Goal: Task Accomplishment & Management: Complete application form

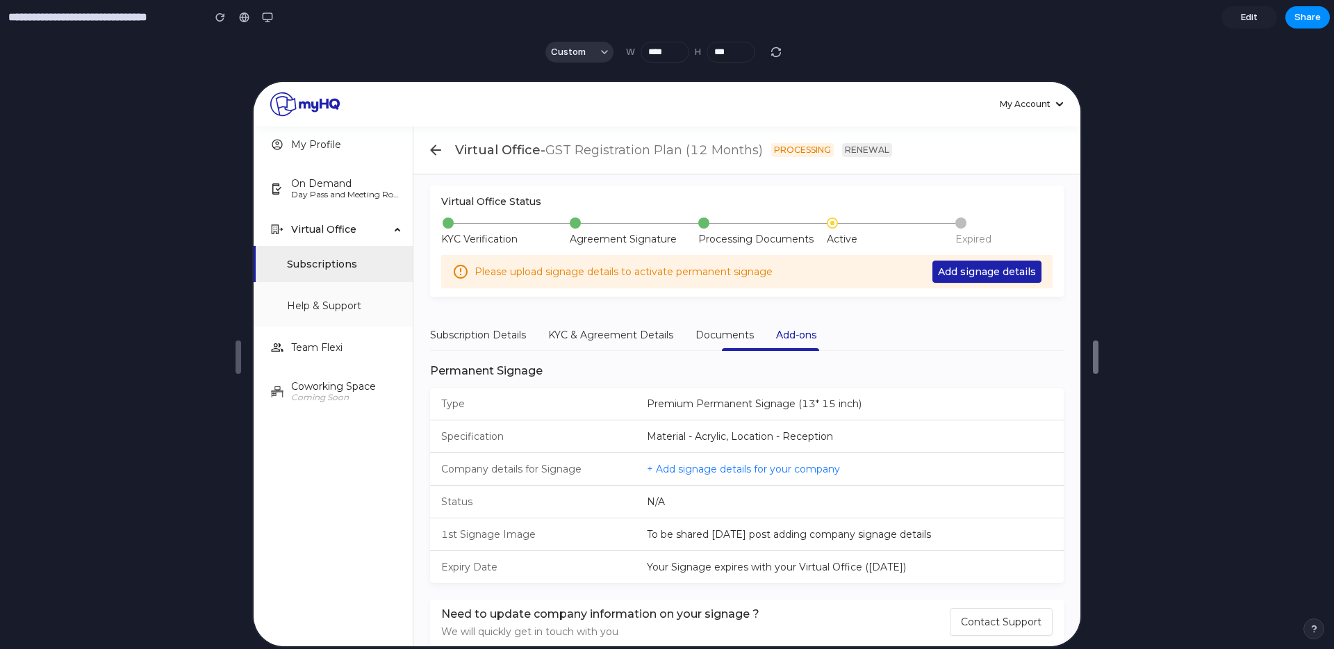
type input "****"
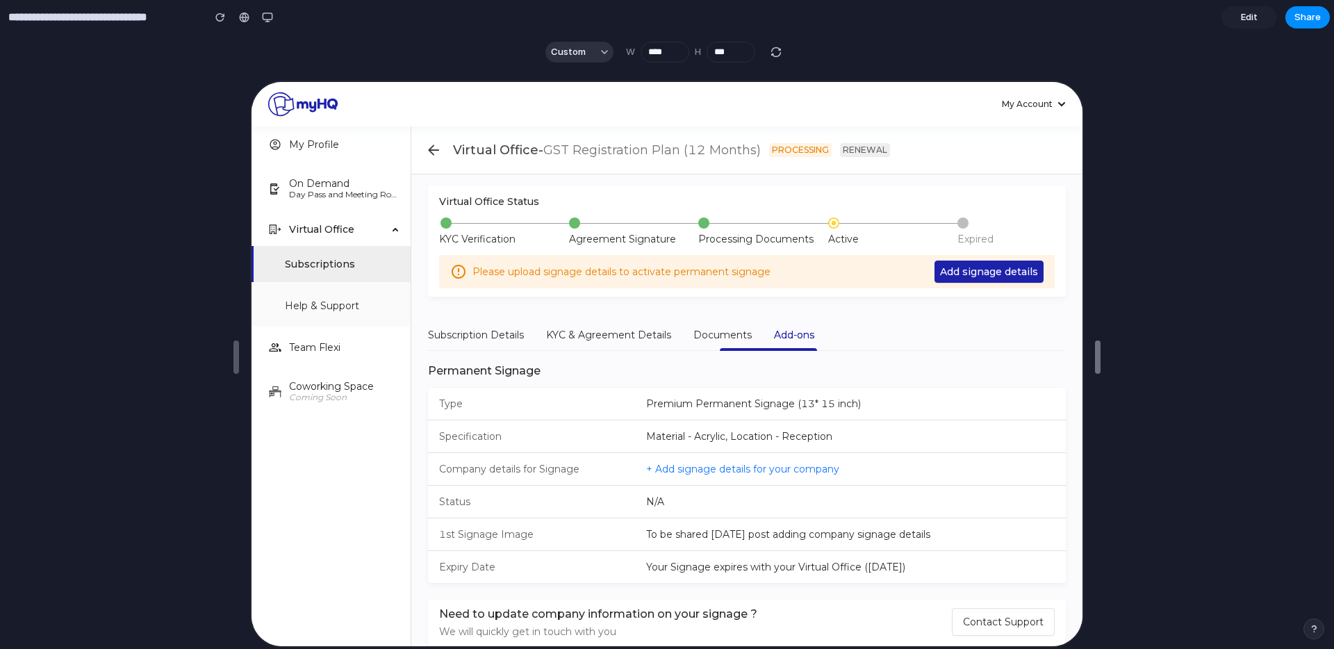
drag, startPoint x: 1098, startPoint y: 355, endPoint x: 1132, endPoint y: 318, distance: 50.1
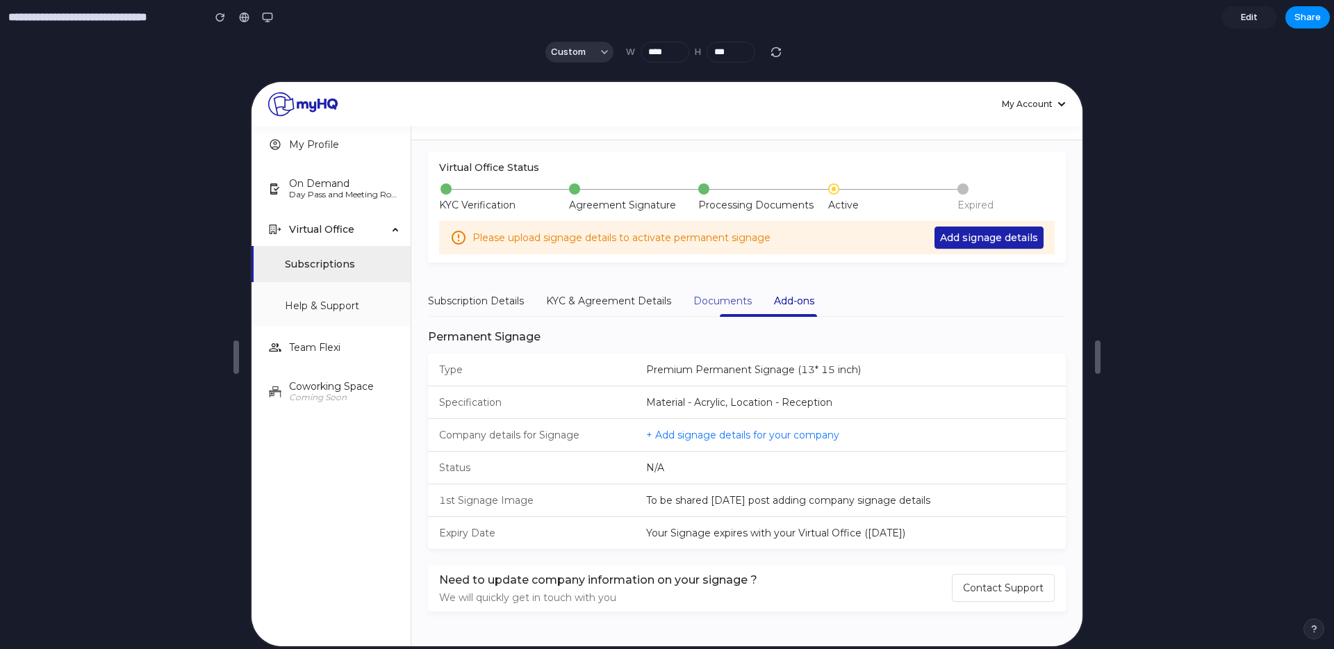
click at [726, 288] on div "Documents" at bounding box center [721, 299] width 58 height 32
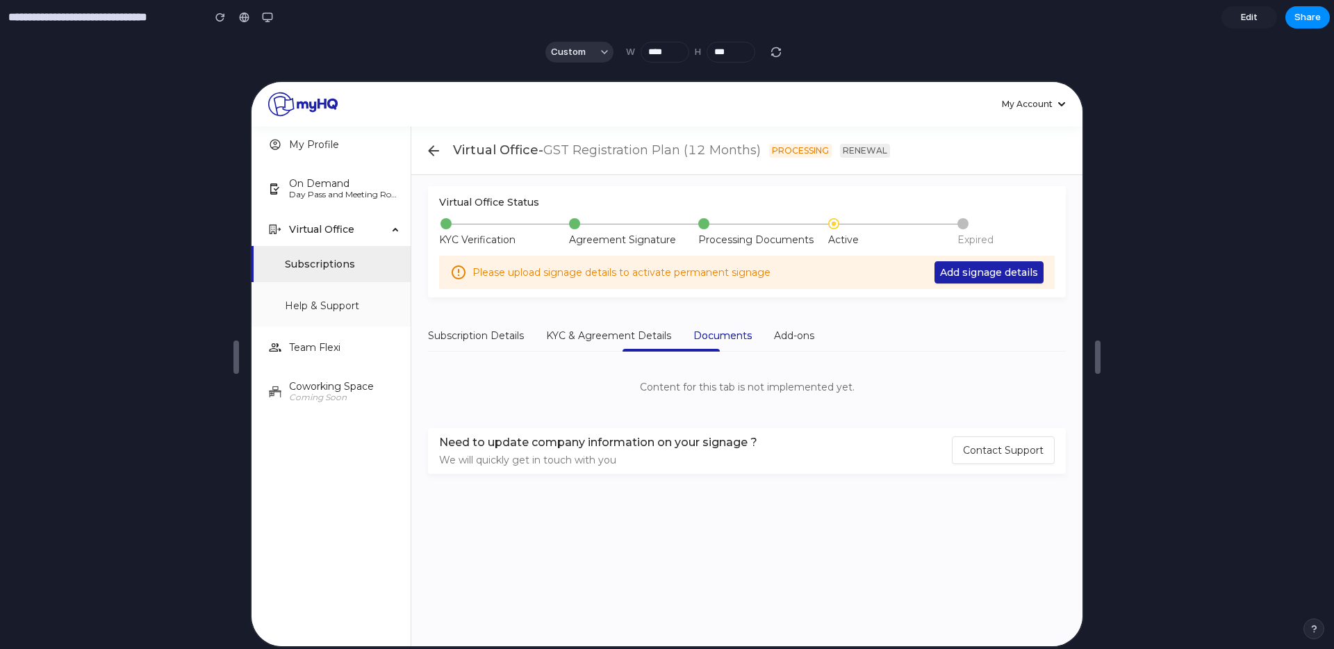
click at [783, 302] on div "Virtual Office Status KYC Verification Agreement Signature Processing Documents…" at bounding box center [745, 397] width 638 height 425
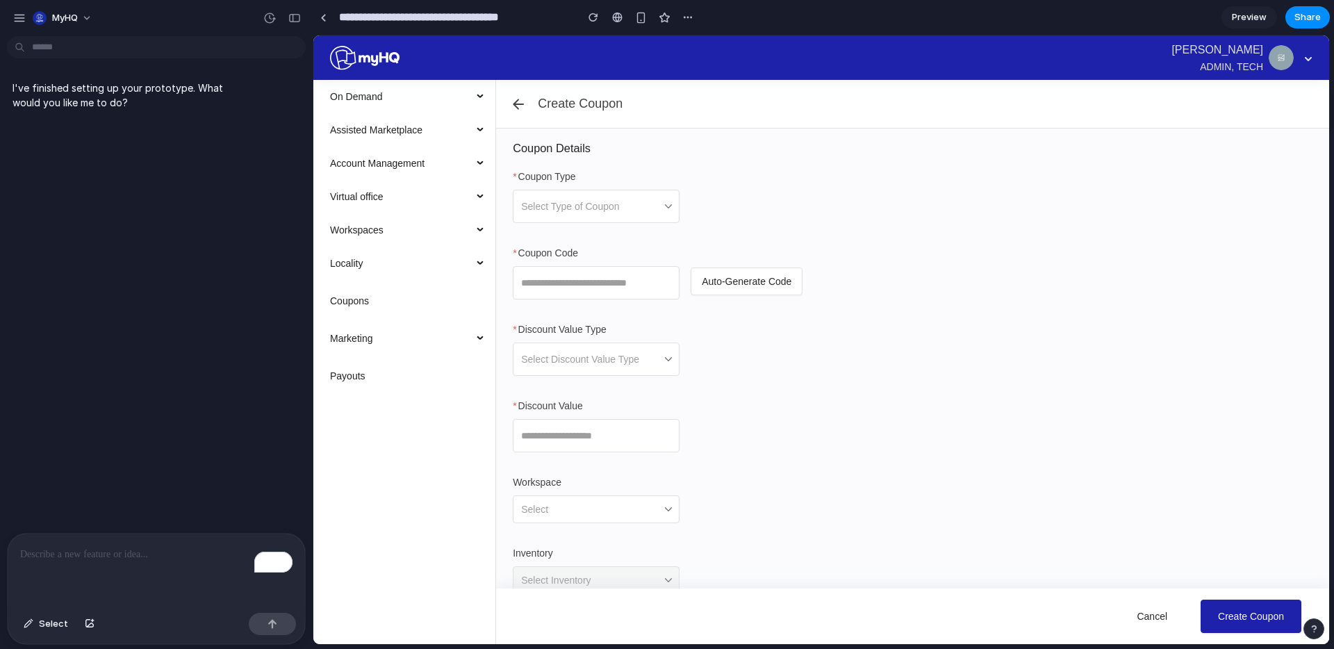
scroll to position [25, 0]
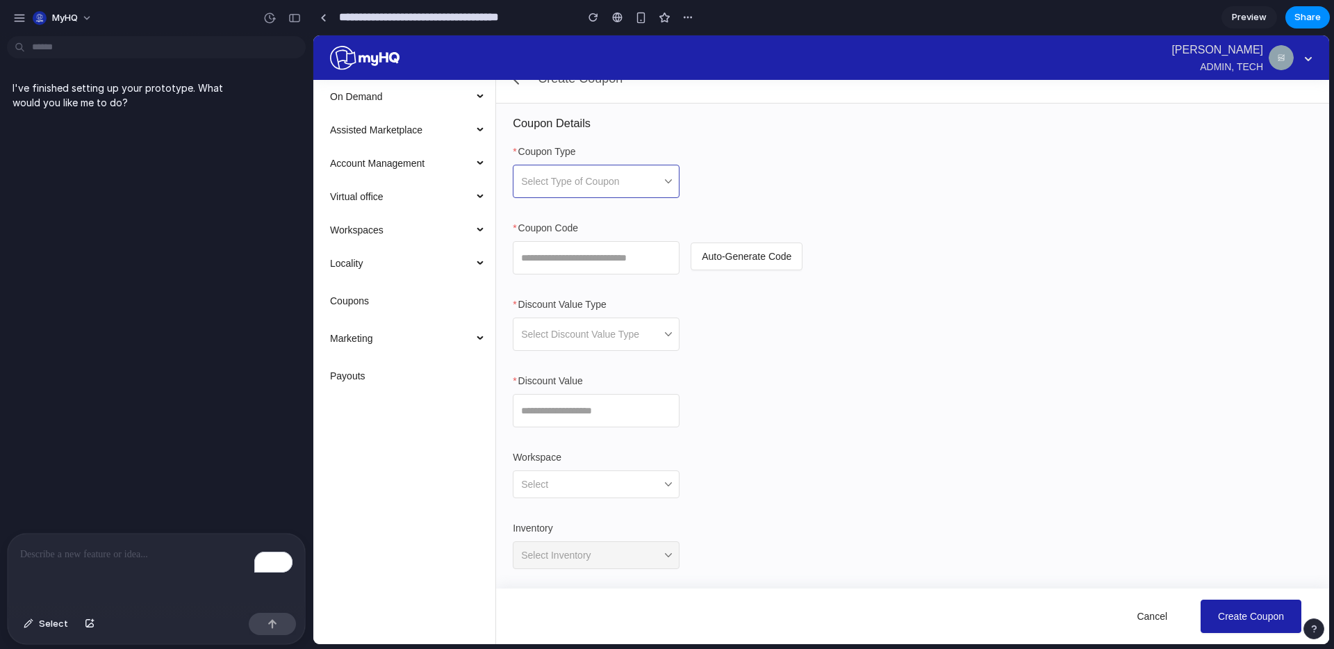
click at [649, 192] on span at bounding box center [591, 181] width 140 height 32
click at [679, 177] on div "Select Type of Coupon" at bounding box center [596, 181] width 167 height 33
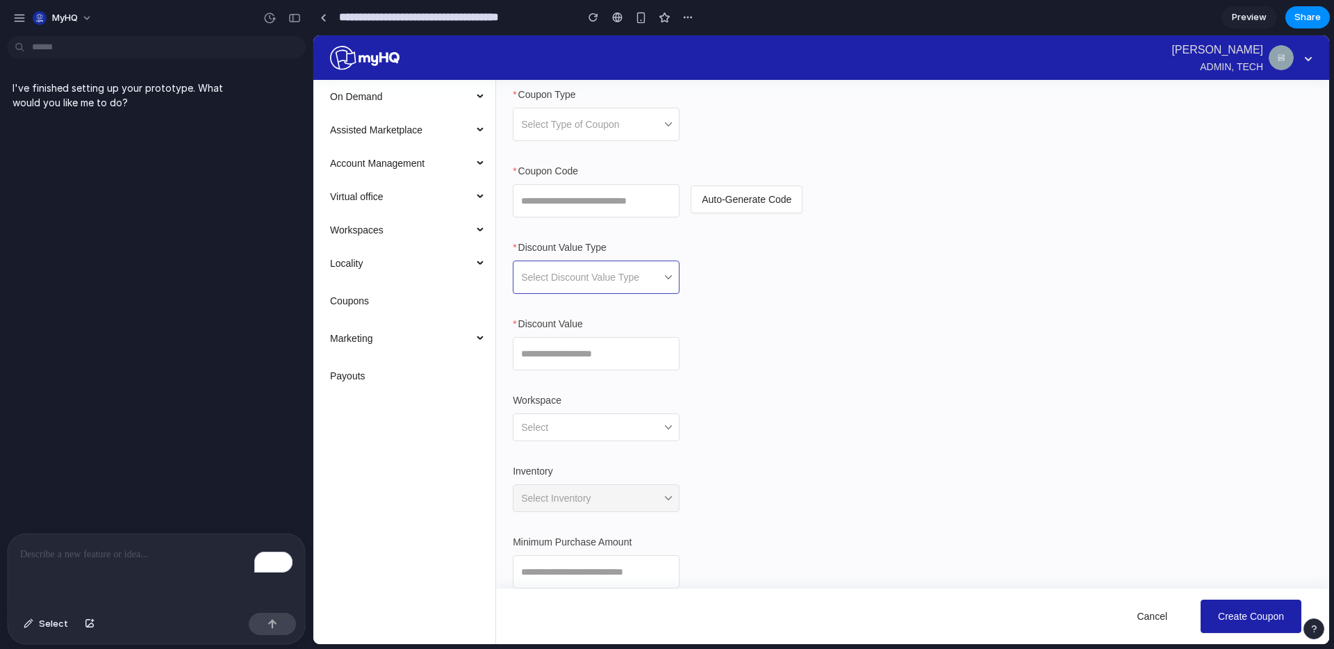
scroll to position [87, 0]
click at [628, 267] on span at bounding box center [591, 272] width 140 height 32
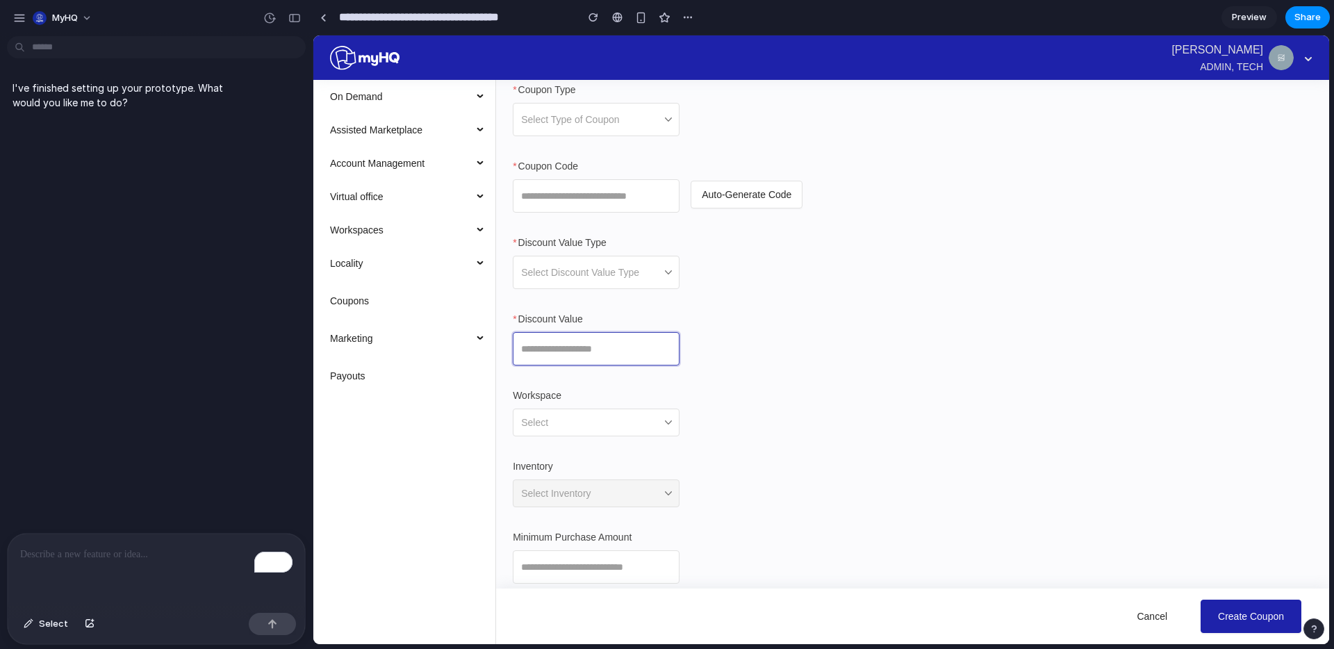
click at [615, 351] on input "Discount Value" at bounding box center [596, 348] width 167 height 33
click at [560, 425] on input "Workspace" at bounding box center [591, 422] width 140 height 26
click at [667, 423] on div "Select" at bounding box center [596, 422] width 167 height 28
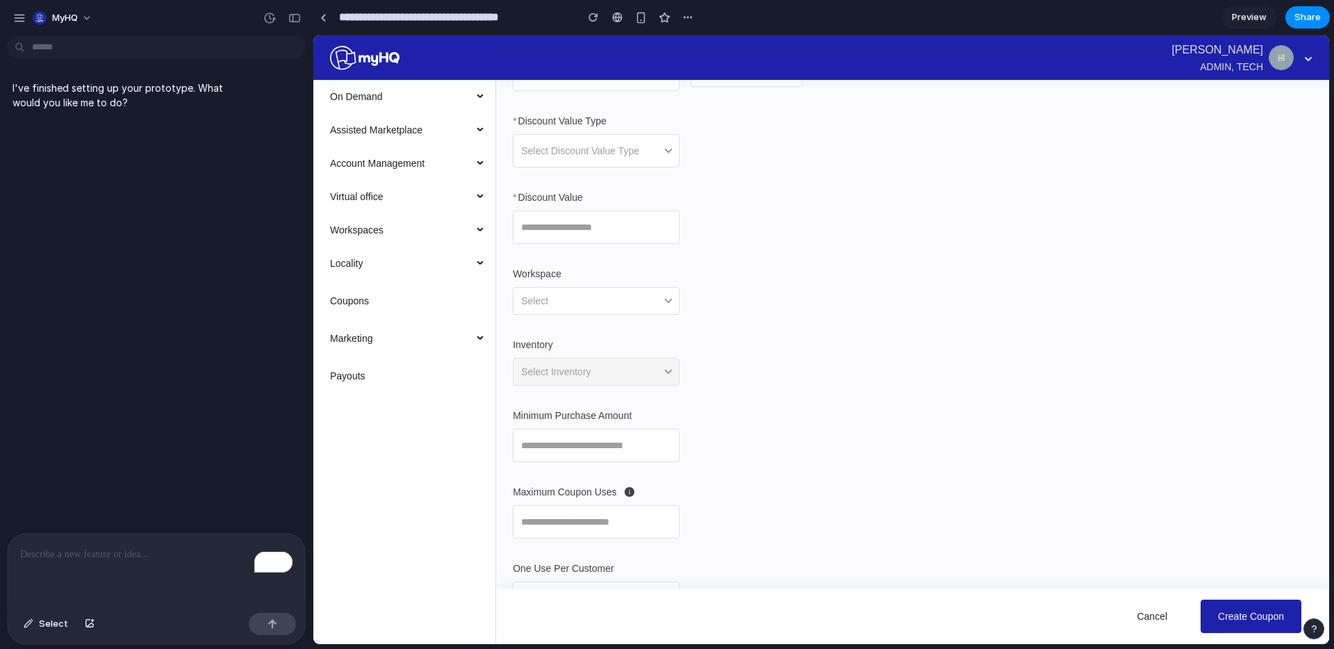
scroll to position [217, 0]
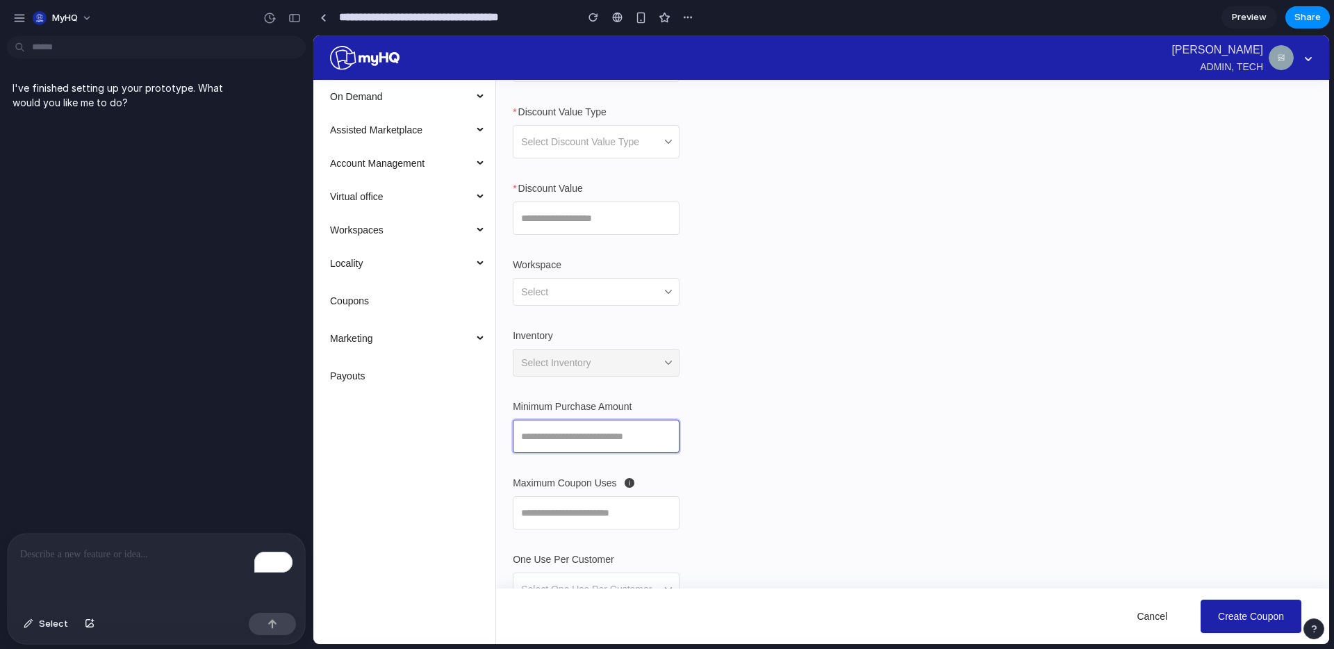
click at [629, 439] on input "Minimum Purchase Amount" at bounding box center [596, 436] width 167 height 33
click at [592, 520] on input "Maximum Coupon Uses" at bounding box center [596, 512] width 167 height 33
click at [653, 344] on div "Inventory" at bounding box center [596, 338] width 167 height 21
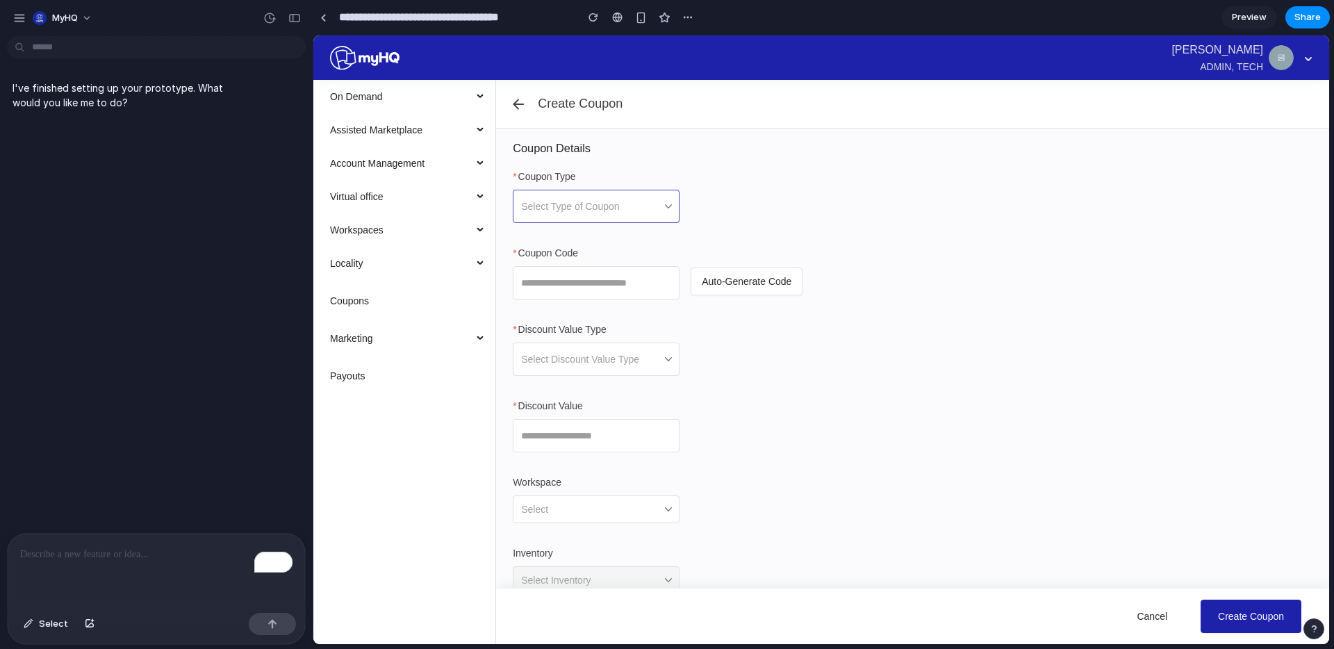
click at [590, 194] on span at bounding box center [591, 206] width 140 height 32
click at [579, 240] on form "Coupon Type Select Type of Coupon Coupon Code Auto-Generate Code Discount Value…" at bounding box center [912, 572] width 799 height 807
click at [581, 213] on span at bounding box center [591, 206] width 140 height 32
click at [581, 231] on form "Coupon Type Select Type of Coupon Coupon Code Auto-Generate Code Discount Value…" at bounding box center [912, 572] width 799 height 807
click at [584, 202] on span at bounding box center [591, 206] width 140 height 32
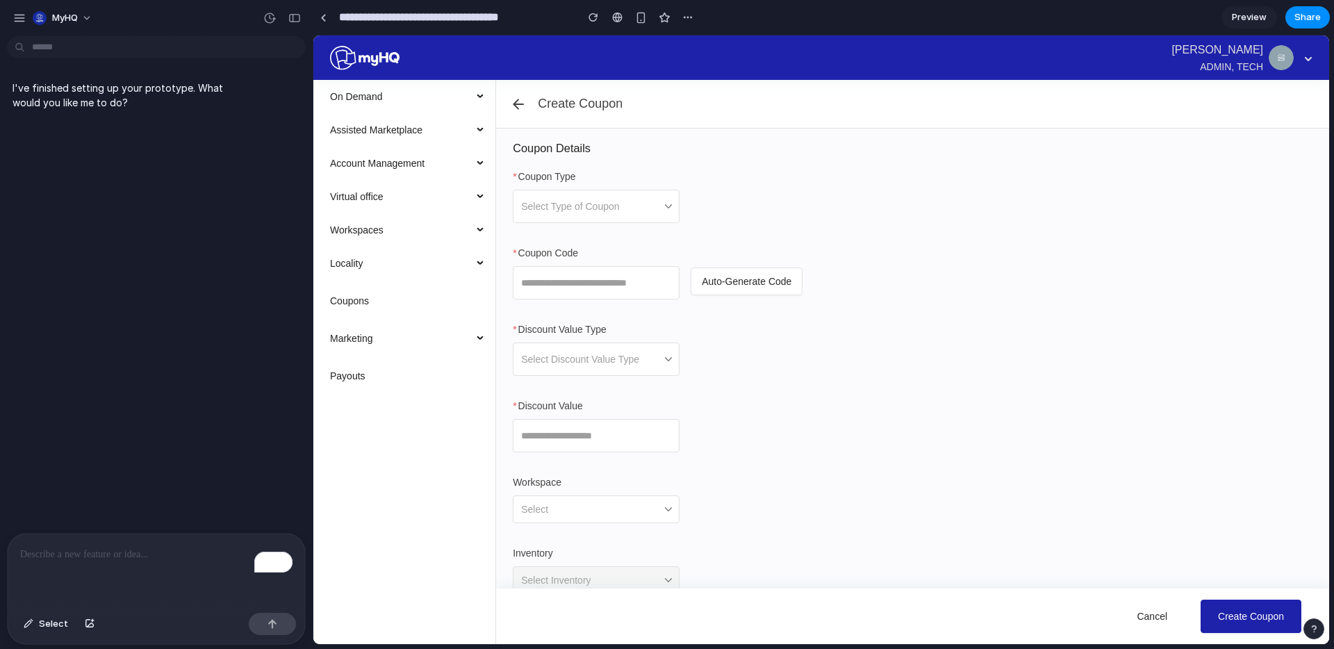
click at [584, 233] on form "Coupon Type Select Type of Coupon Coupon Code Auto-Generate Code Discount Value…" at bounding box center [912, 572] width 799 height 807
click at [60, 21] on span "myHQ" at bounding box center [65, 18] width 26 height 14
click at [22, 20] on div "Settings Invite members Change theme Sign out" at bounding box center [667, 324] width 1334 height 649
click at [326, 17] on link at bounding box center [323, 17] width 21 height 21
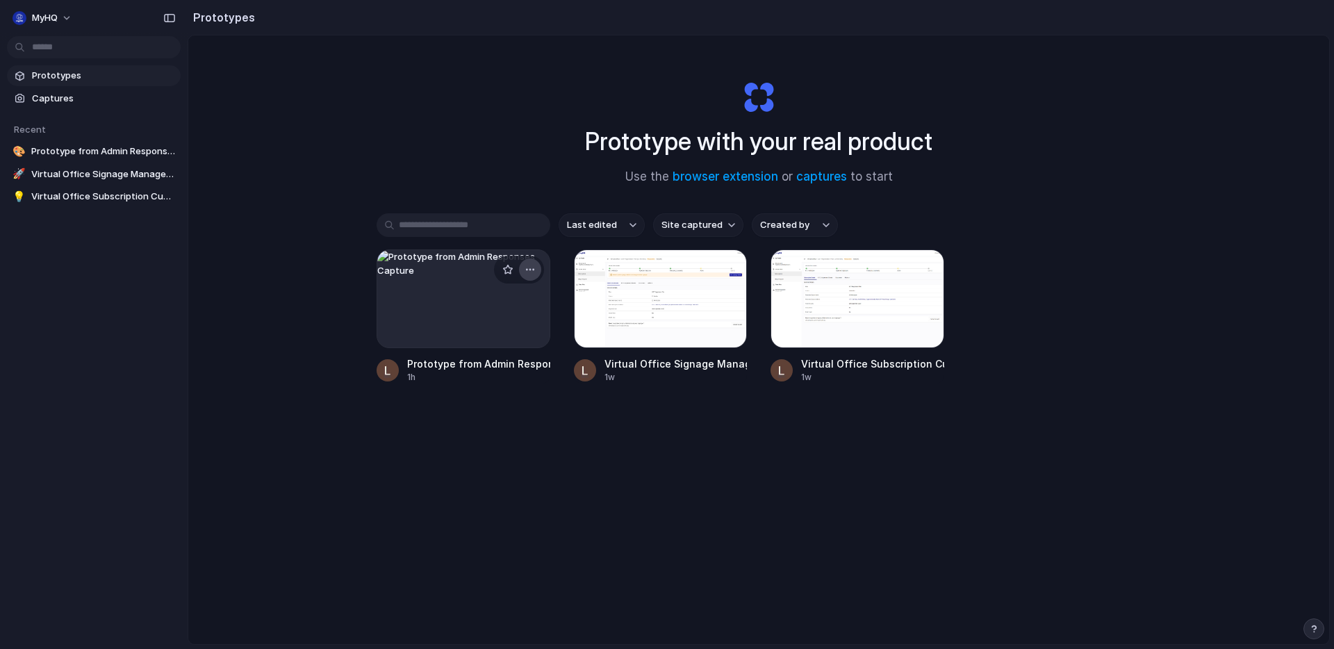
click at [532, 264] on div "button" at bounding box center [529, 269] width 11 height 11
click at [495, 367] on li "Delete" at bounding box center [489, 367] width 99 height 22
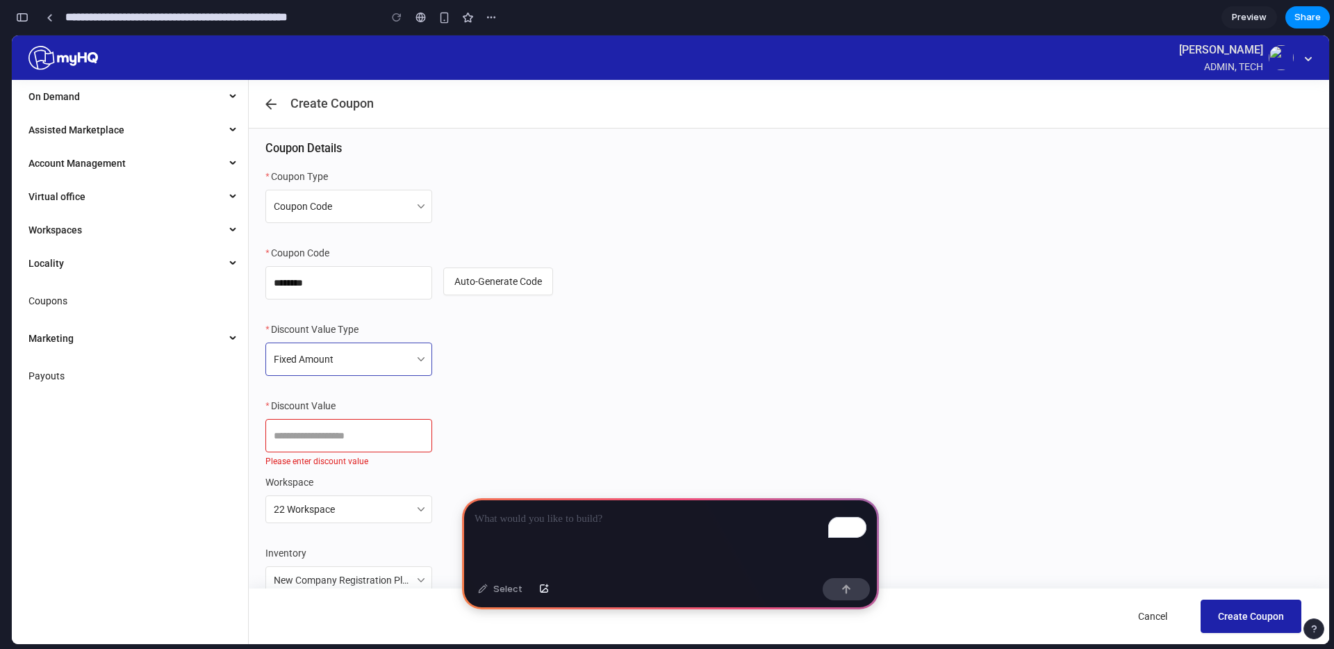
click at [387, 360] on span "Fixed Amount" at bounding box center [349, 359] width 150 height 26
click at [419, 354] on span "Fixed Amount" at bounding box center [349, 359] width 150 height 26
click at [385, 200] on span "Coupon Code" at bounding box center [349, 206] width 150 height 26
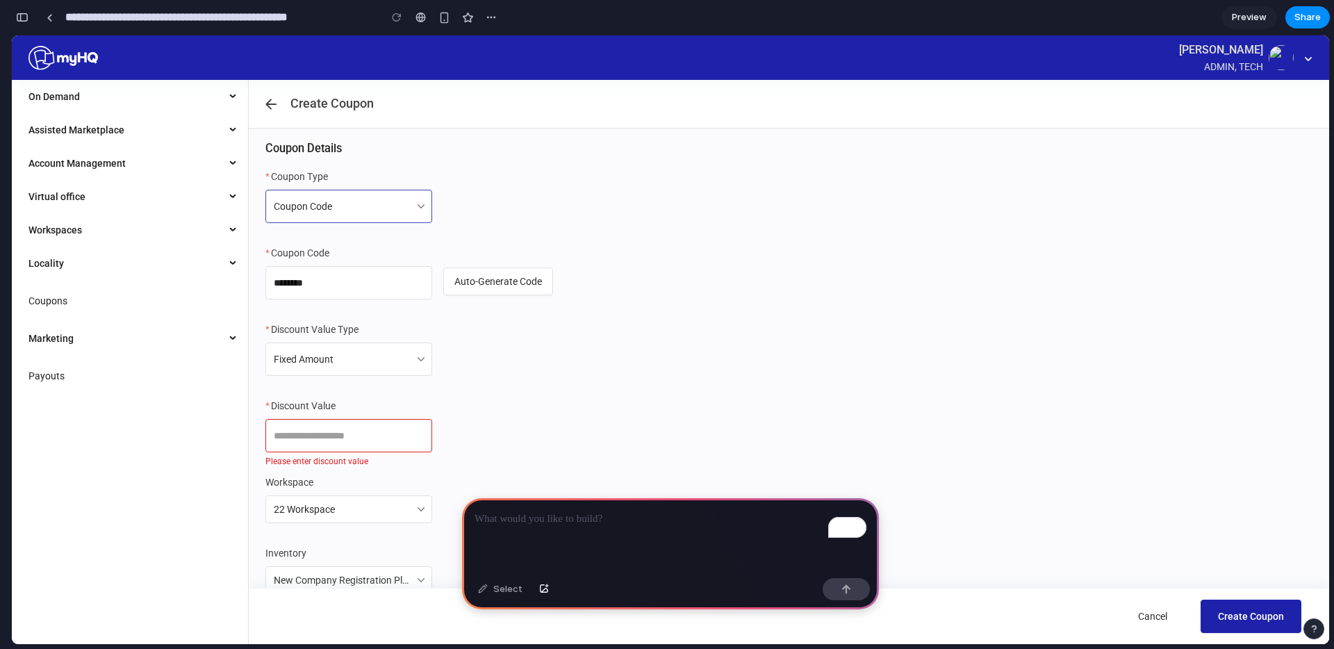
click at [385, 200] on span "Coupon Code" at bounding box center [349, 206] width 150 height 26
click at [403, 281] on input "********" at bounding box center [348, 282] width 167 height 33
click at [500, 284] on span "Auto-Generate Code" at bounding box center [498, 281] width 88 height 15
click at [472, 285] on span "Auto-Generate Code" at bounding box center [498, 281] width 88 height 15
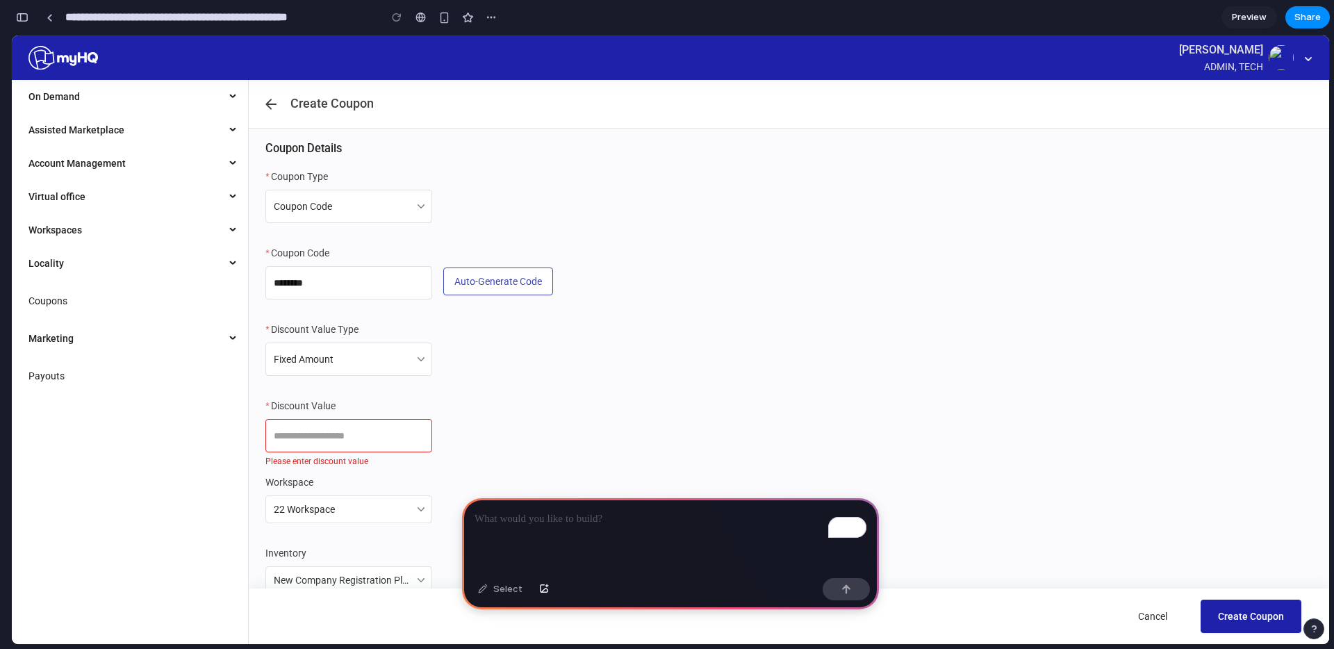
click at [472, 285] on span "Auto-Generate Code" at bounding box center [498, 281] width 88 height 15
click at [424, 356] on div "Fixed Amount" at bounding box center [348, 358] width 167 height 33
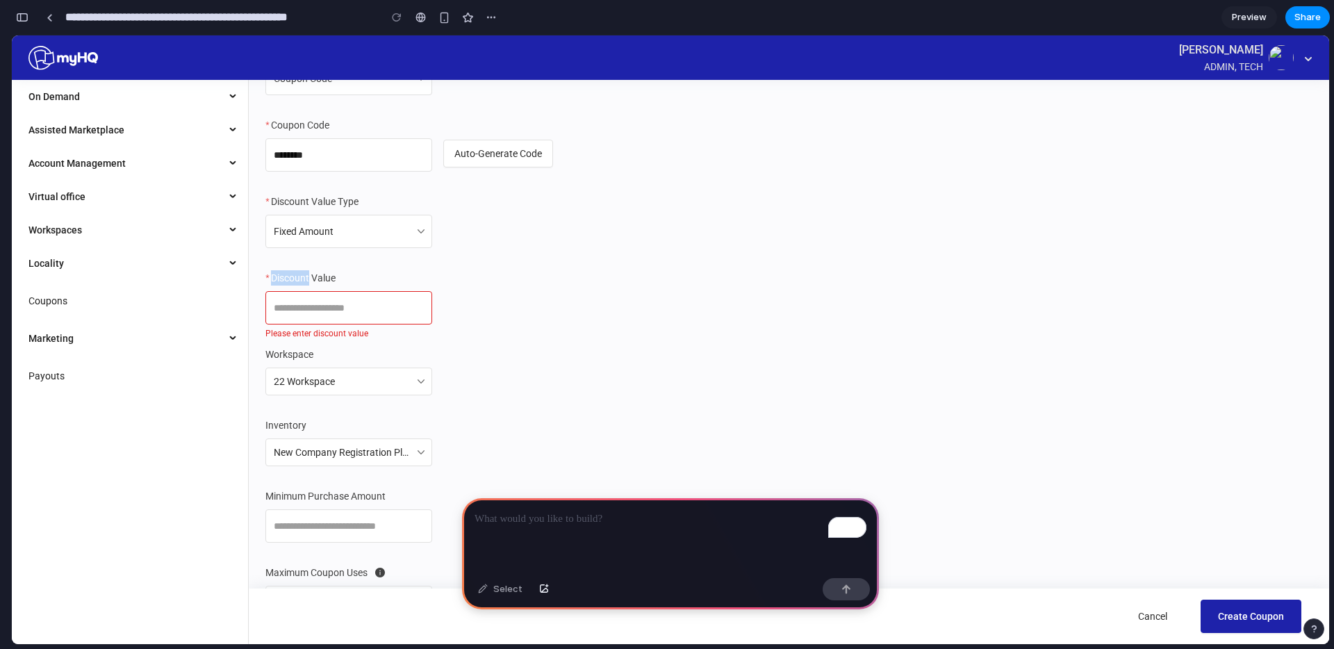
scroll to position [152, 0]
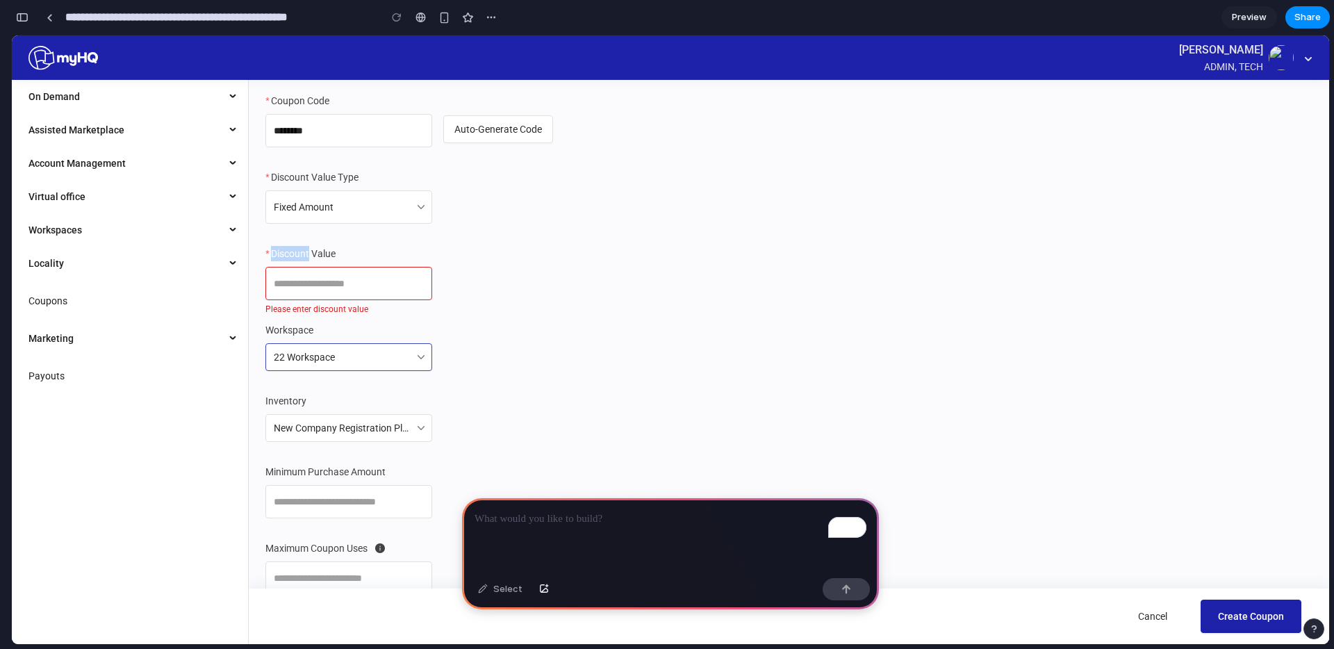
click at [388, 353] on div "22 Workspace" at bounding box center [343, 357] width 138 height 26
click at [412, 445] on form "Coupon Type Coupon Code Coupon Code ******** Auto-Generate Code Discount Value …" at bounding box center [788, 420] width 1047 height 807
click at [417, 430] on span "New Company Registration Plan, Yearly, Without Seat, ₹20,999" at bounding box center [349, 428] width 150 height 26
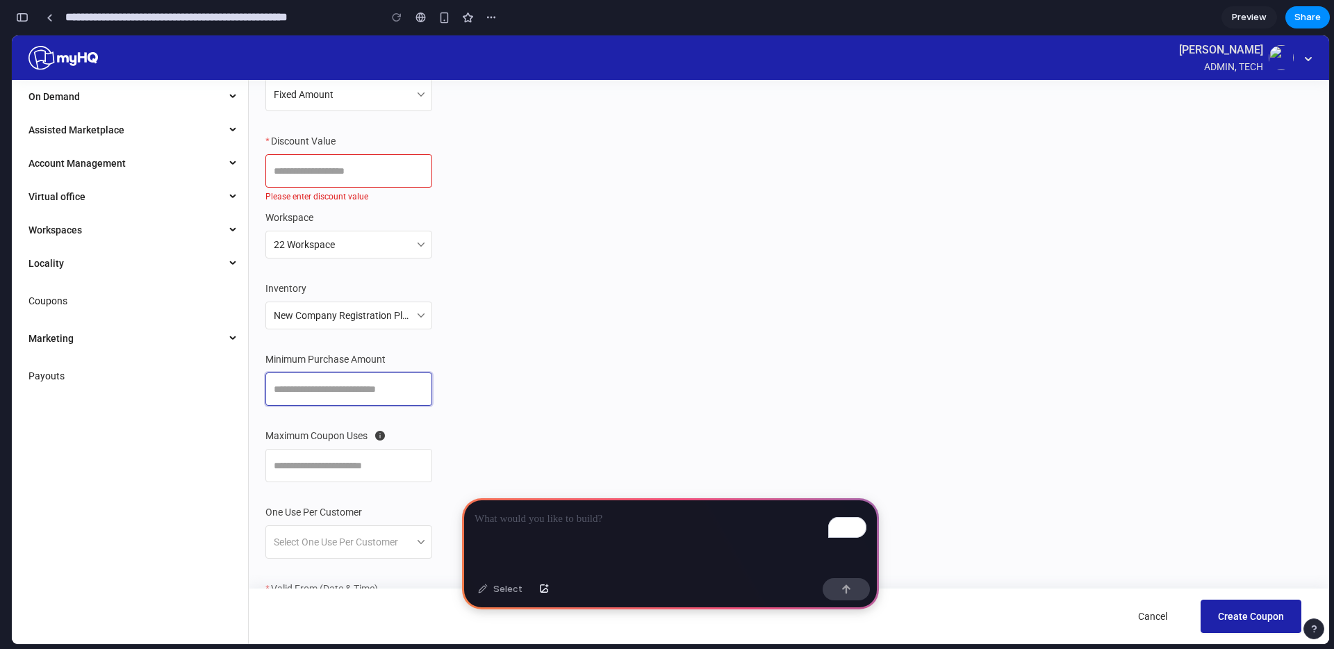
click at [394, 391] on input "Minimum Purchase Amount" at bounding box center [348, 388] width 167 height 33
click at [376, 466] on input "Maximum Coupon Uses" at bounding box center [348, 465] width 167 height 33
click at [365, 540] on input "One Use Per Customer" at bounding box center [344, 539] width 140 height 26
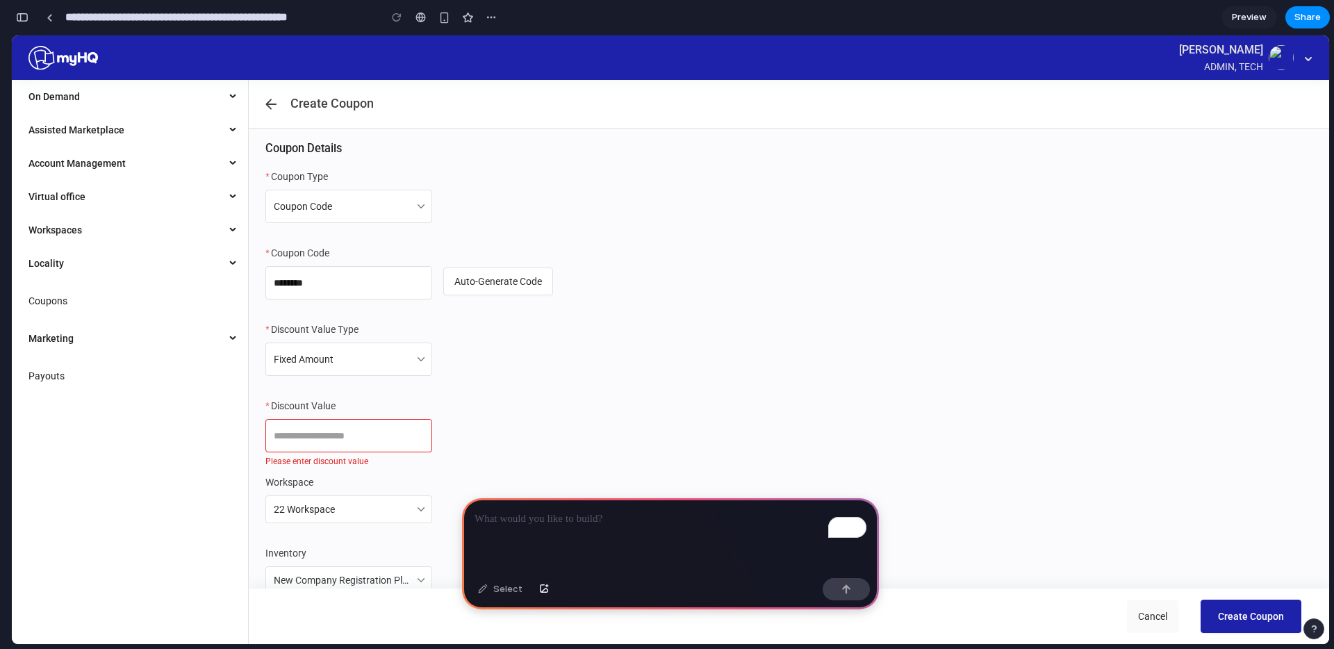
click at [1168, 624] on button "Cancel" at bounding box center [1152, 615] width 51 height 33
click at [1162, 617] on span "Cancel" at bounding box center [1152, 615] width 29 height 15
click at [53, 22] on link at bounding box center [49, 17] width 21 height 21
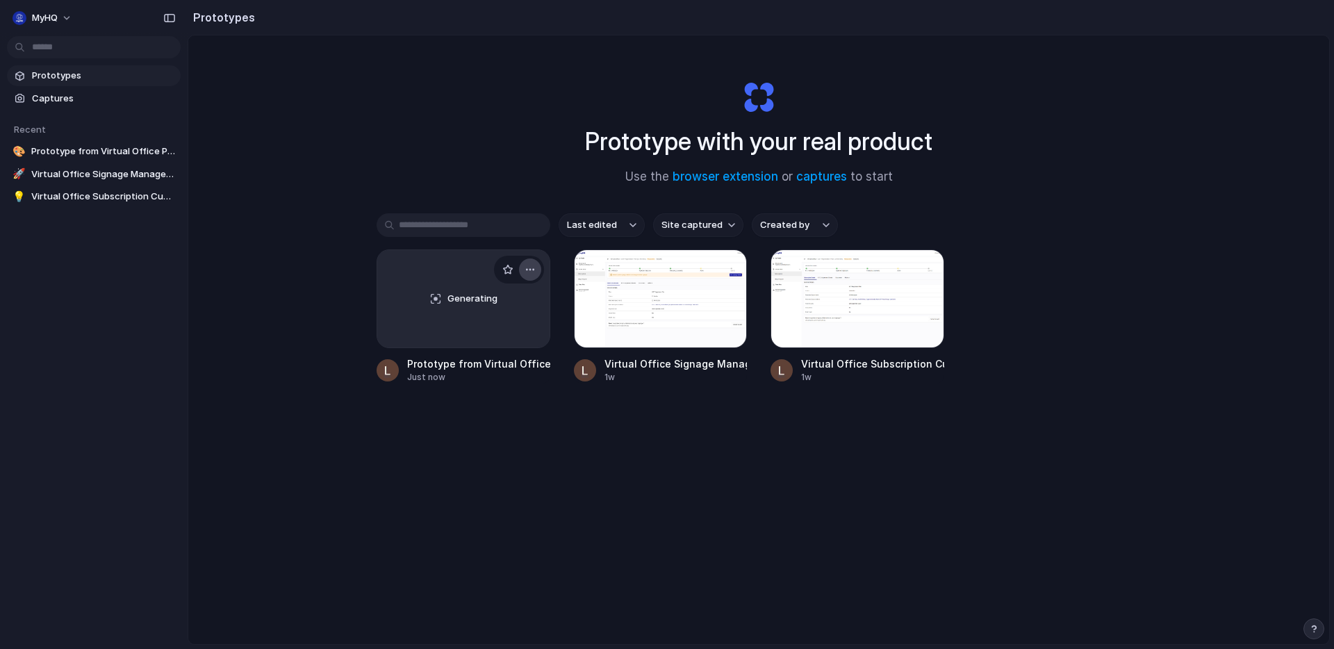
click at [533, 266] on div "button" at bounding box center [529, 269] width 11 height 11
click at [492, 360] on li "Delete" at bounding box center [489, 367] width 99 height 22
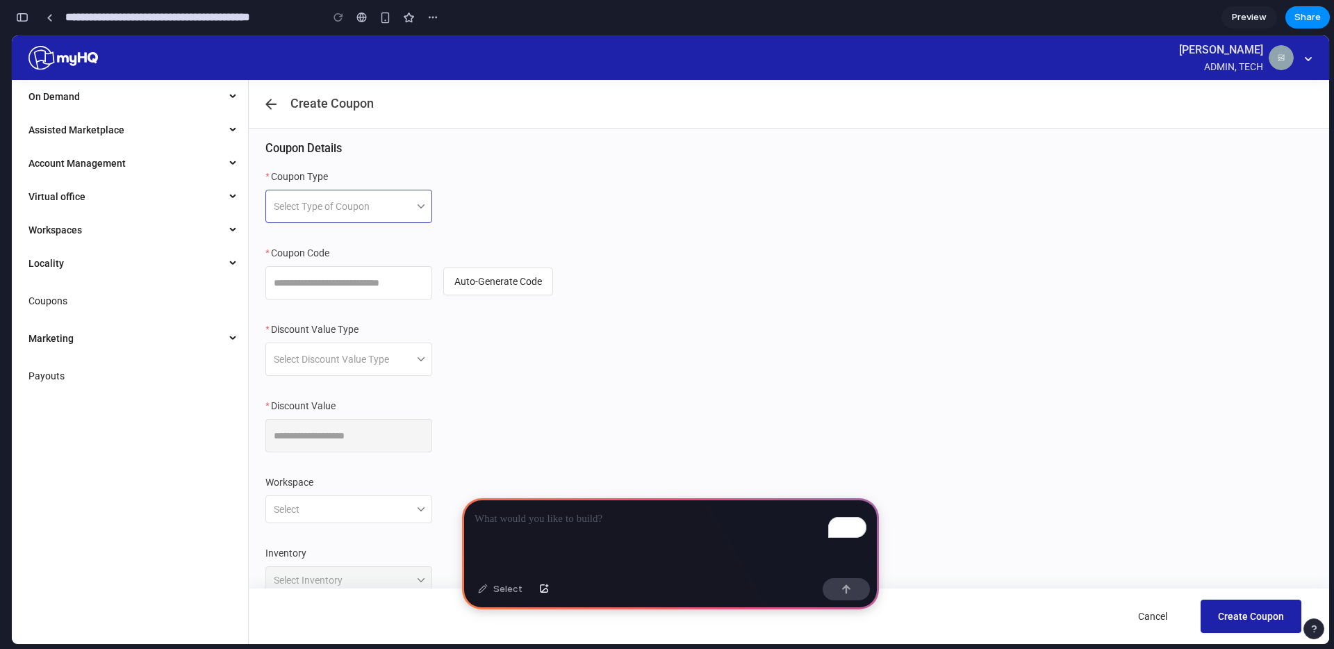
click at [410, 200] on input "Coupon Type" at bounding box center [344, 203] width 140 height 26
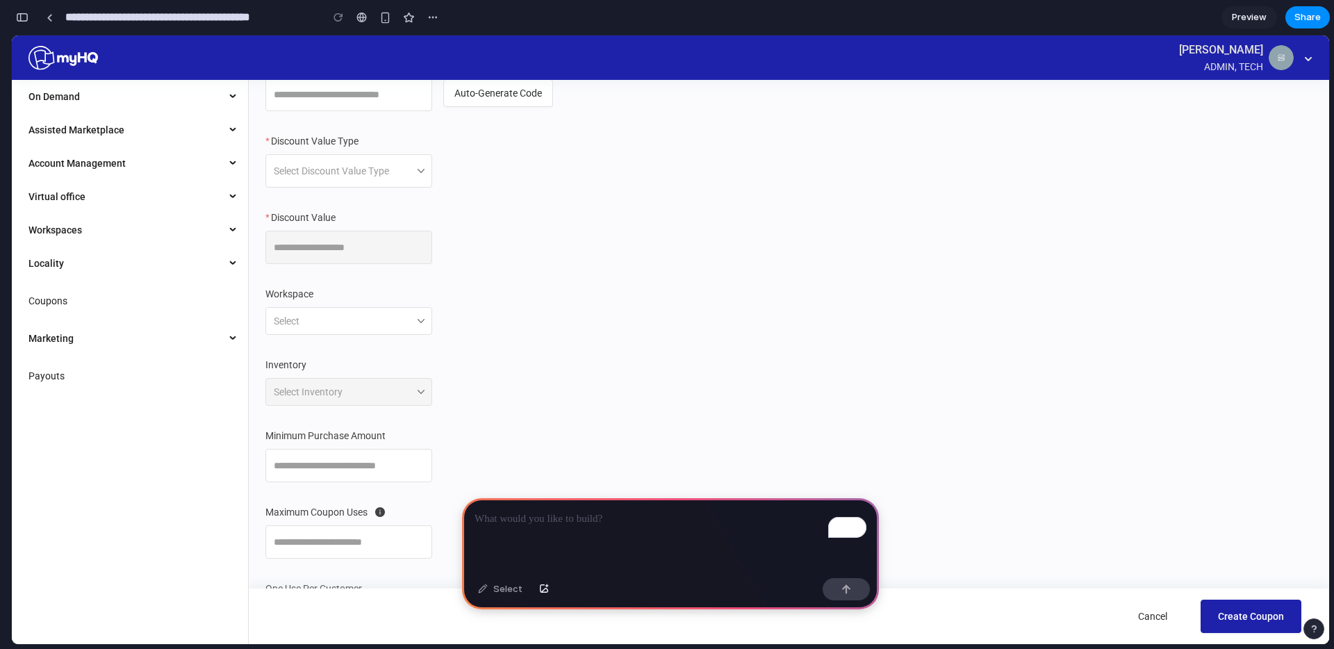
scroll to position [195, 0]
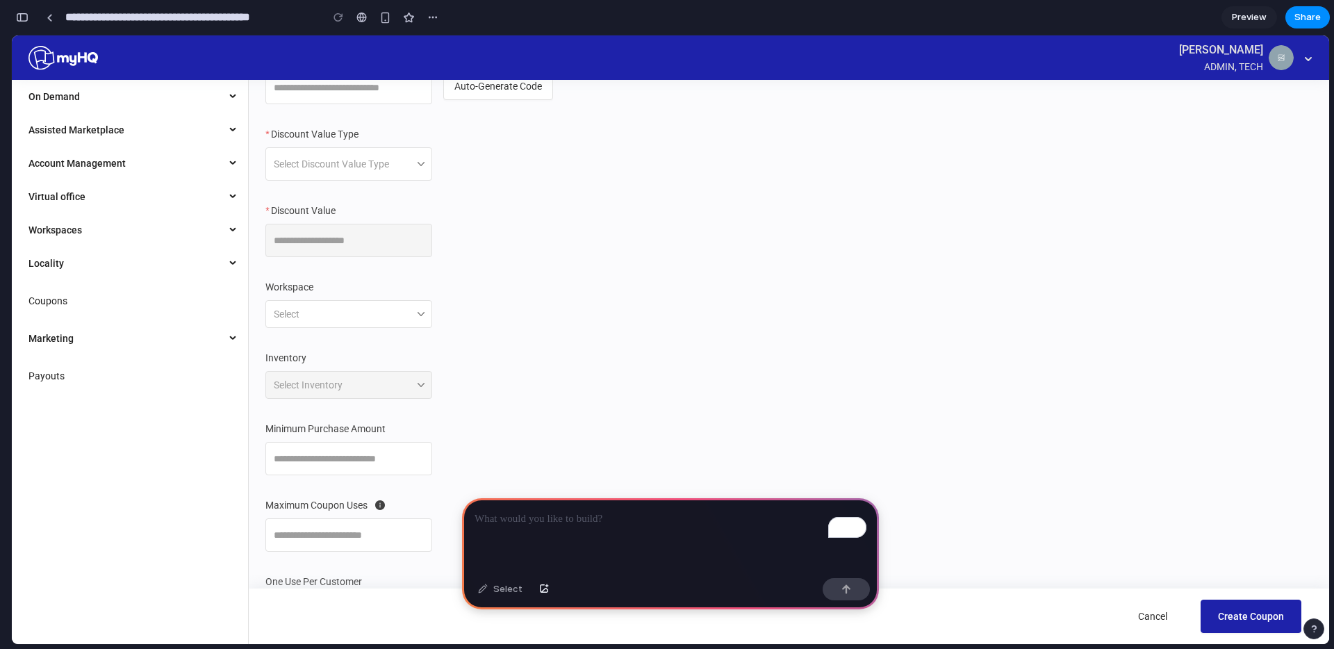
click at [572, 528] on div "To enrich screen reader interactions, please activate Accessibility in Grammarl…" at bounding box center [670, 535] width 417 height 74
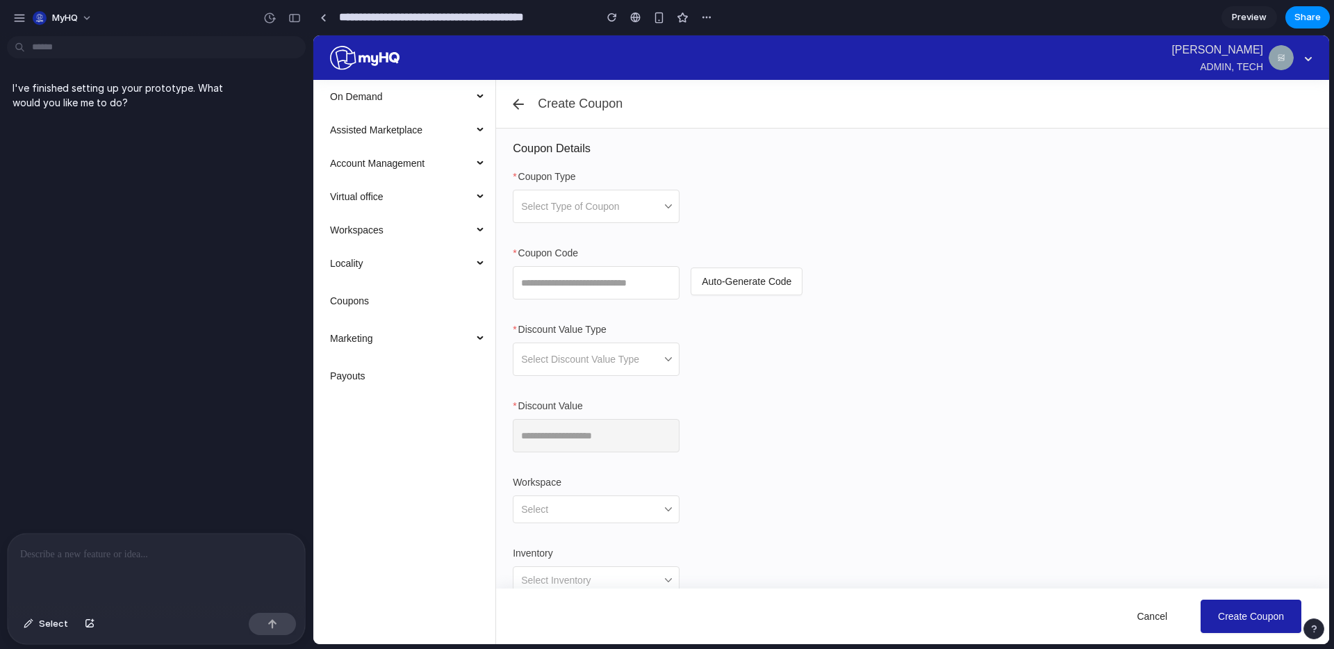
scroll to position [0, 0]
click at [144, 567] on div "To enrich screen reader interactions, please activate Accessibility in Grammarl…" at bounding box center [156, 570] width 297 height 74
click at [326, 15] on link at bounding box center [323, 17] width 21 height 21
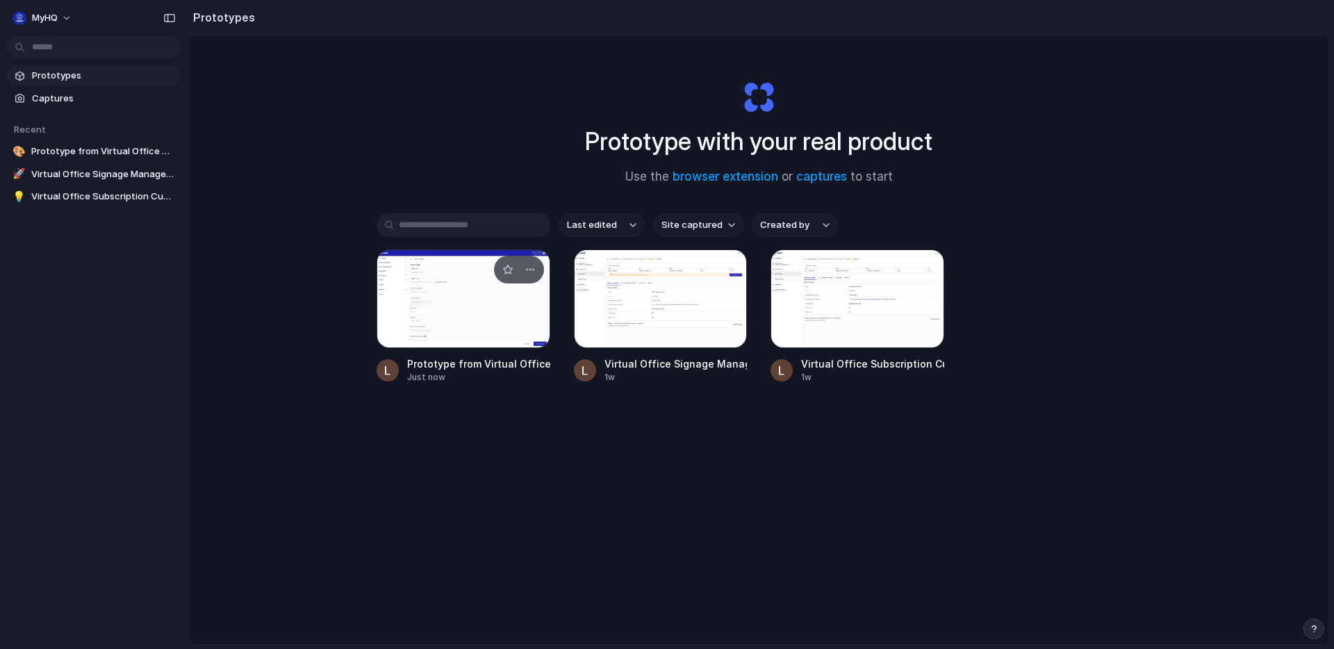
click at [493, 299] on div at bounding box center [463, 298] width 174 height 99
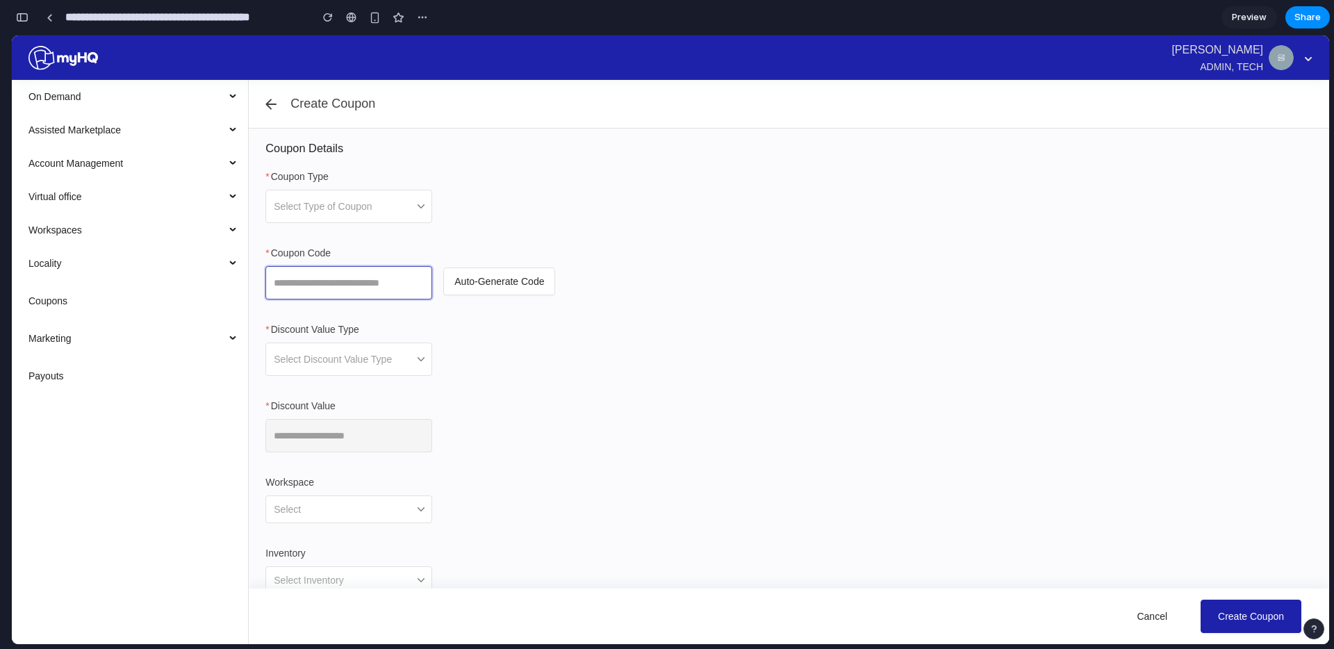
click at [350, 284] on input "Coupon Code" at bounding box center [348, 282] width 167 height 33
click at [337, 369] on span at bounding box center [344, 359] width 140 height 32
click at [379, 495] on div "Select" at bounding box center [348, 509] width 167 height 28
click at [379, 506] on input "Workspace" at bounding box center [344, 509] width 140 height 26
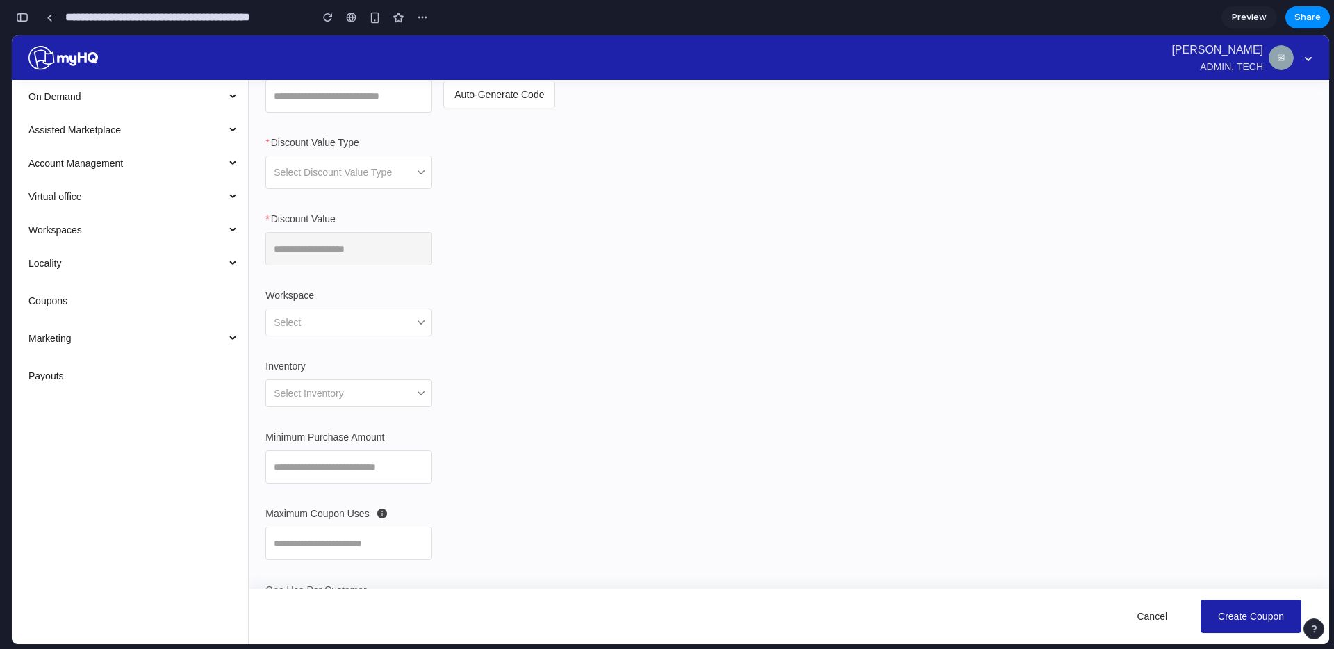
scroll to position [415, 0]
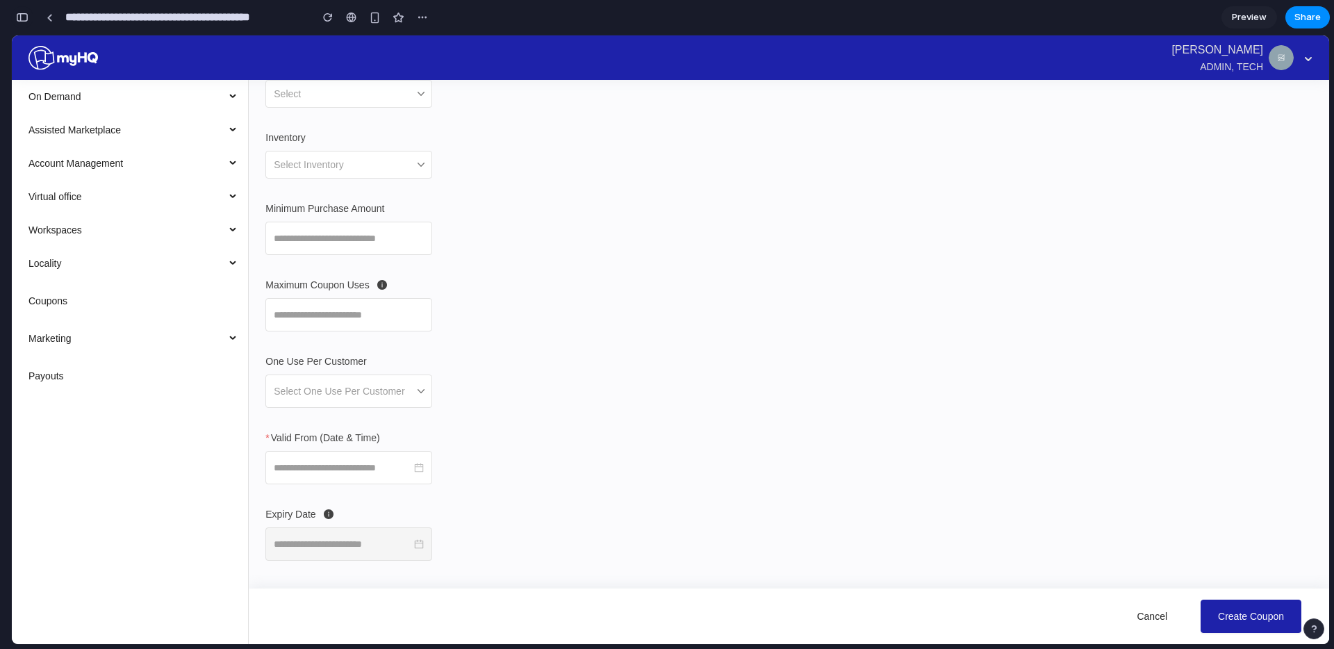
click at [29, 17] on button "button" at bounding box center [22, 17] width 22 height 22
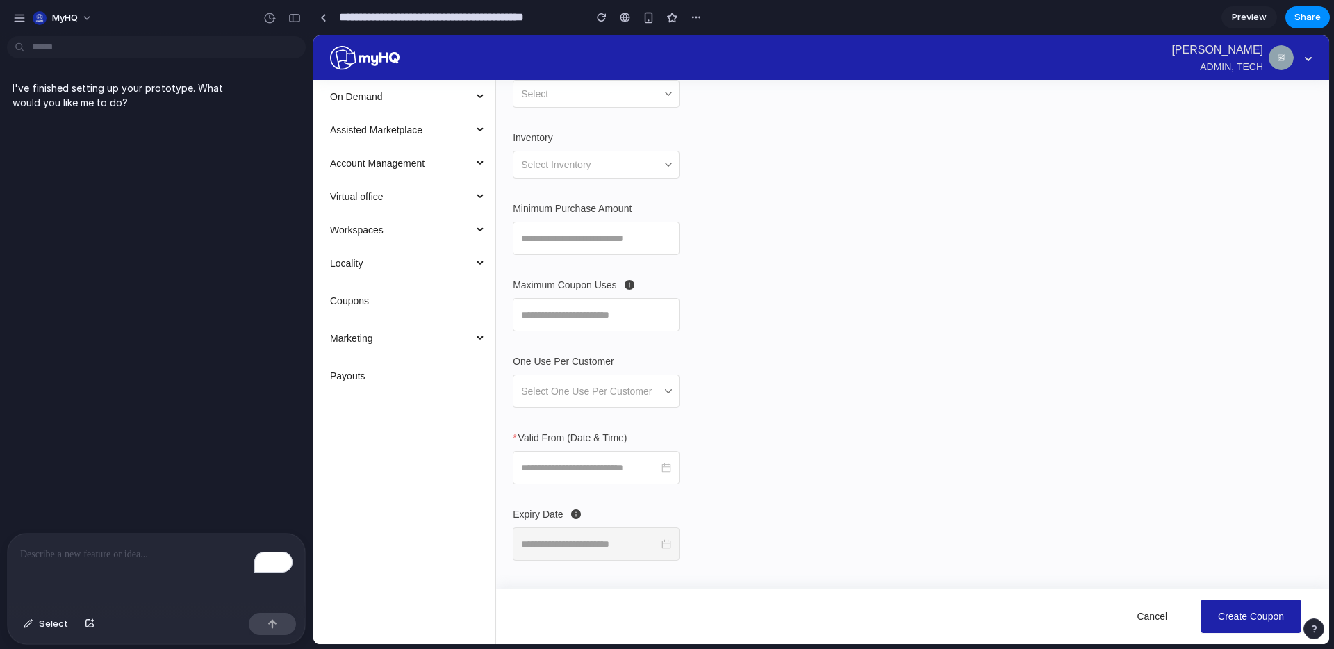
click at [69, 558] on p "To enrich screen reader interactions, please activate Accessibility in Grammarl…" at bounding box center [156, 554] width 272 height 17
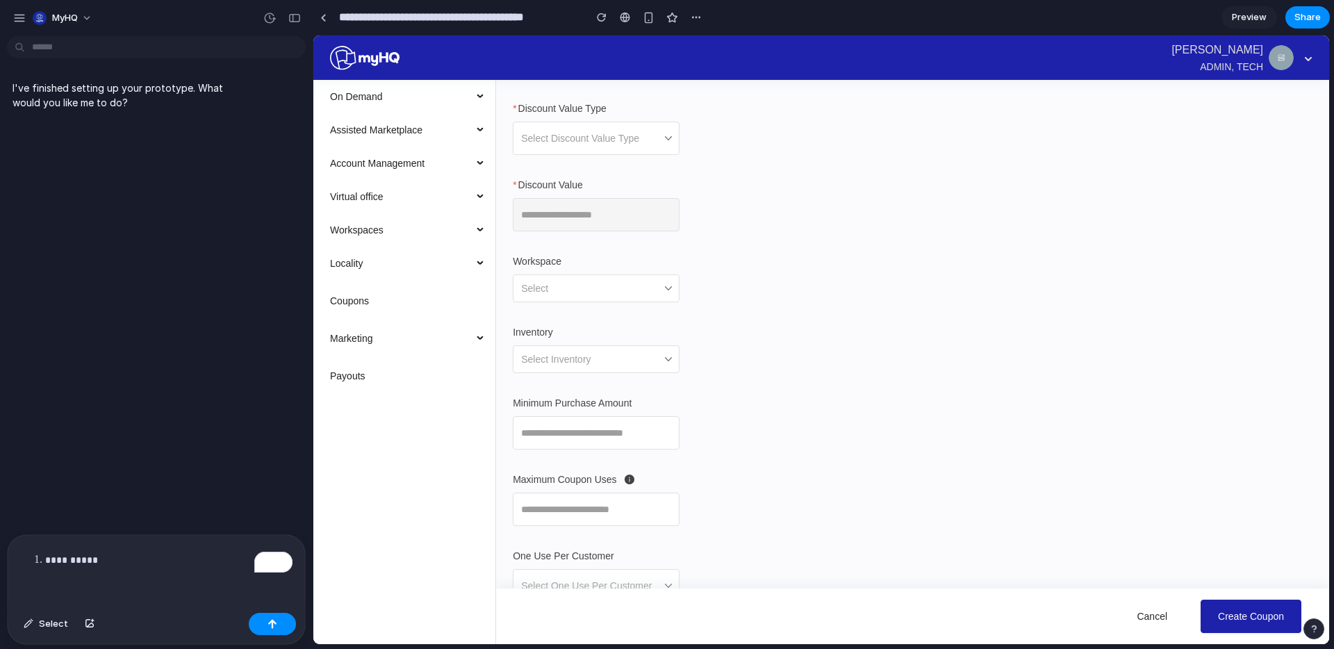
scroll to position [190, 0]
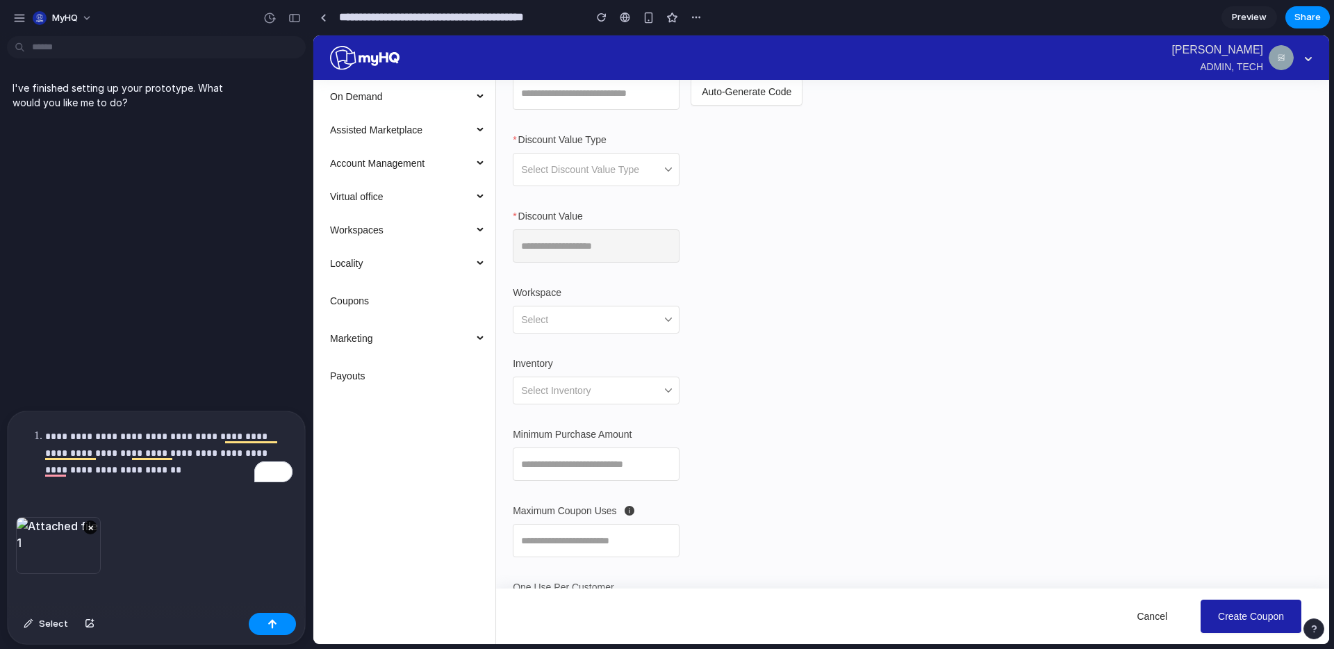
click at [178, 474] on p "**********" at bounding box center [168, 453] width 247 height 50
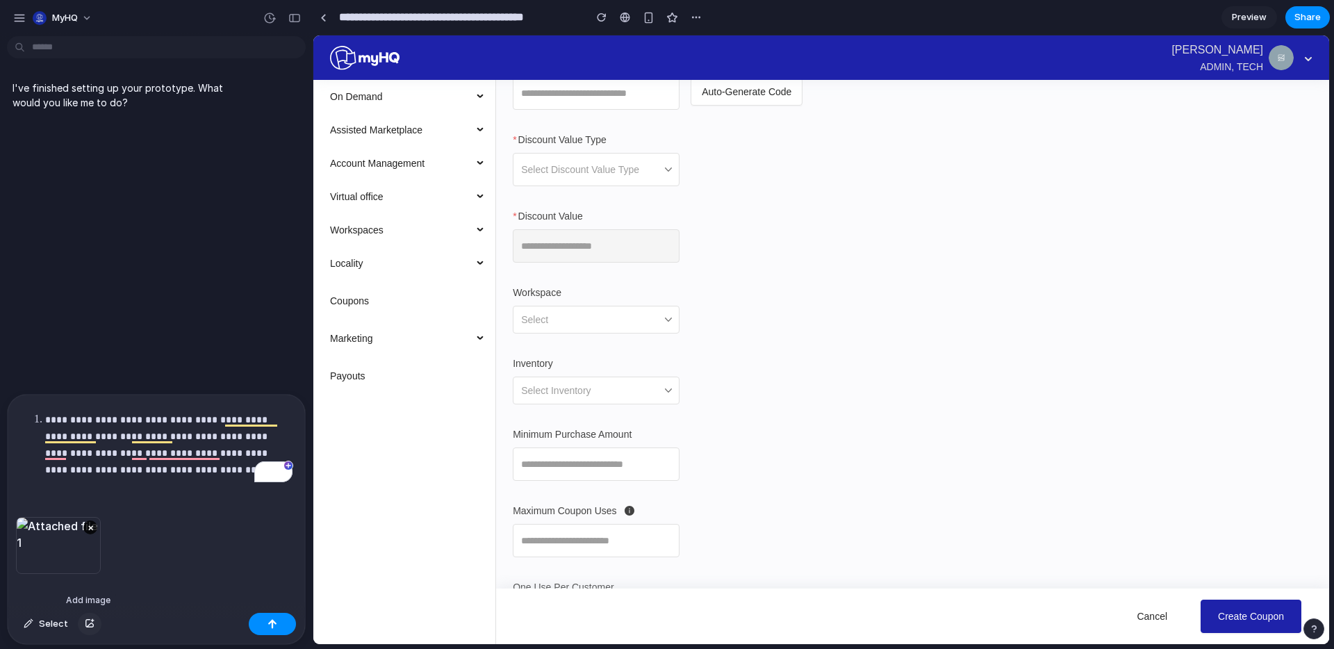
click at [89, 624] on div "button" at bounding box center [90, 624] width 10 height 8
click at [239, 470] on p "**********" at bounding box center [168, 444] width 247 height 67
click at [55, 417] on p "**********" at bounding box center [168, 444] width 247 height 67
click at [219, 458] on p "**********" at bounding box center [168, 444] width 247 height 67
drag, startPoint x: 219, startPoint y: 465, endPoint x: 226, endPoint y: 469, distance: 7.8
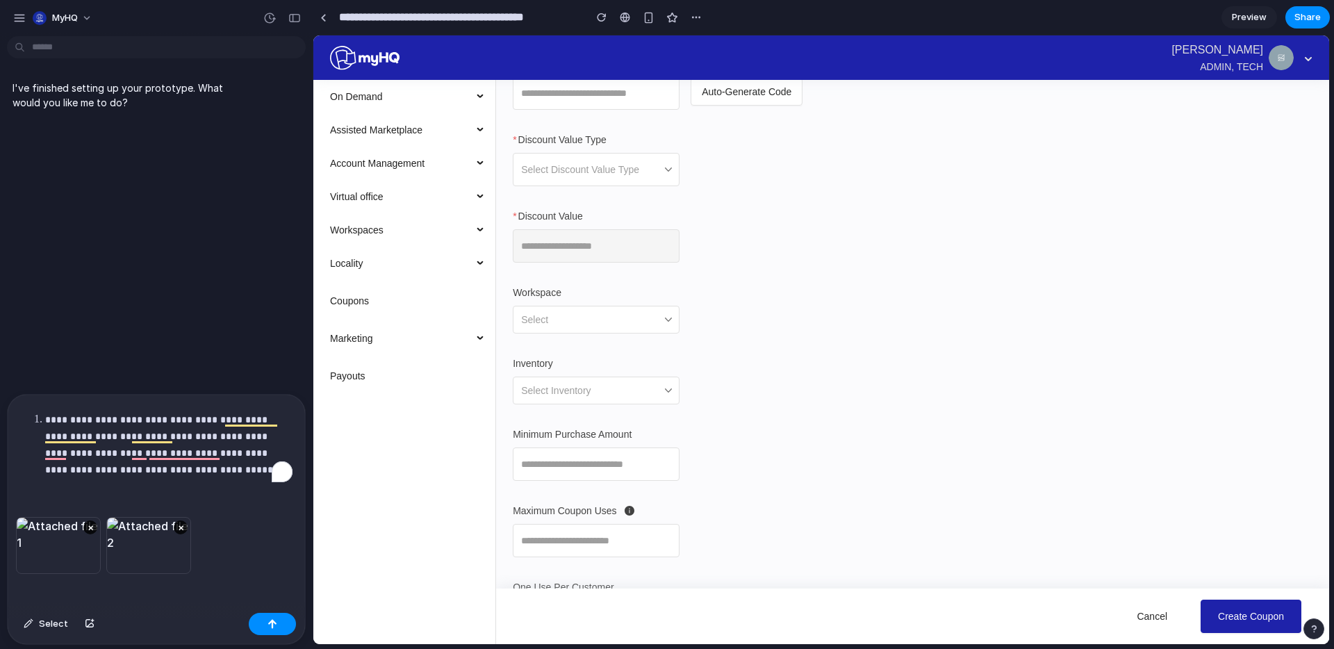
click at [219, 465] on p "**********" at bounding box center [168, 444] width 247 height 67
click at [226, 469] on p "**********" at bounding box center [168, 444] width 247 height 67
click at [229, 474] on p "**********" at bounding box center [168, 444] width 247 height 67
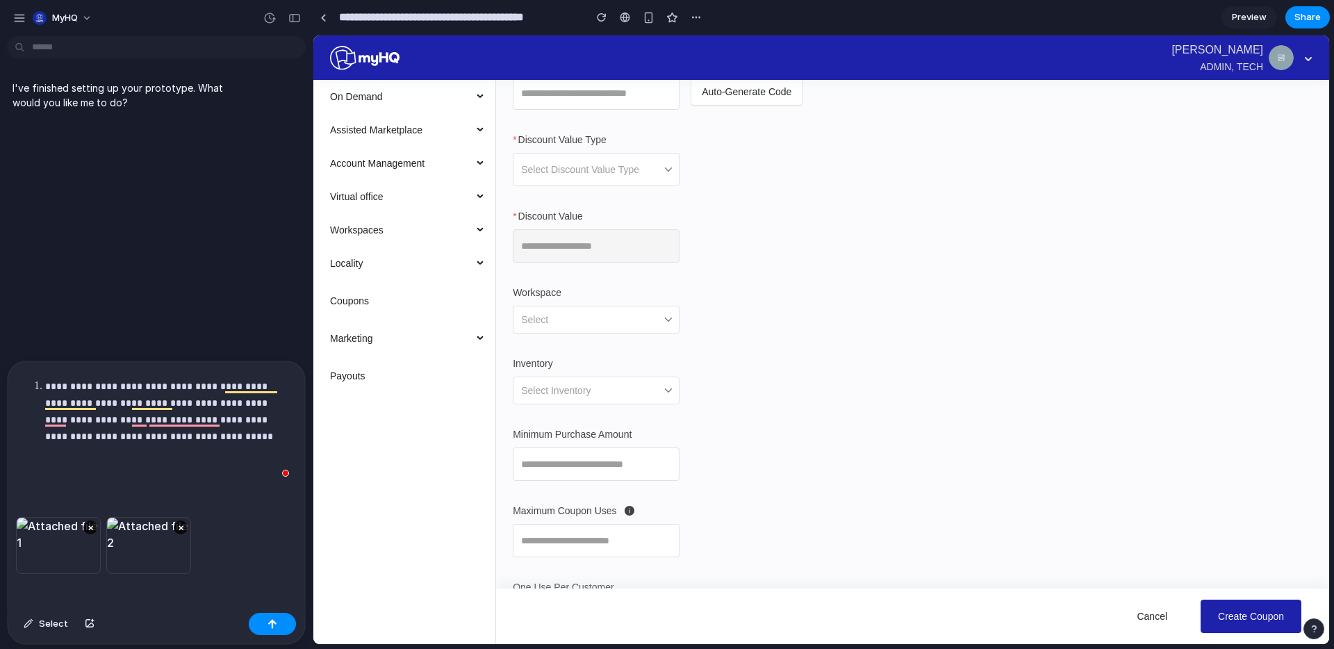
click at [236, 468] on p "**********" at bounding box center [168, 428] width 247 height 100
click at [45, 387] on li "**********" at bounding box center [168, 428] width 247 height 100
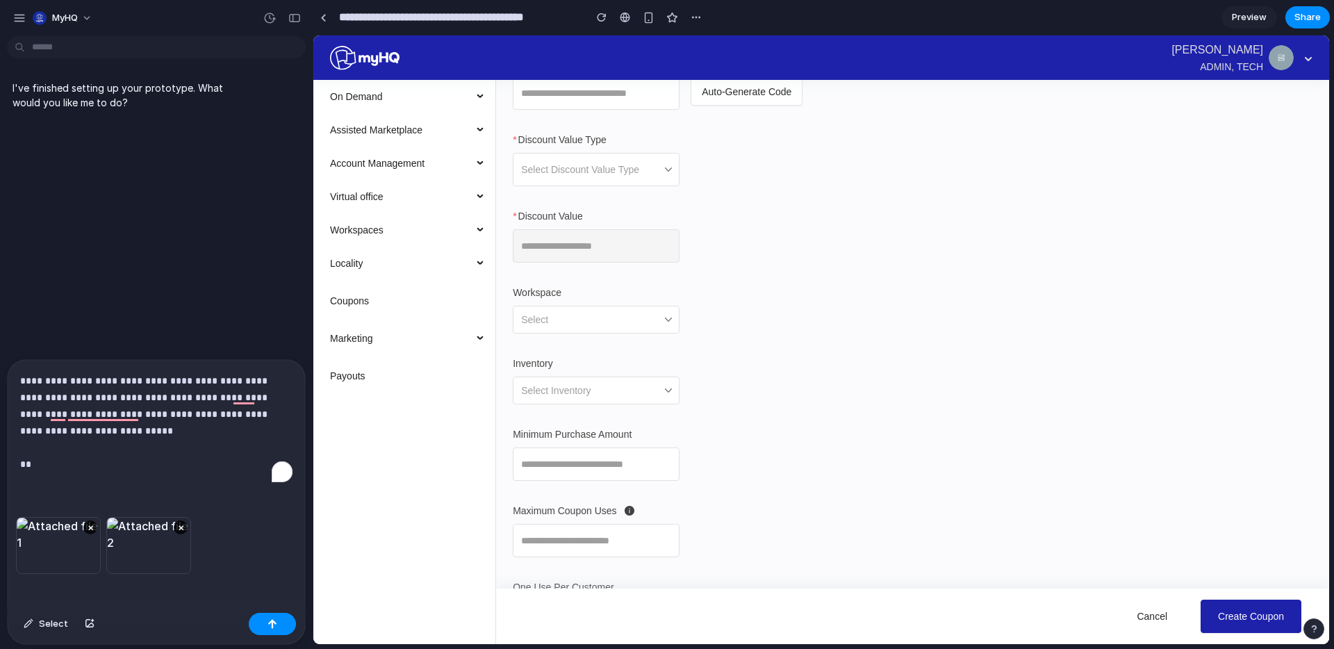
click at [76, 468] on p "**********" at bounding box center [156, 422] width 272 height 100
click at [22, 380] on p "**********" at bounding box center [156, 422] width 272 height 100
click at [61, 466] on p "**********" at bounding box center [168, 428] width 247 height 100
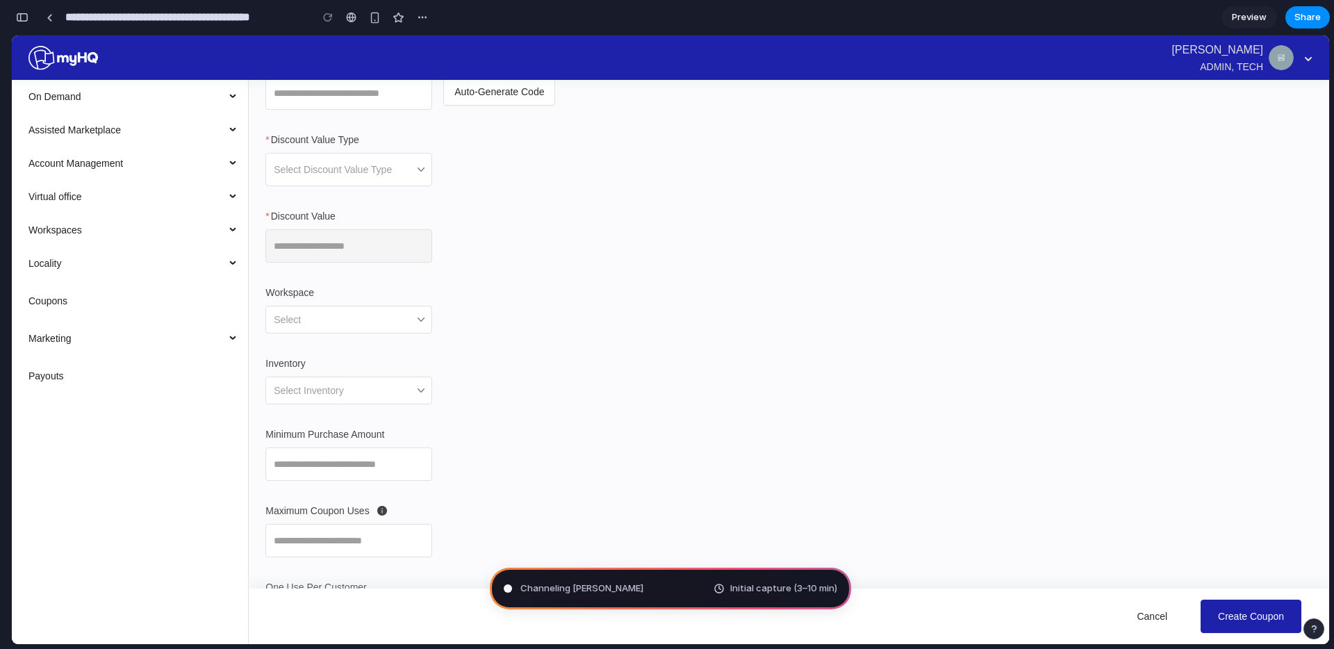
click at [676, 599] on div "Channeling Steve Jobs Initial capture (3–10 min)" at bounding box center [670, 588] width 361 height 42
click at [751, 584] on span "Initial capture (3–10 min)" at bounding box center [783, 588] width 107 height 14
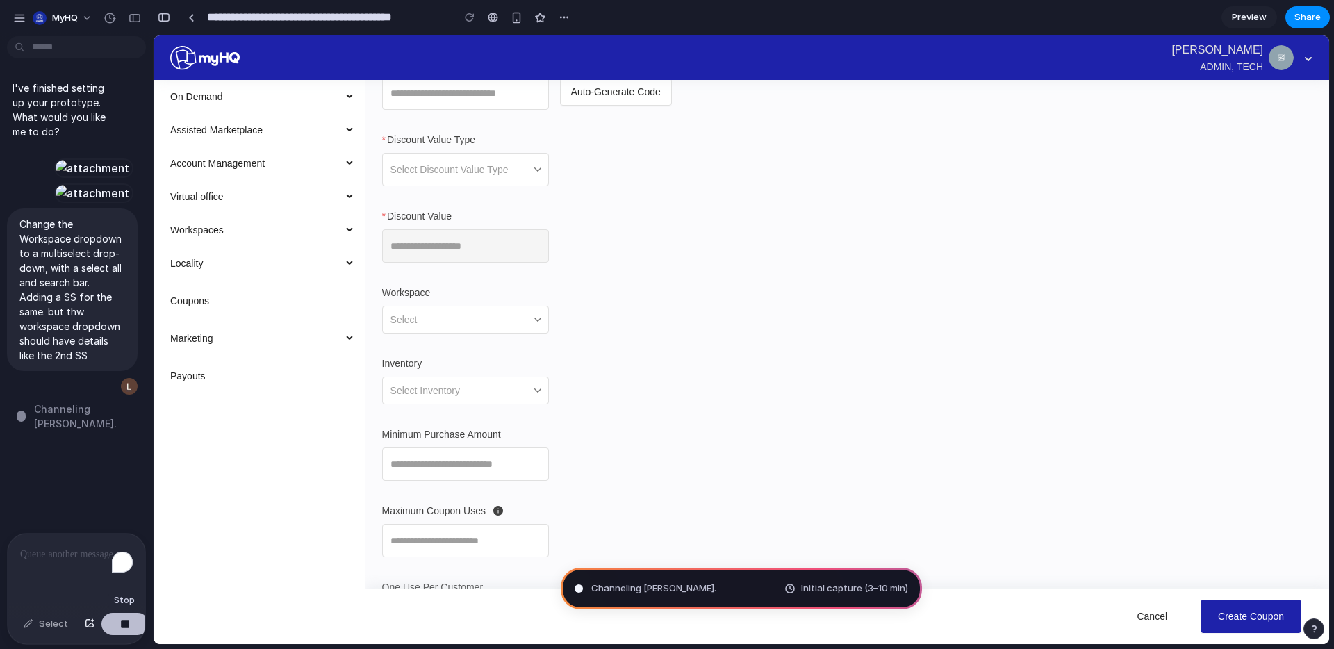
click at [128, 621] on button "button" at bounding box center [124, 624] width 47 height 22
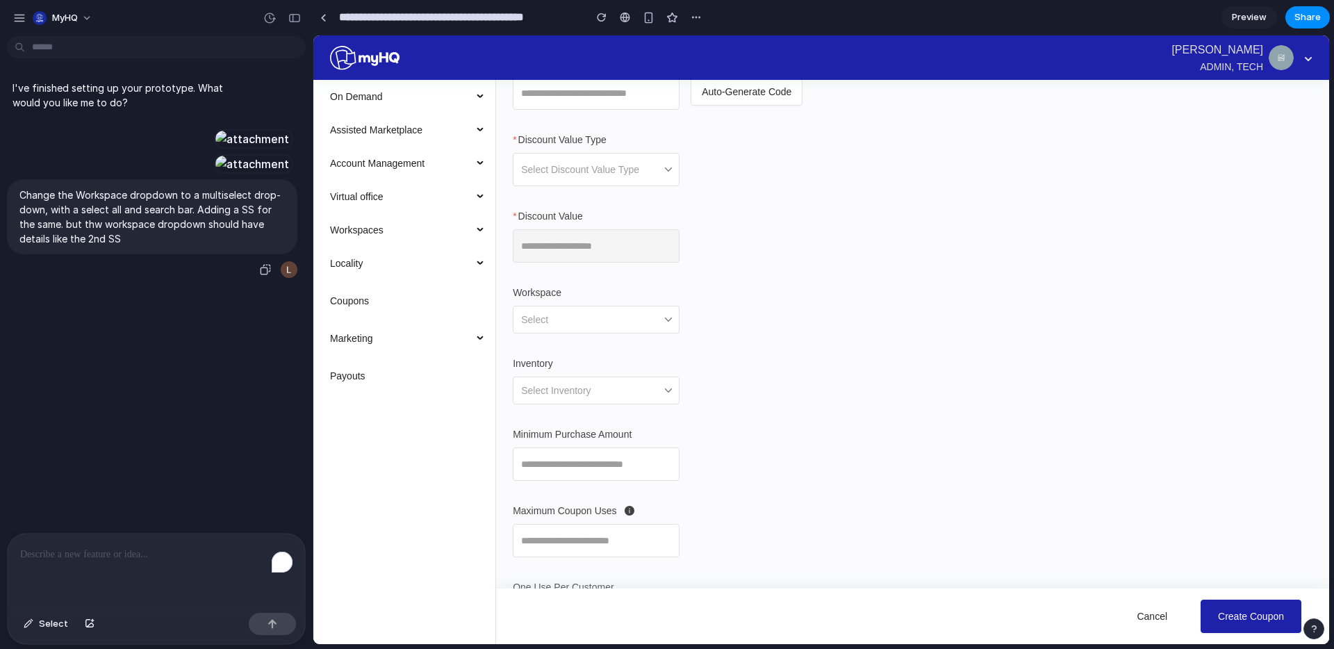
click at [206, 229] on p "Change the Workspace dropdown to a multiselect drop-down, with a select all and…" at bounding box center [151, 217] width 265 height 58
click at [285, 273] on div at bounding box center [289, 269] width 17 height 17
click at [267, 266] on div "button" at bounding box center [265, 269] width 11 height 11
click at [251, 165] on div at bounding box center [252, 163] width 76 height 19
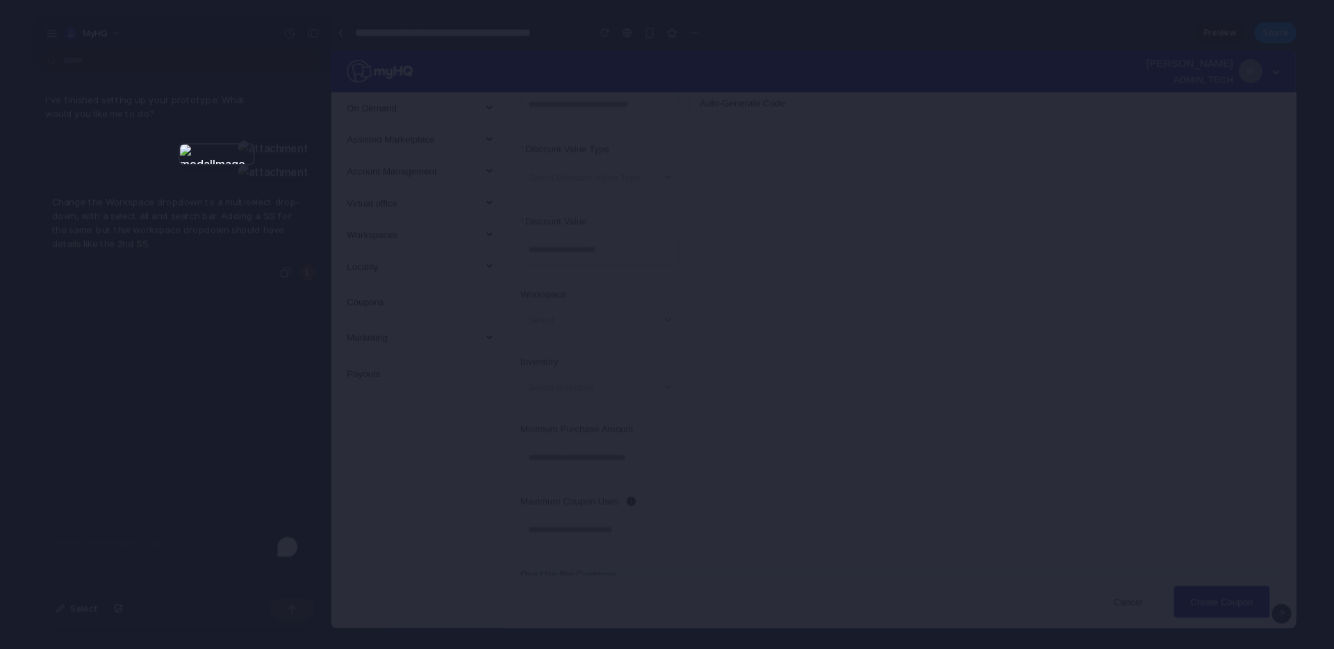
click at [286, 101] on div at bounding box center [667, 324] width 1334 height 649
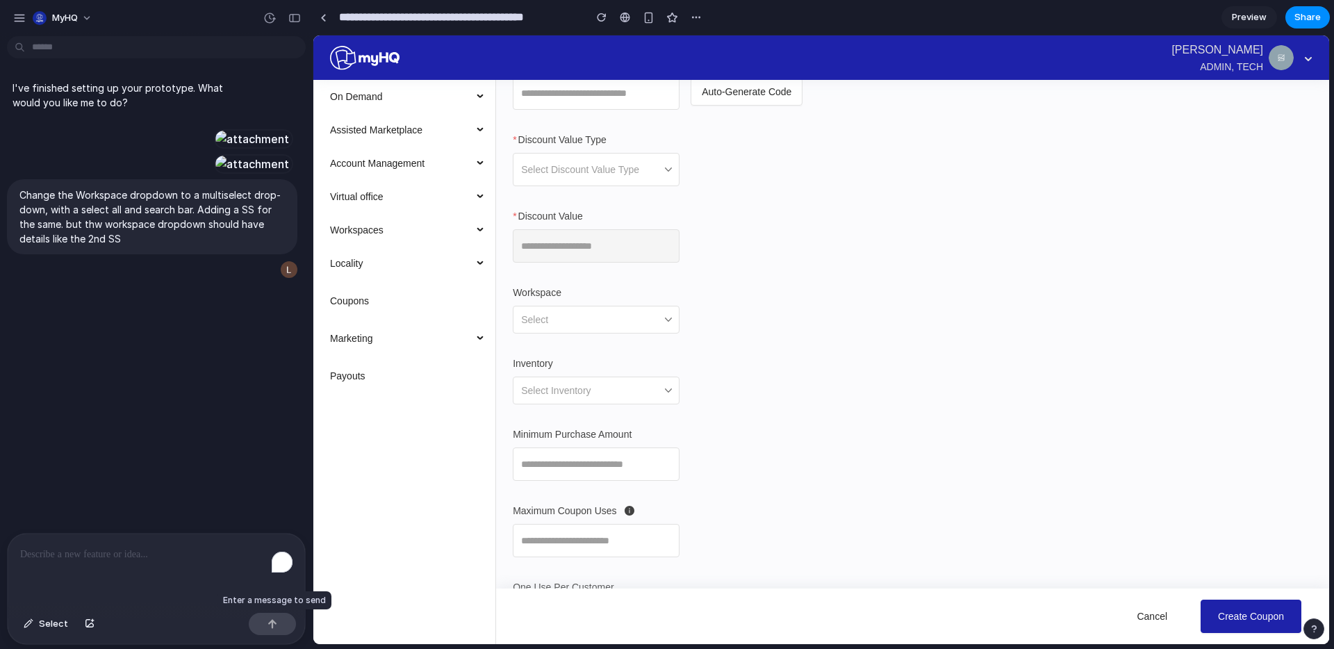
click at [275, 622] on div at bounding box center [272, 624] width 47 height 22
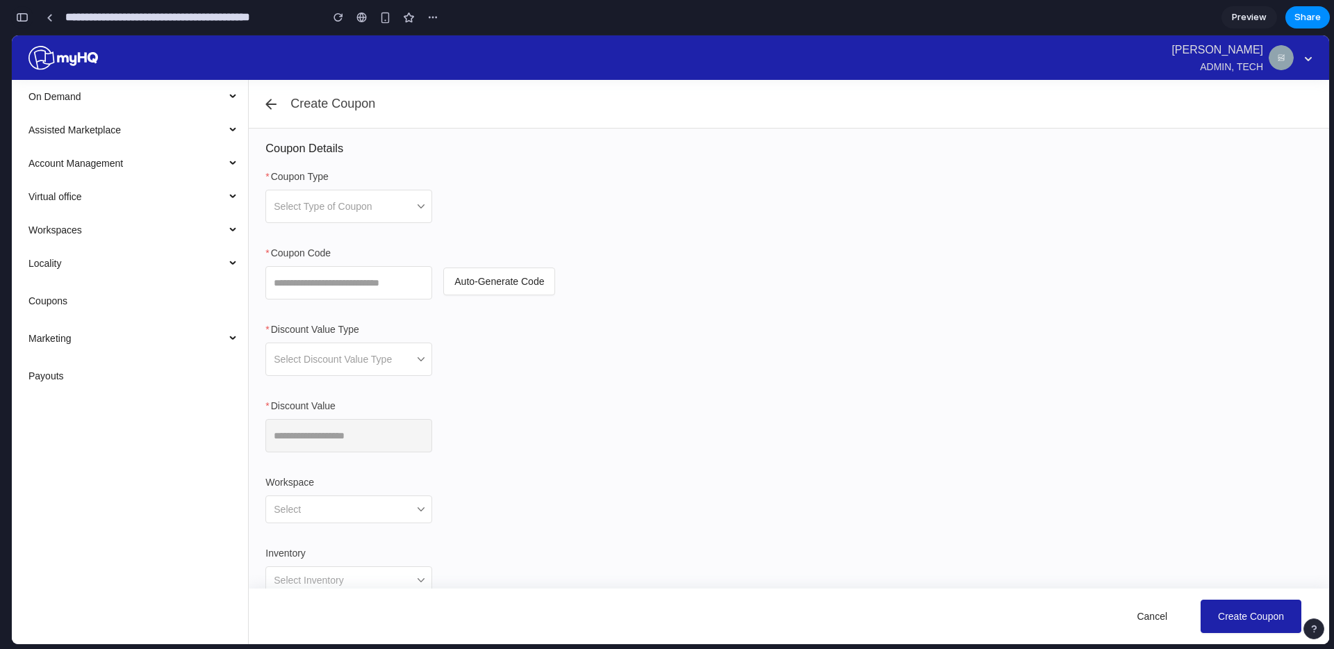
click at [31, 19] on button "button" at bounding box center [22, 17] width 22 height 22
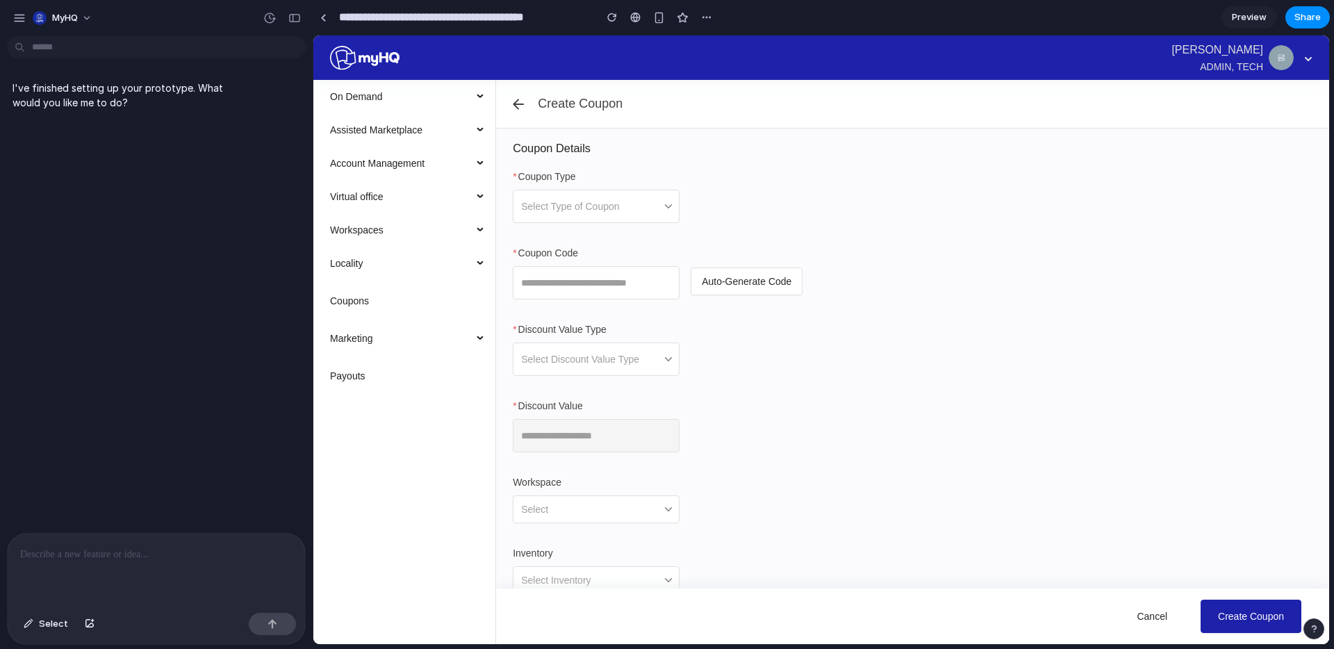
click at [191, 99] on p "I've finished setting up your prototype. What would you like me to do?" at bounding box center [129, 95] width 232 height 29
click at [296, 16] on div "button" at bounding box center [294, 18] width 13 height 10
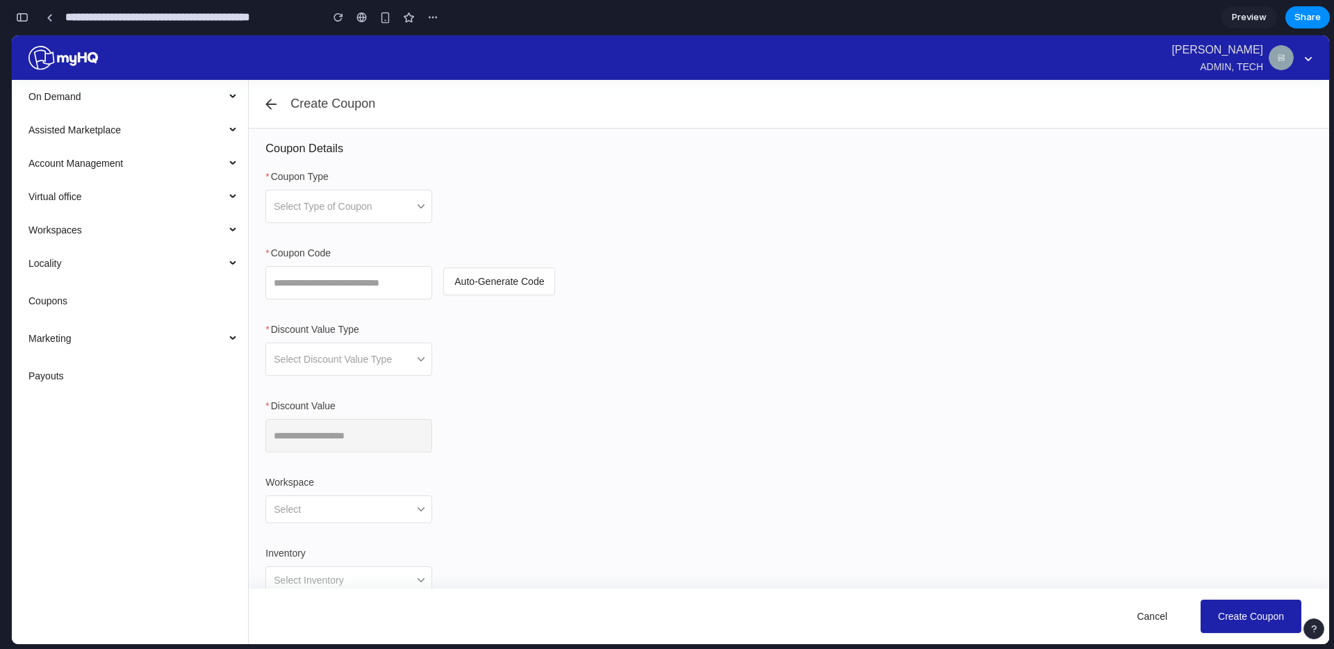
click at [30, 17] on button "button" at bounding box center [22, 17] width 22 height 22
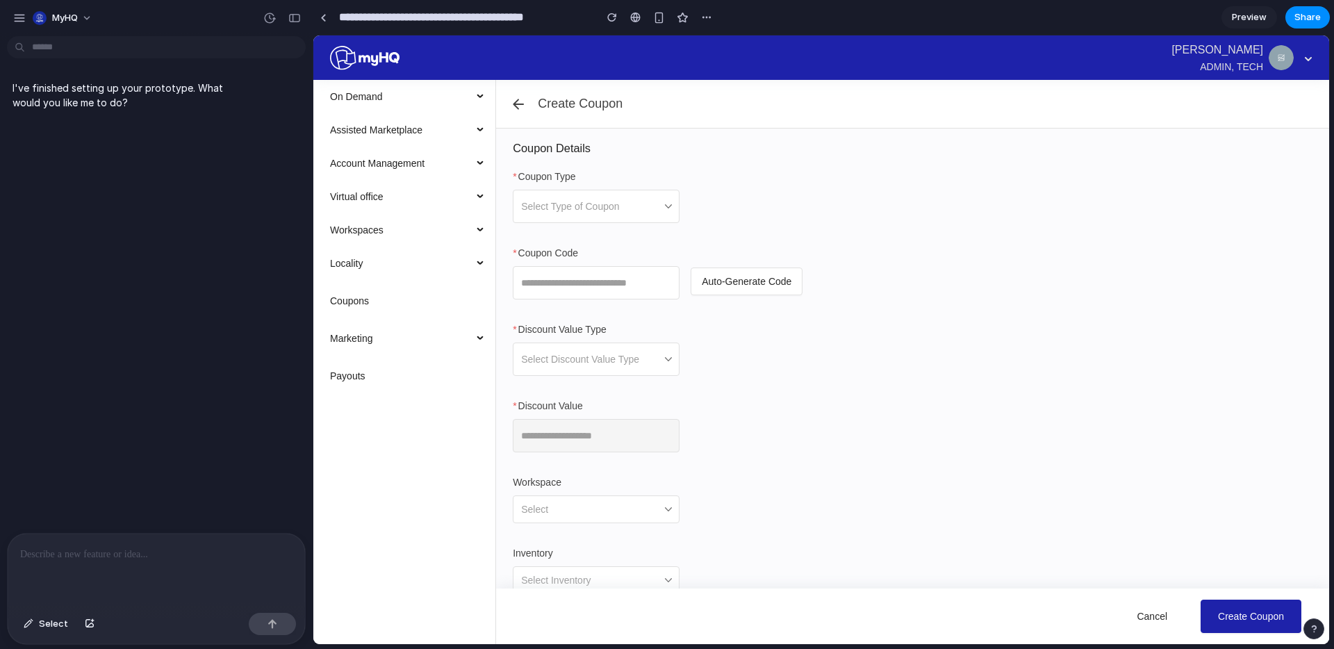
click at [105, 540] on div at bounding box center [156, 570] width 297 height 74
click at [58, 15] on span "myHQ" at bounding box center [65, 18] width 26 height 14
click at [26, 24] on div "Settings Invite members Change theme Sign out" at bounding box center [667, 324] width 1334 height 649
click at [333, 19] on div at bounding box center [323, 17] width 21 height 21
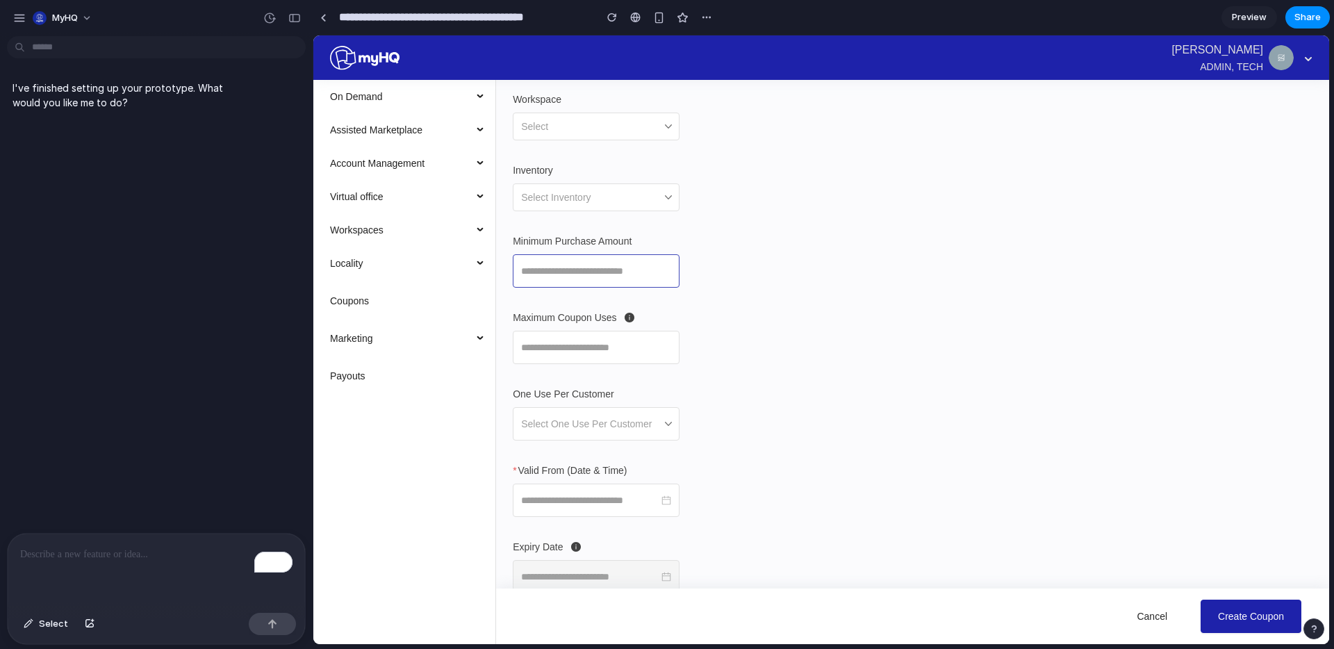
scroll to position [374, 0]
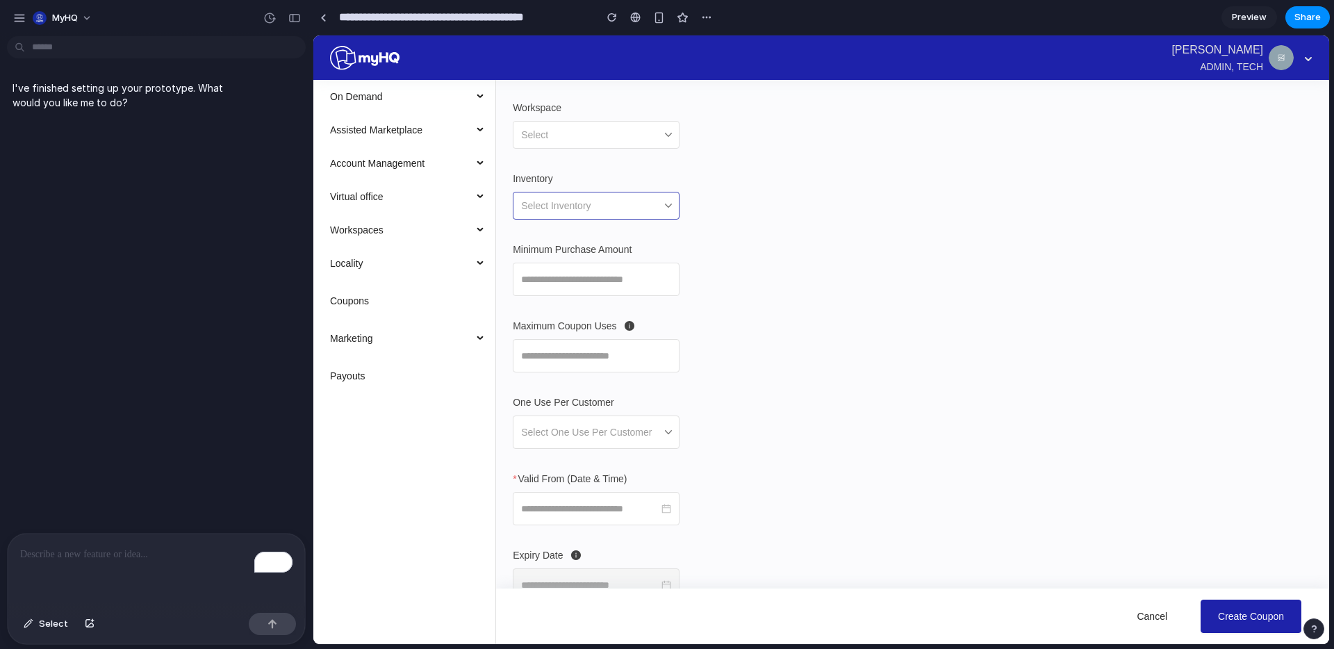
click at [624, 206] on input "Inventory" at bounding box center [591, 205] width 140 height 26
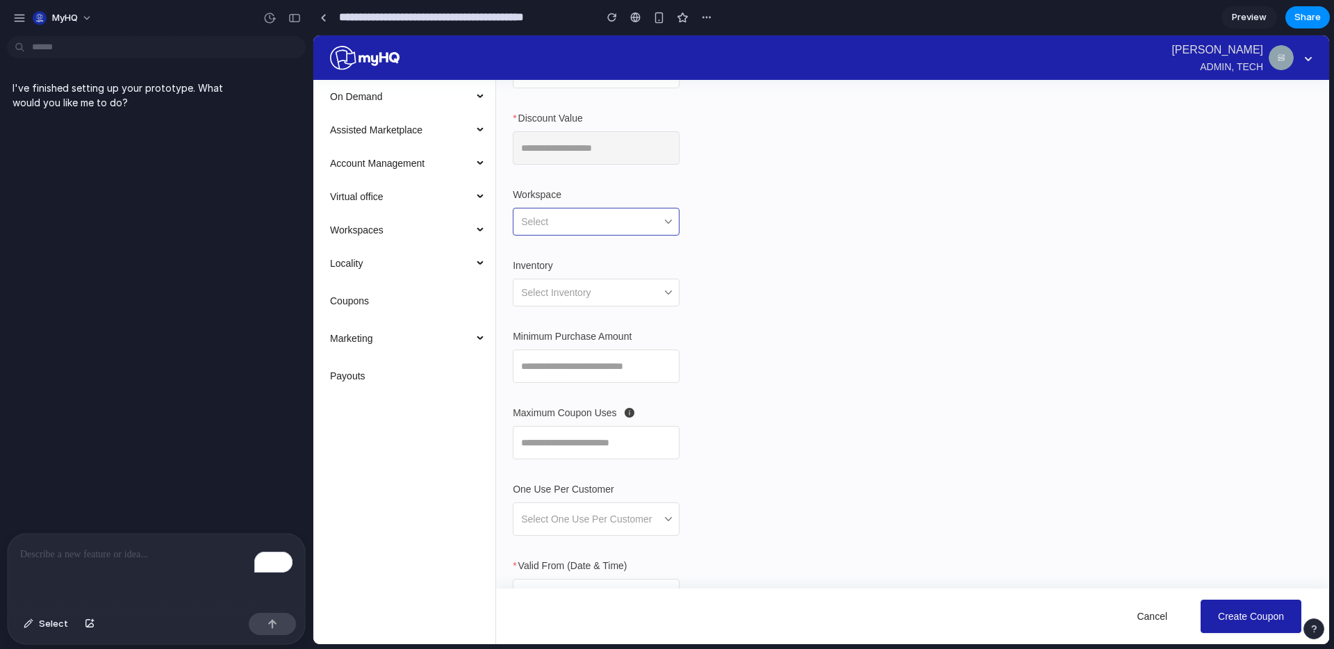
click at [606, 210] on input "Workspace" at bounding box center [591, 221] width 140 height 26
click at [669, 220] on div "Select" at bounding box center [596, 222] width 167 height 28
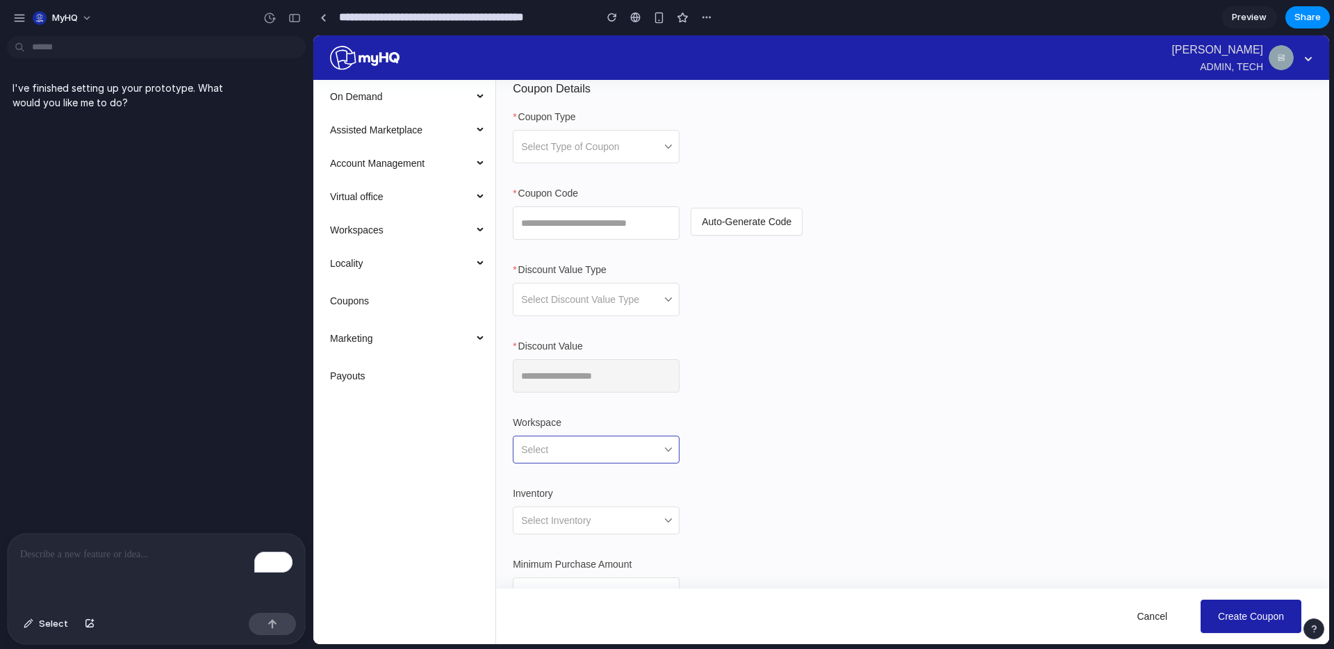
scroll to position [0, 0]
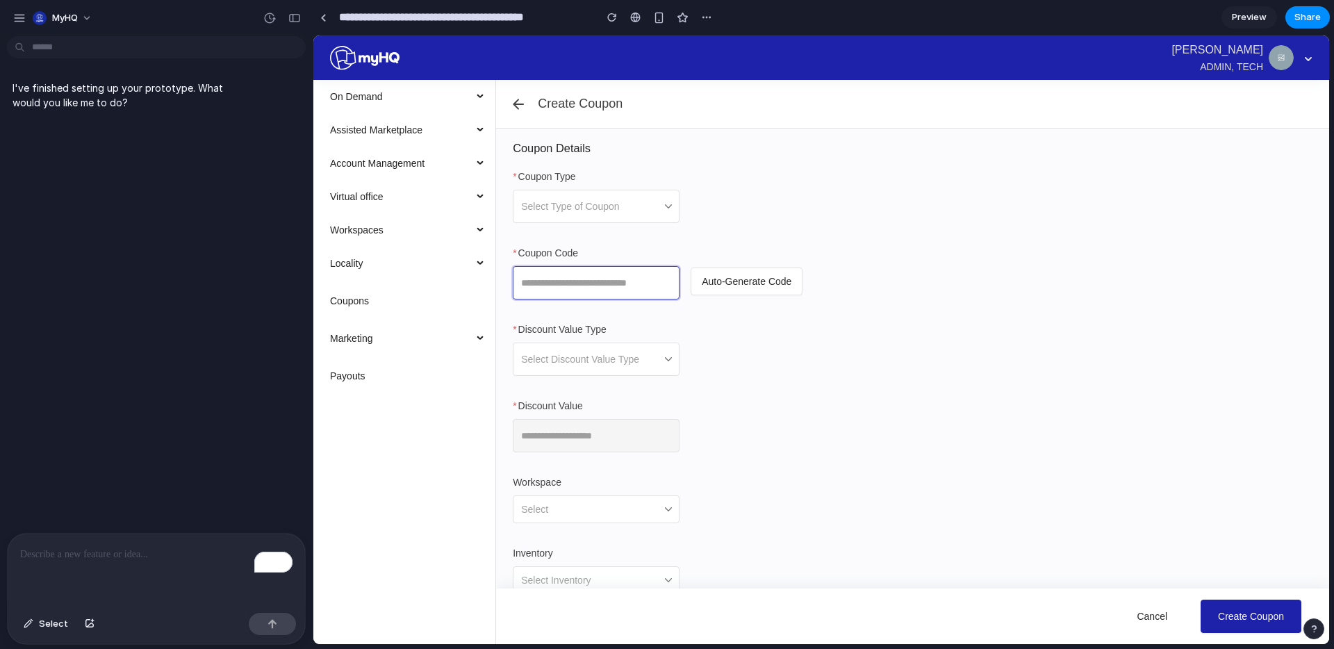
click at [623, 296] on input "Coupon Code" at bounding box center [596, 282] width 167 height 33
click at [556, 366] on span at bounding box center [591, 359] width 140 height 32
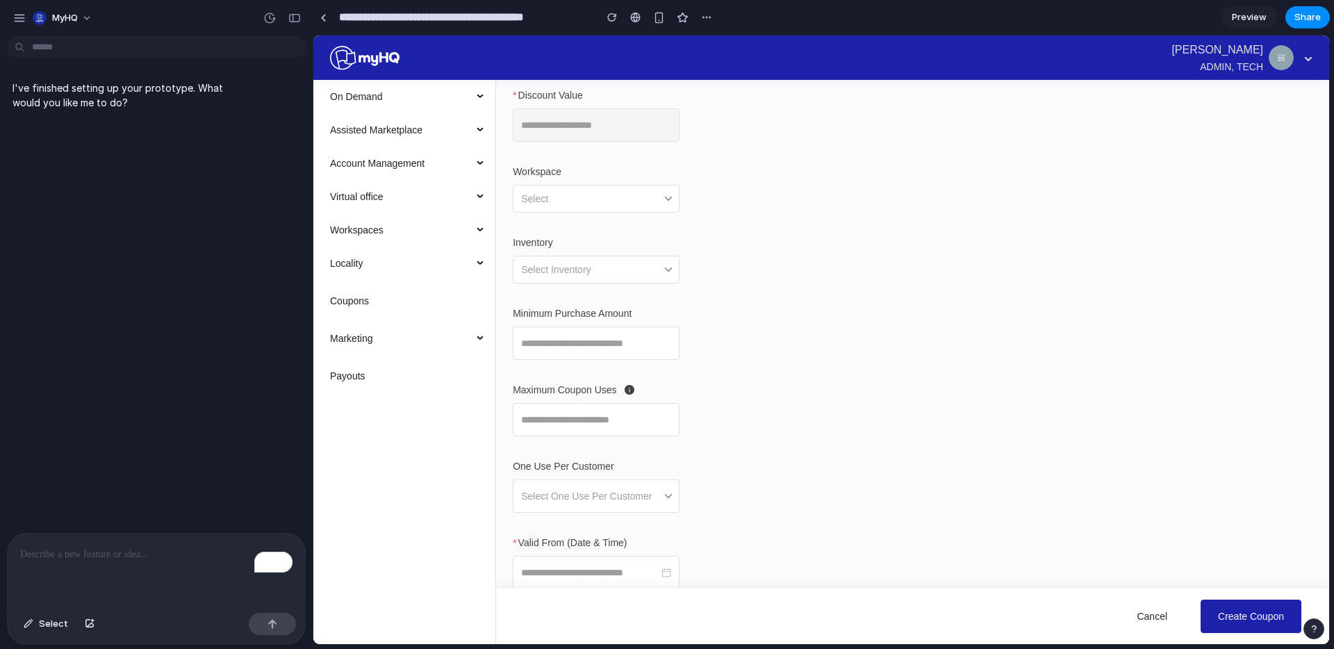
scroll to position [318, 0]
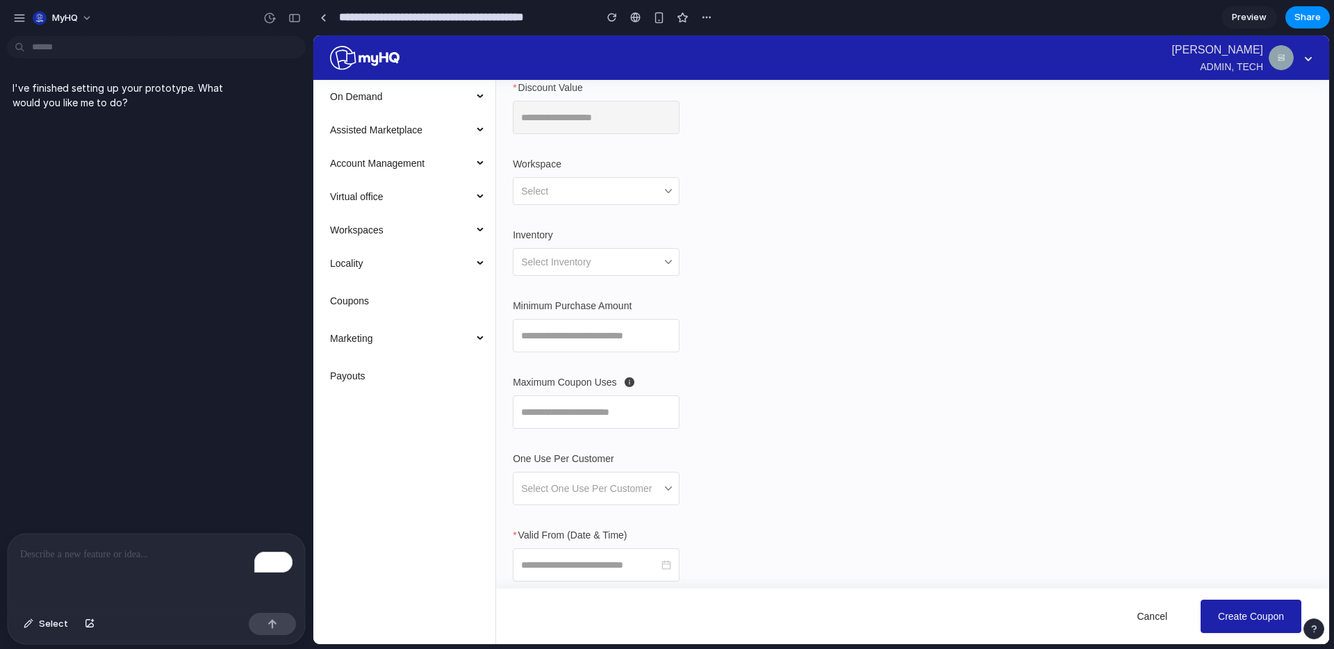
click at [179, 572] on div "To enrich screen reader interactions, please activate Accessibility in Grammarl…" at bounding box center [156, 570] width 297 height 74
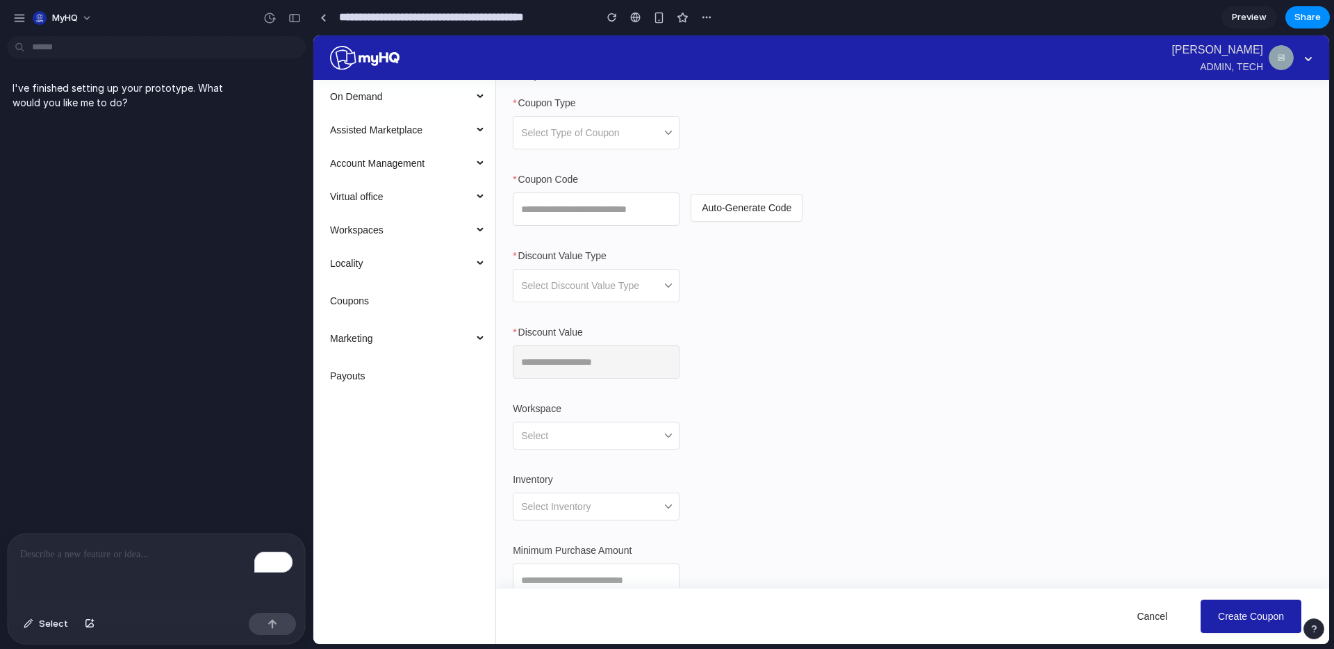
scroll to position [98, 0]
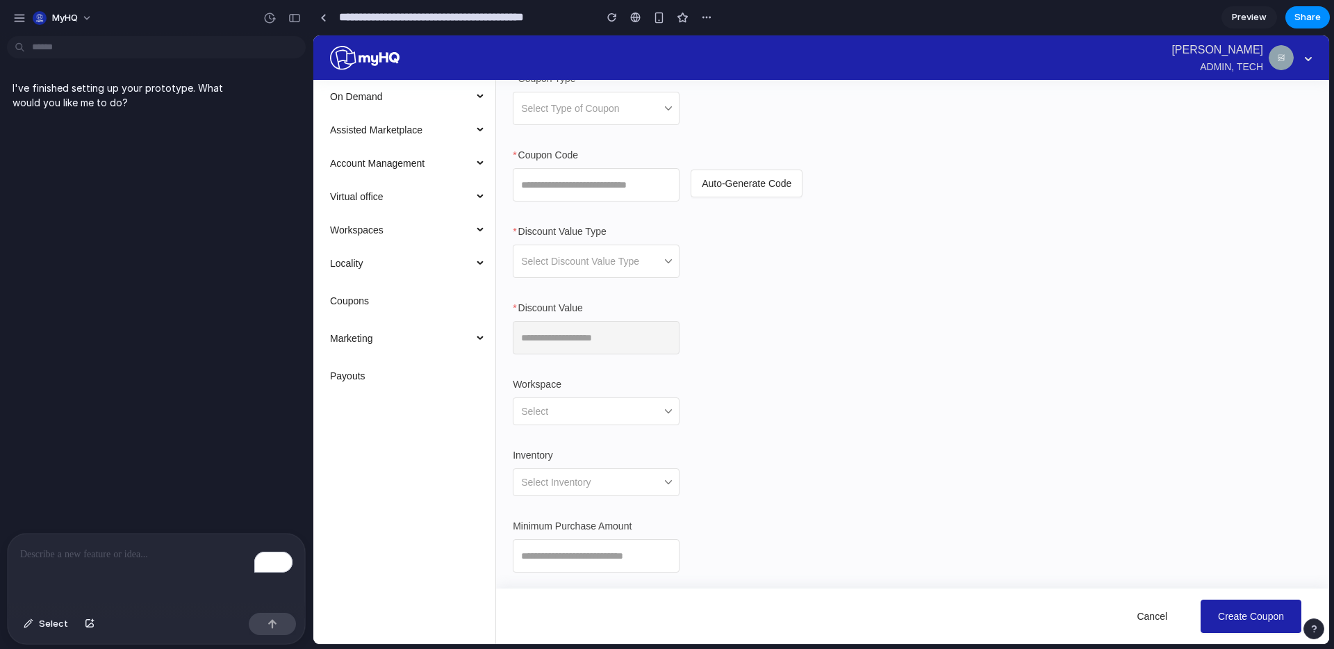
click at [1304, 625] on button "button" at bounding box center [1313, 628] width 21 height 21
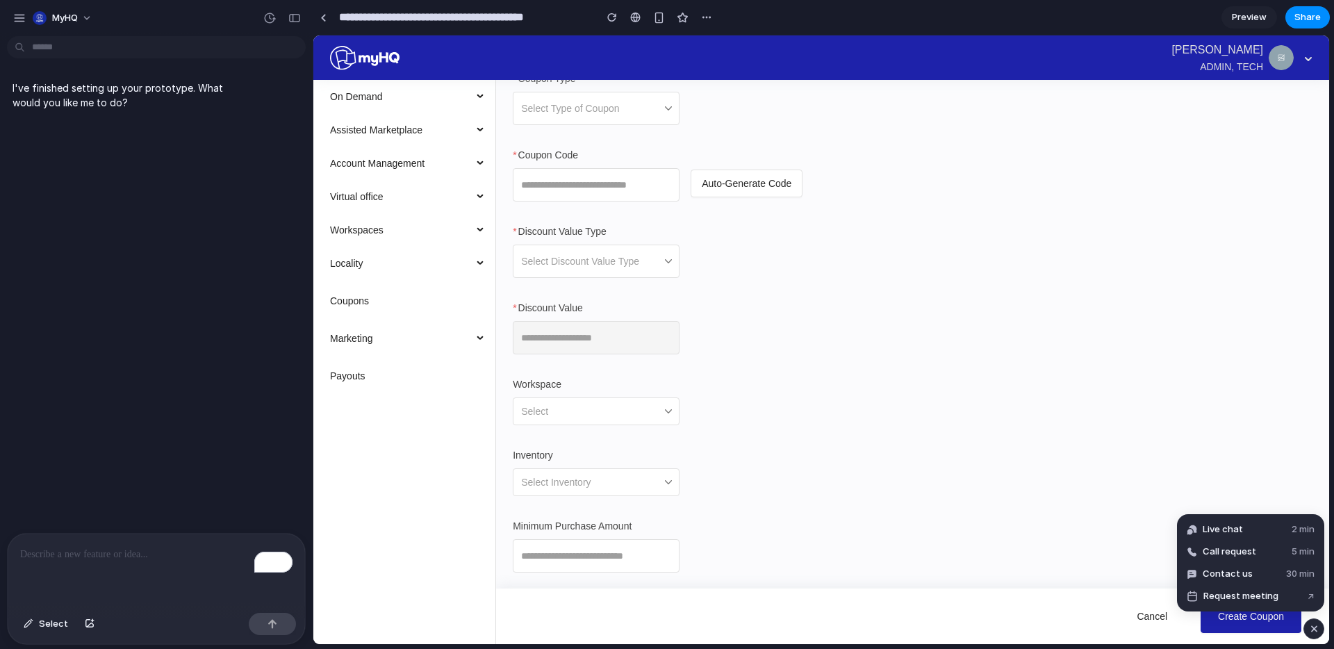
click at [1305, 626] on button "button" at bounding box center [1313, 628] width 21 height 21
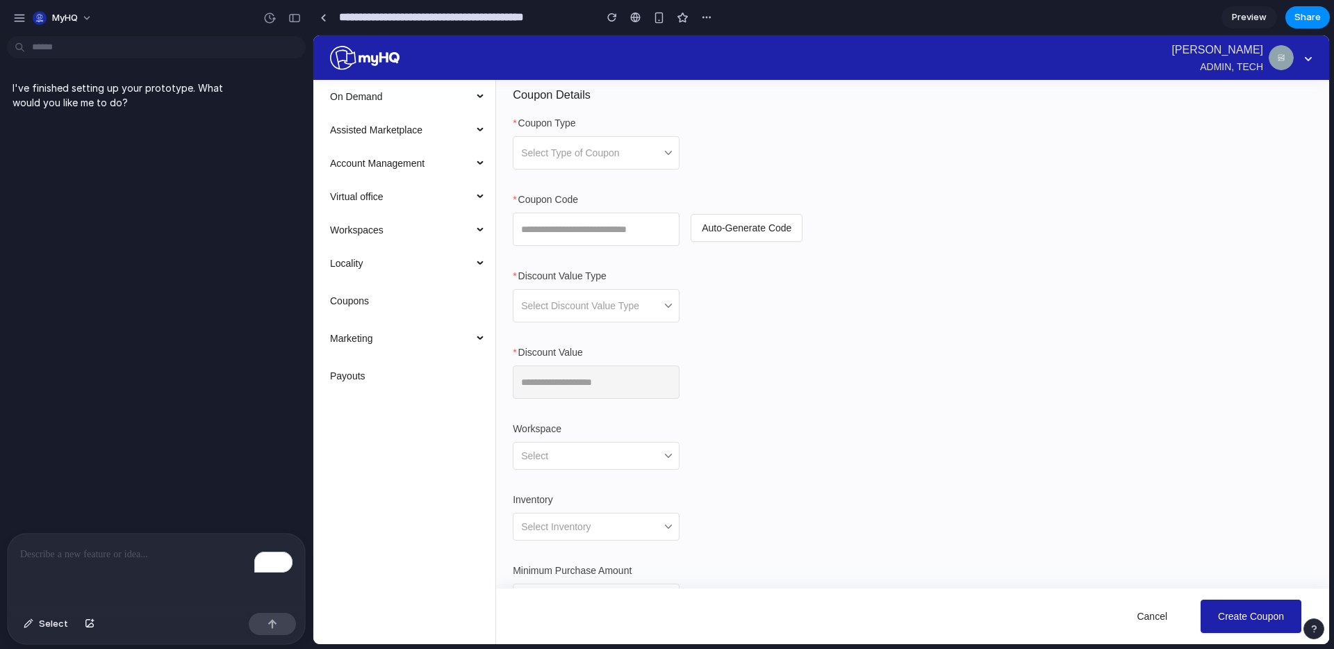
scroll to position [0, 0]
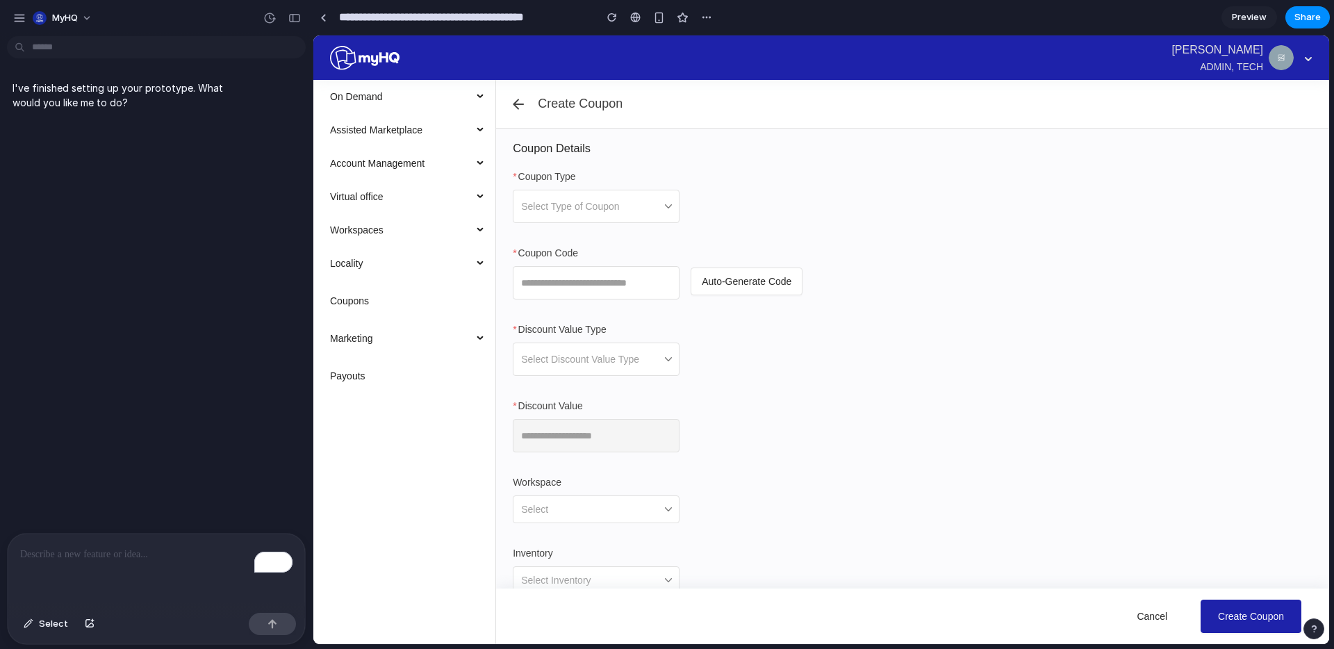
click at [479, 156] on div "Account Management" at bounding box center [404, 163] width 183 height 28
click at [481, 163] on div "Account Management" at bounding box center [404, 163] width 183 height 28
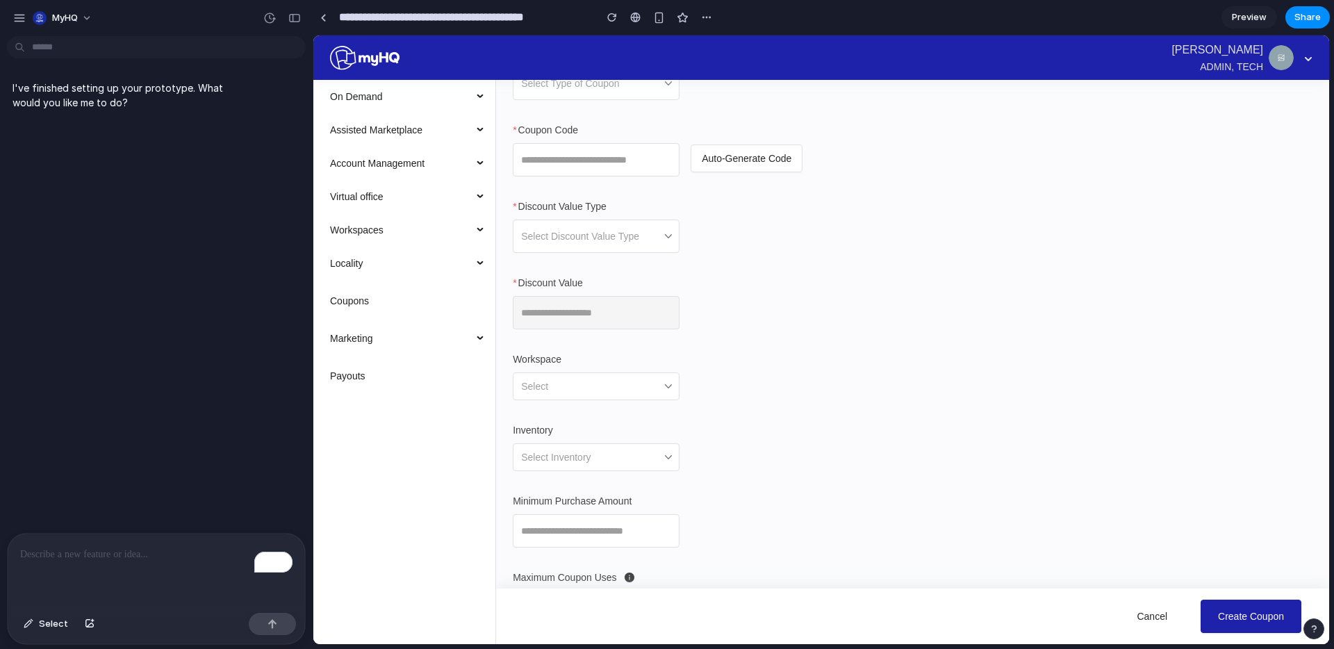
scroll to position [125, 0]
click at [614, 220] on span at bounding box center [591, 234] width 140 height 32
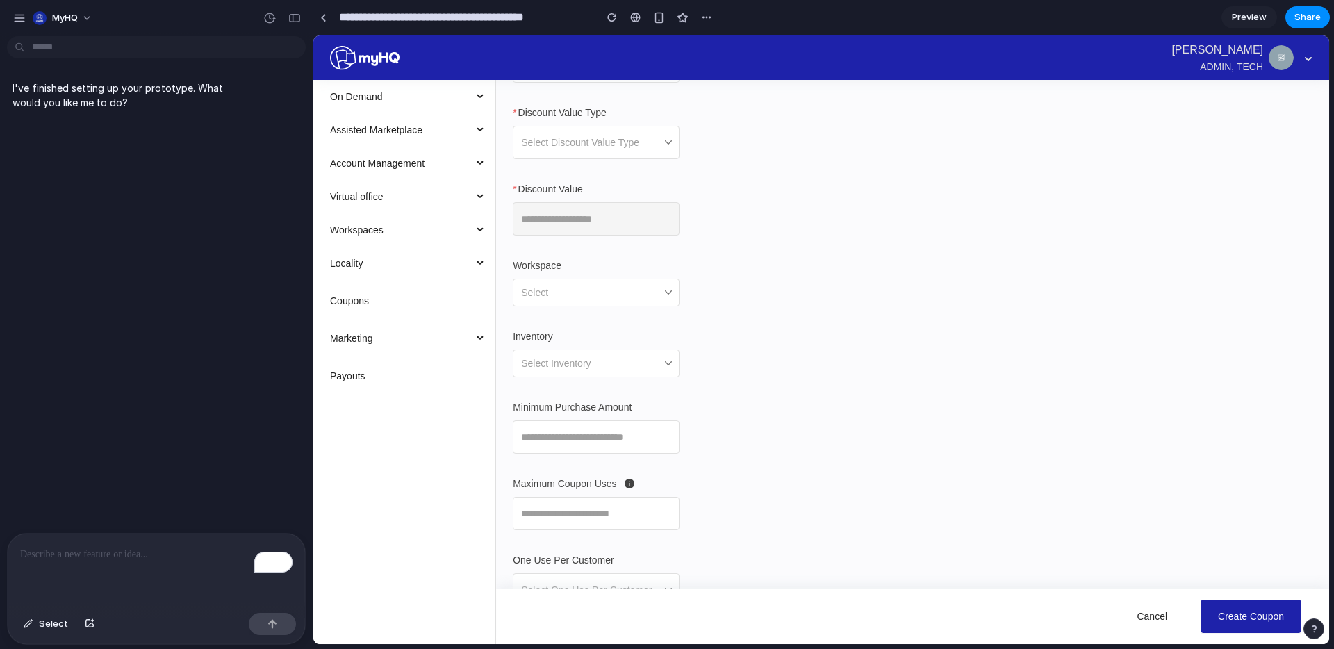
scroll to position [242, 0]
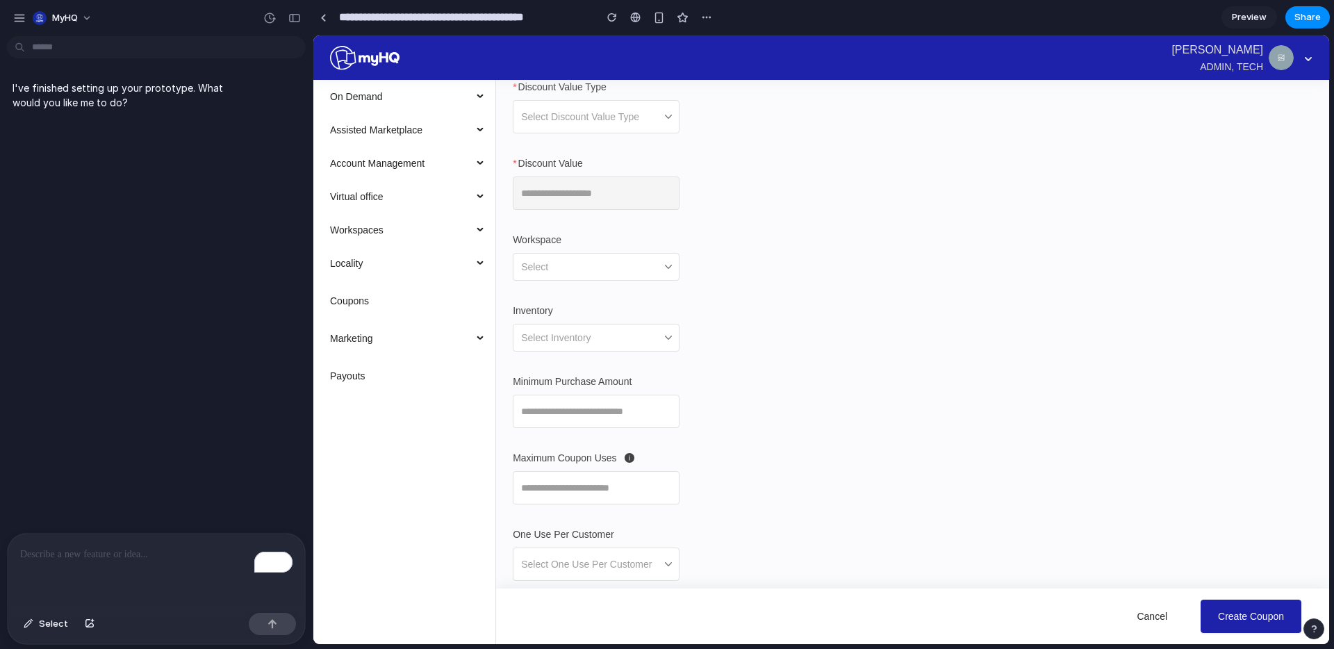
click at [636, 343] on input "Inventory" at bounding box center [591, 337] width 140 height 26
click at [658, 257] on input "Workspace" at bounding box center [591, 267] width 140 height 26
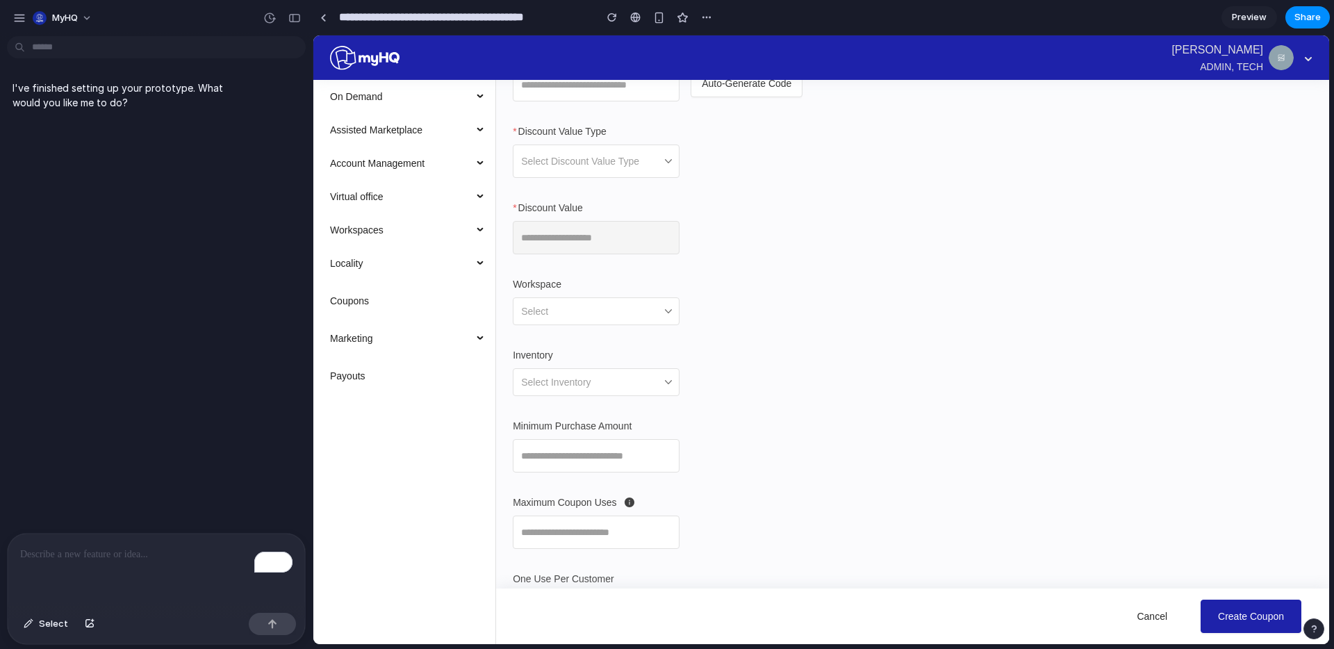
scroll to position [213, 0]
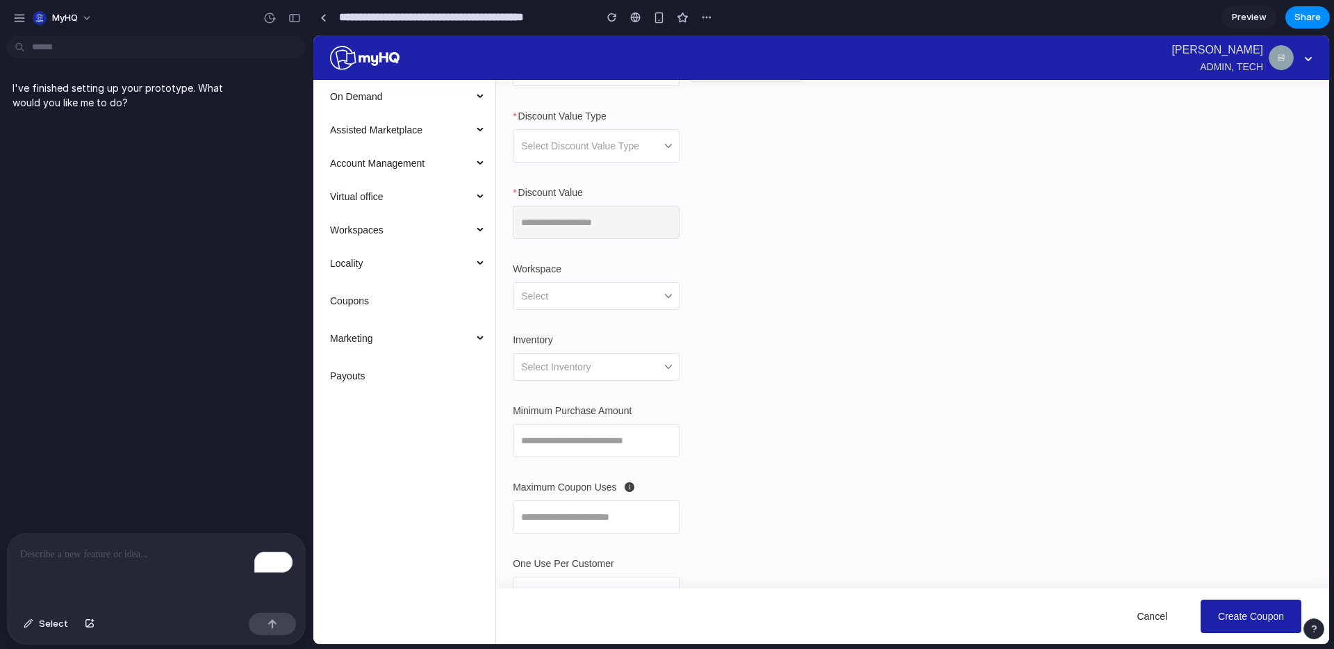
click at [171, 567] on div "To enrich screen reader interactions, please activate Accessibility in Grammarl…" at bounding box center [156, 570] width 297 height 74
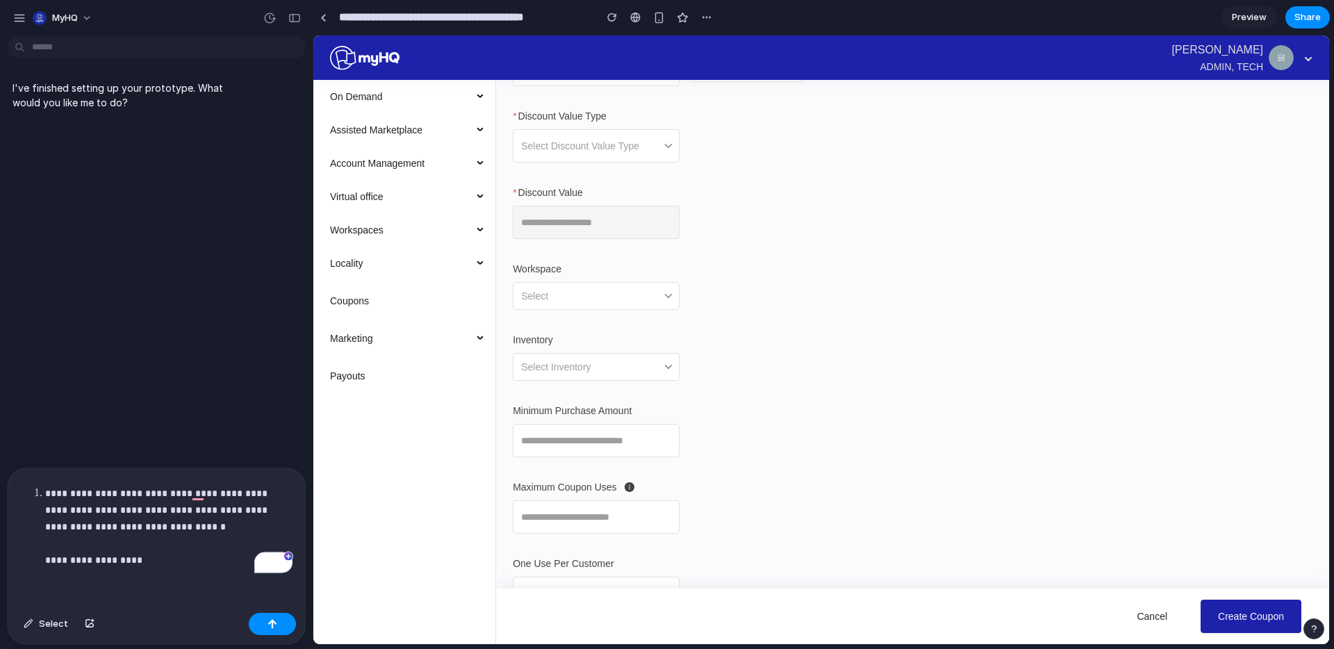
click at [163, 554] on p "**********" at bounding box center [168, 526] width 247 height 83
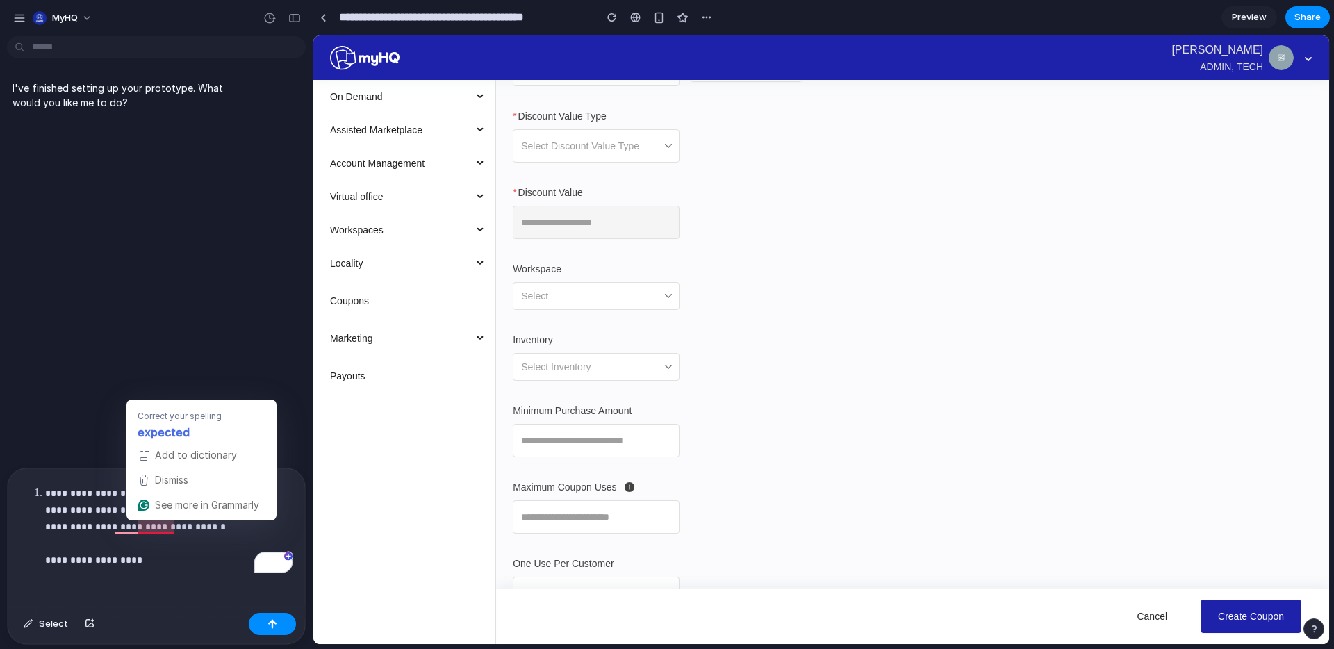
click at [163, 553] on p "**********" at bounding box center [168, 526] width 247 height 83
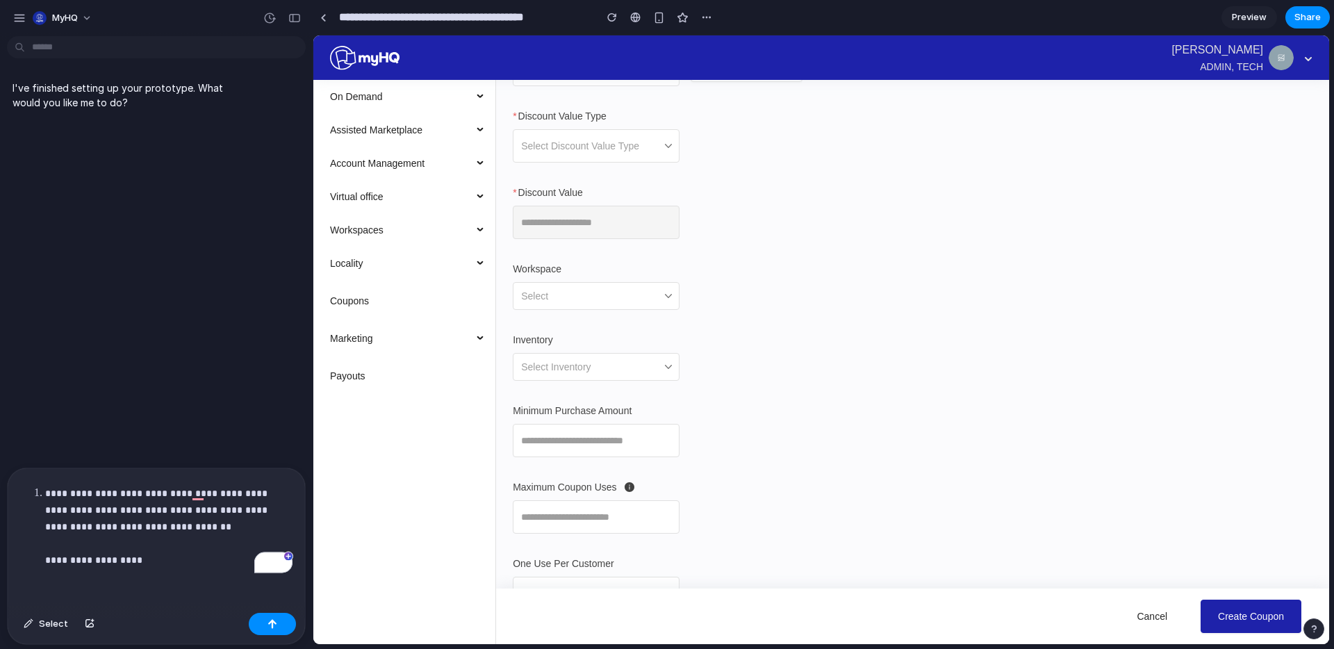
click at [191, 544] on p "**********" at bounding box center [168, 526] width 247 height 83
click at [188, 551] on p "**********" at bounding box center [168, 526] width 247 height 83
click at [170, 565] on p "**********" at bounding box center [168, 526] width 247 height 83
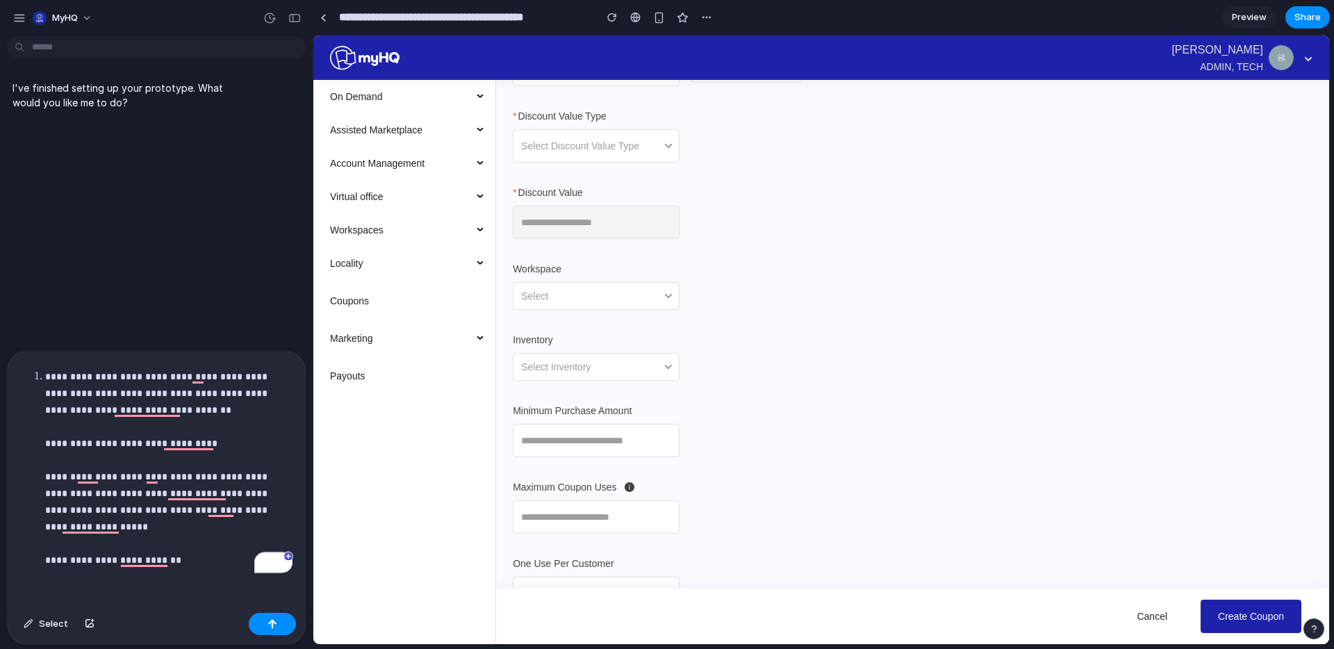
click at [170, 461] on p "**********" at bounding box center [168, 468] width 247 height 200
click at [198, 562] on p "**********" at bounding box center [168, 468] width 247 height 200
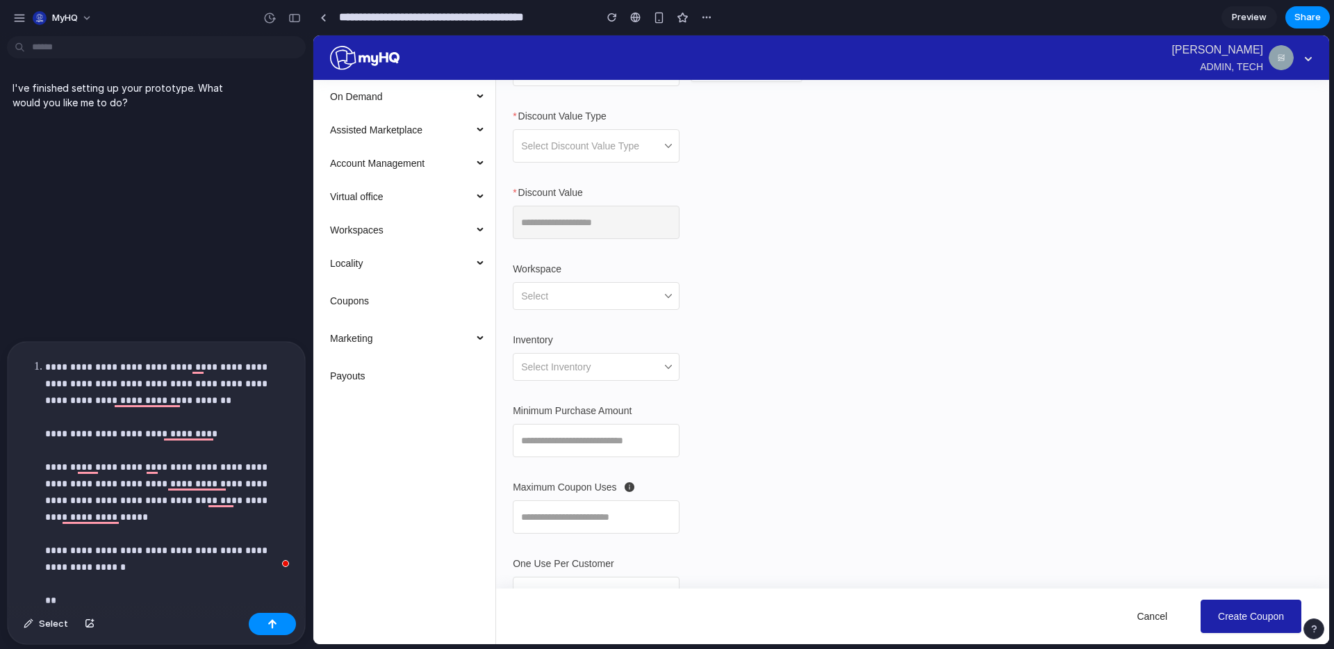
scroll to position [40, 0]
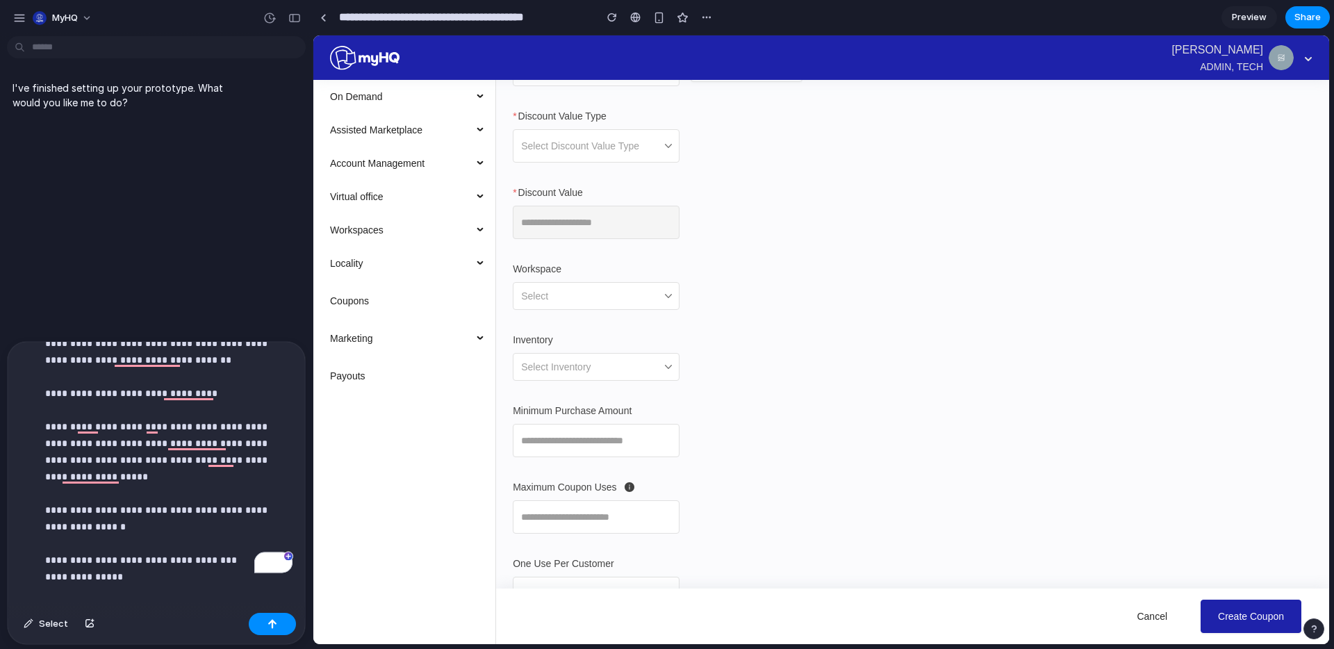
click at [188, 561] on p "**********" at bounding box center [168, 451] width 247 height 267
click at [152, 574] on p "**********" at bounding box center [168, 451] width 247 height 267
click at [117, 576] on p "**********" at bounding box center [168, 451] width 247 height 267
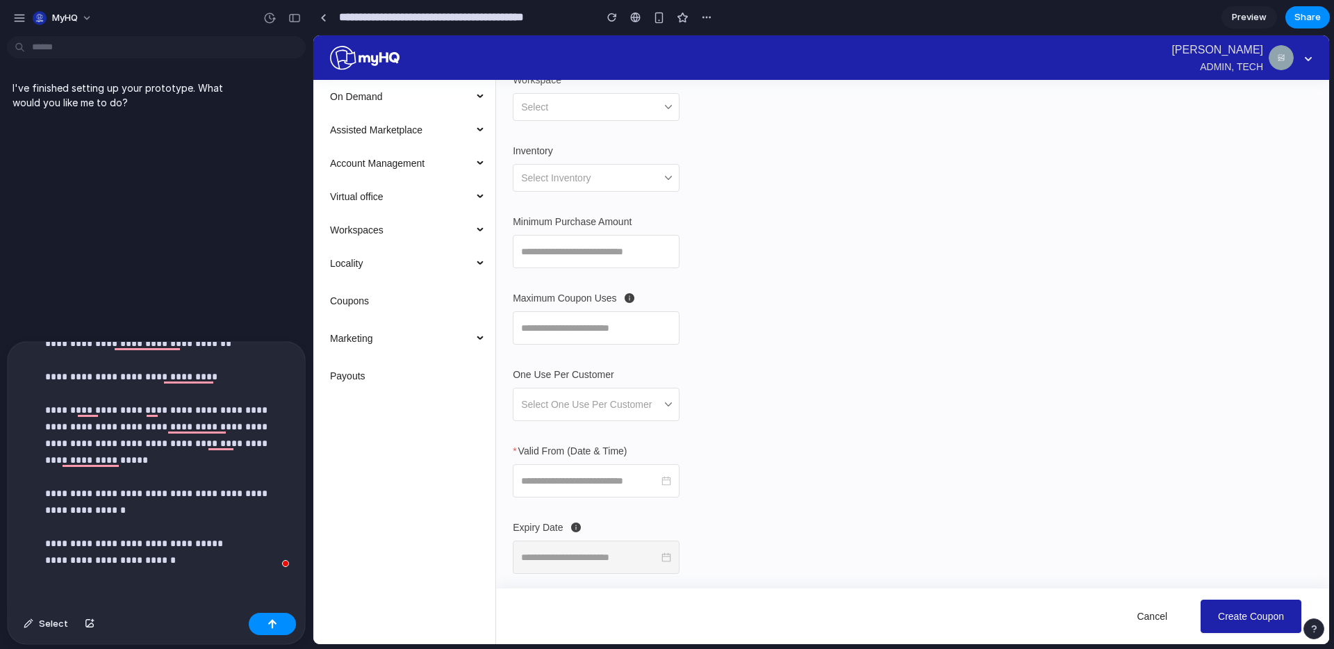
scroll to position [415, 0]
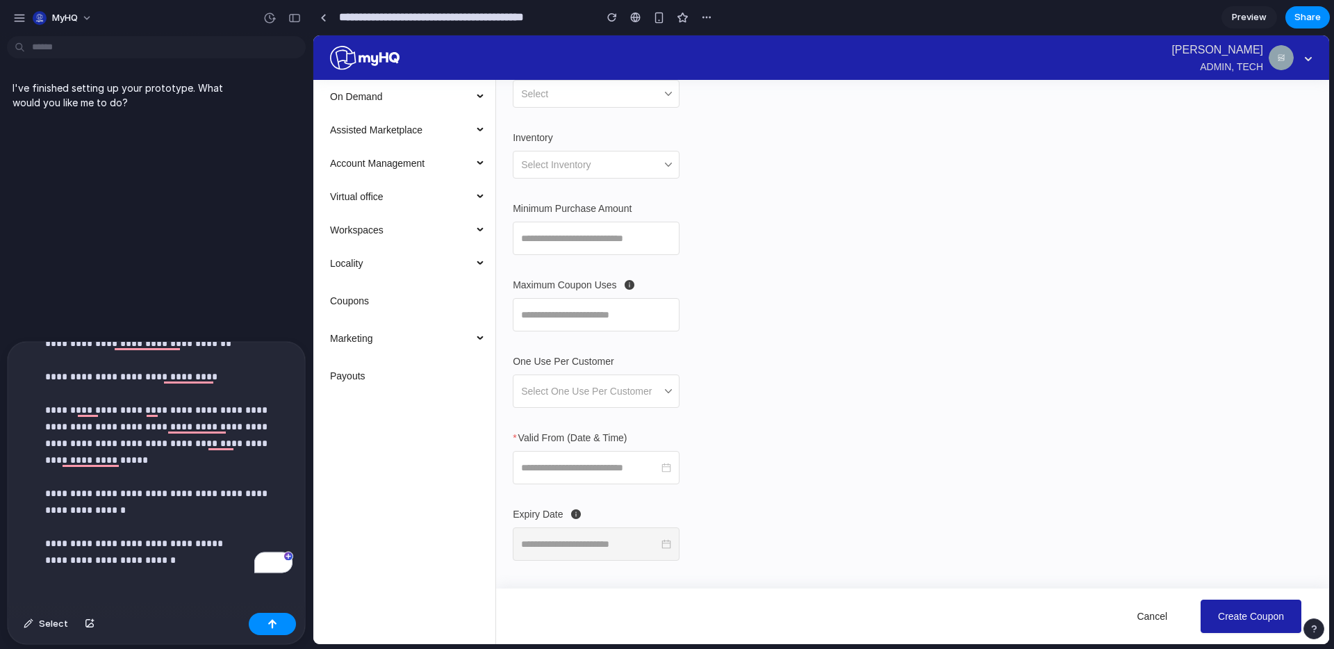
click at [210, 557] on p "**********" at bounding box center [168, 434] width 247 height 267
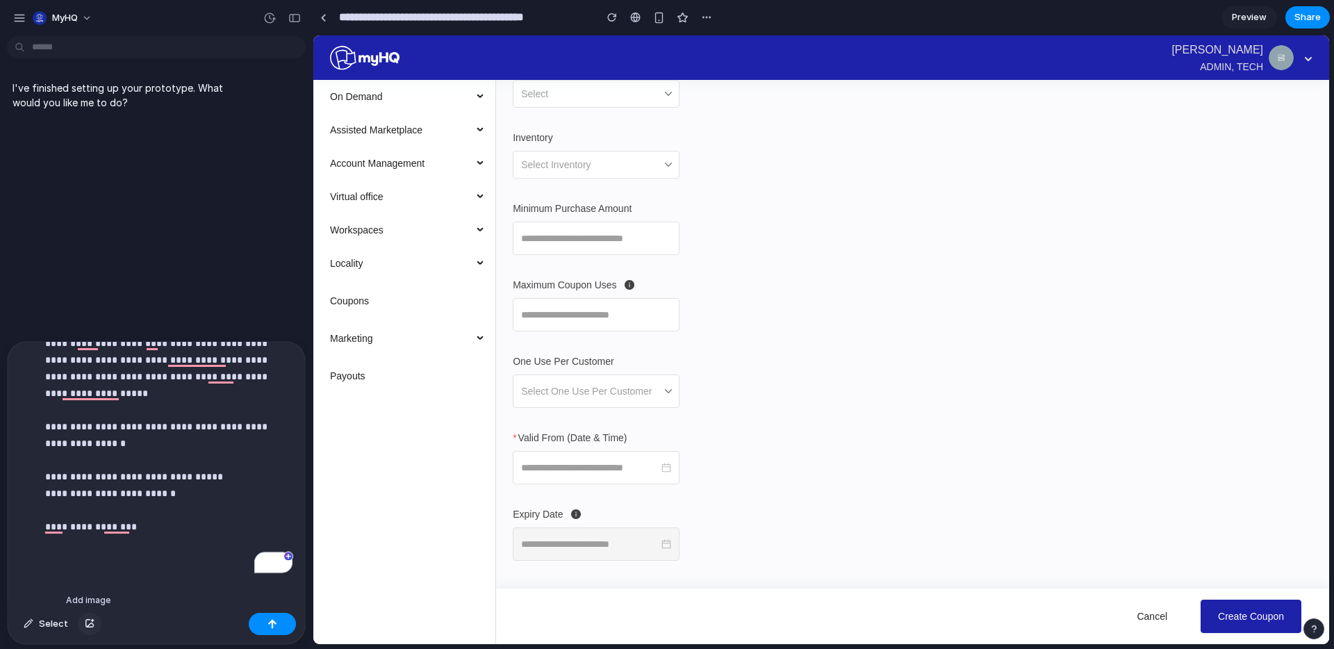
click at [88, 625] on div "button" at bounding box center [90, 624] width 10 height 8
click at [84, 618] on button "button" at bounding box center [90, 624] width 24 height 22
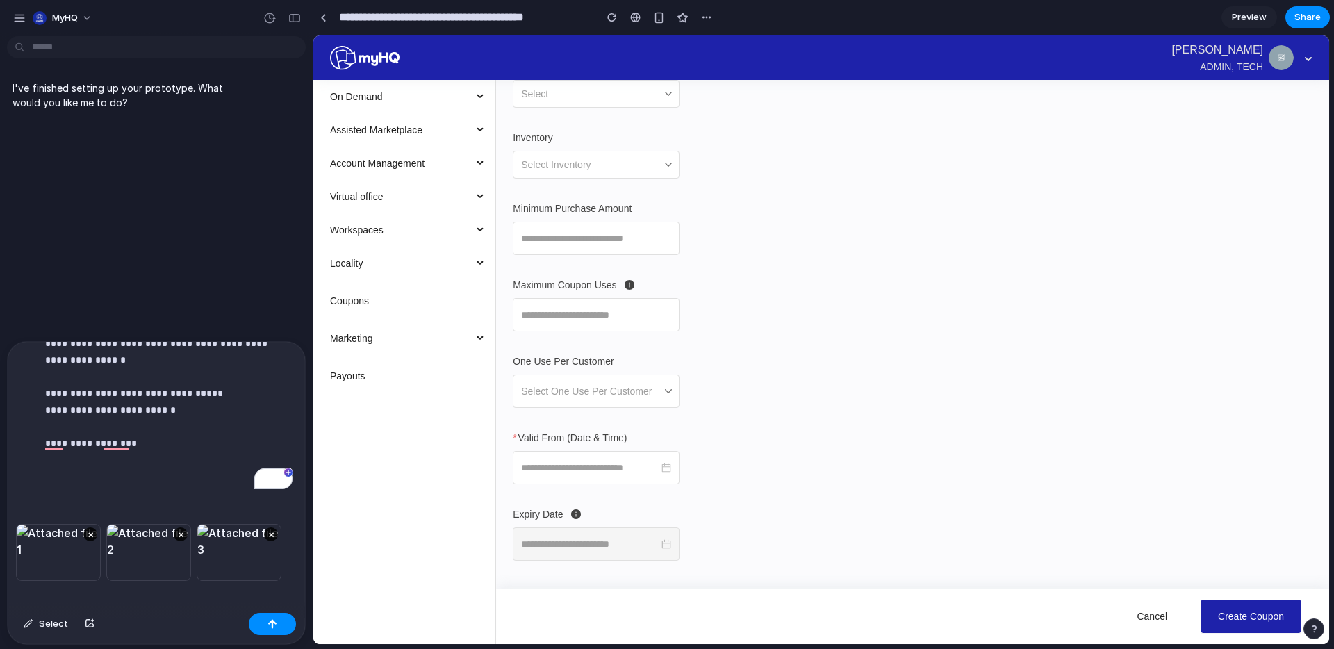
scroll to position [90, 0]
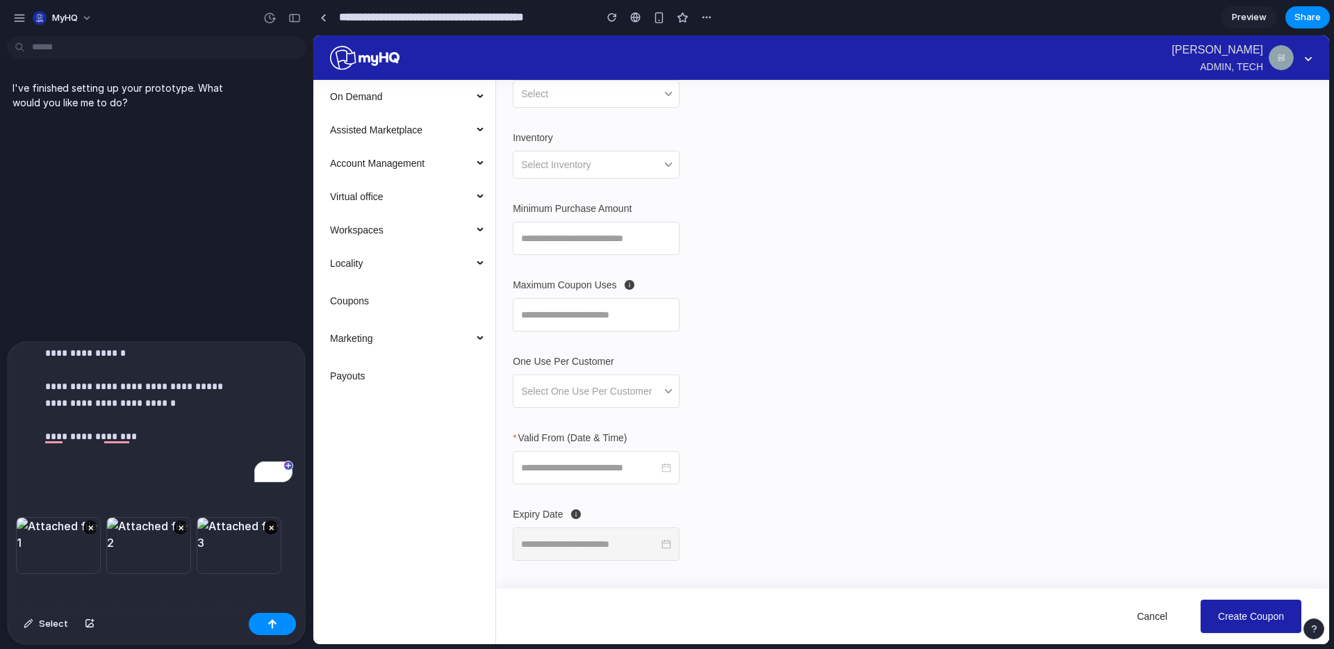
click at [273, 526] on button "×" at bounding box center [271, 527] width 14 height 14
click at [268, 617] on button "button" at bounding box center [272, 624] width 47 height 22
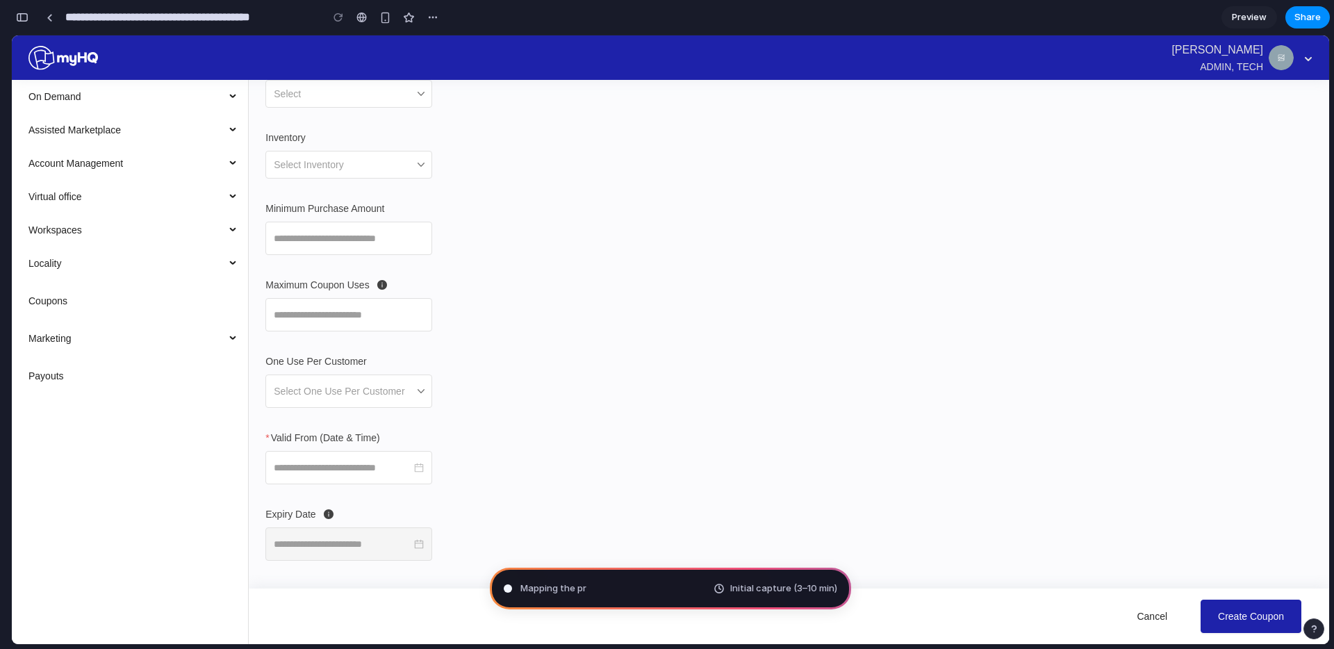
scroll to position [476, 0]
type input "**********"
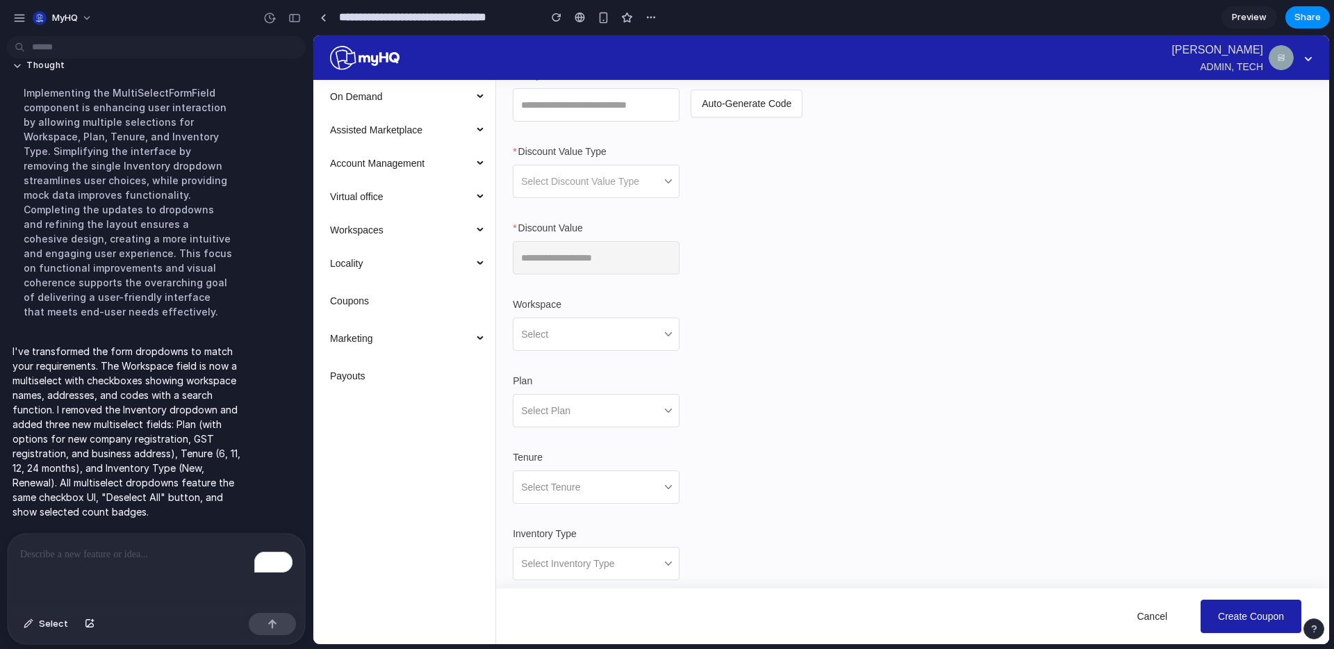
scroll to position [187, 0]
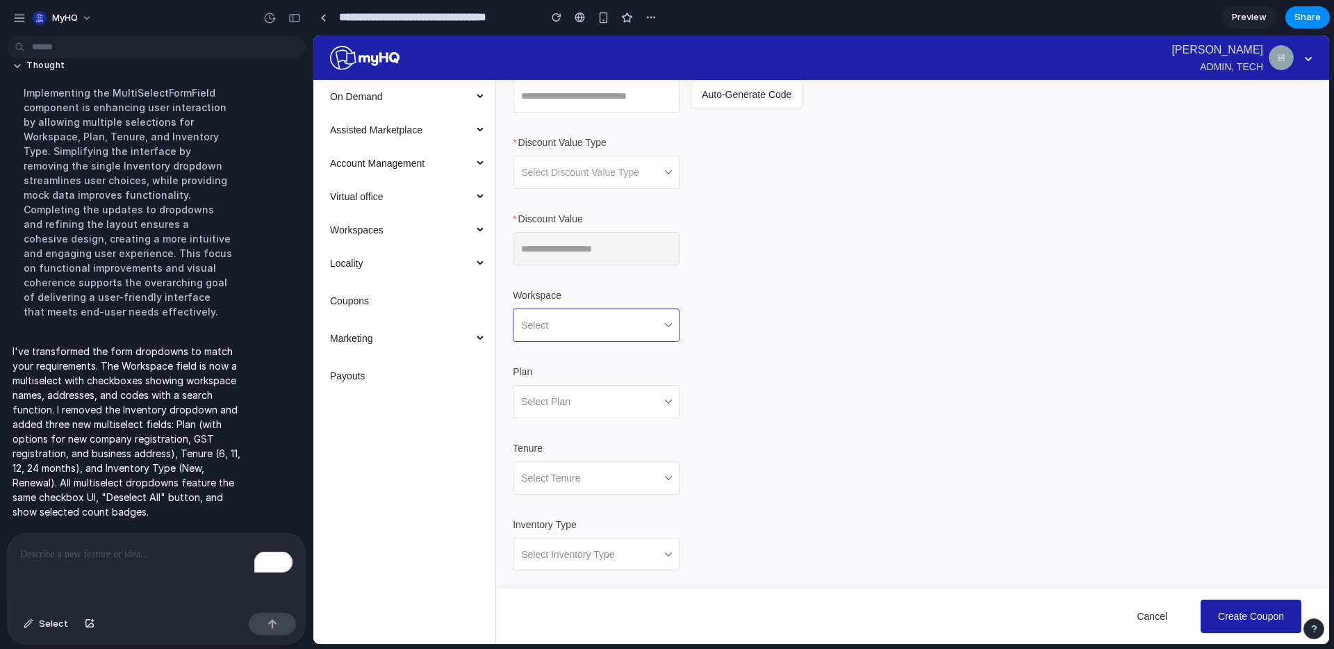
click at [671, 326] on div "Select" at bounding box center [596, 324] width 167 height 33
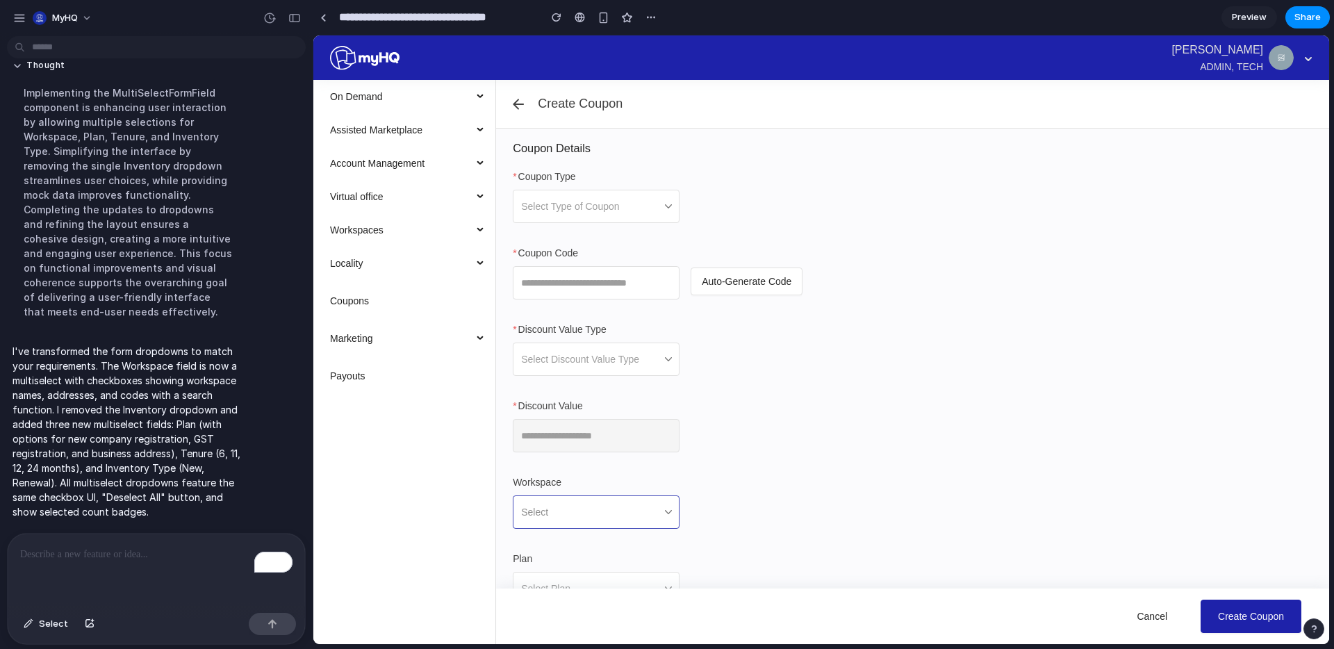
click at [660, 506] on div "Select" at bounding box center [596, 511] width 167 height 33
click at [670, 511] on div "Select" at bounding box center [596, 511] width 167 height 33
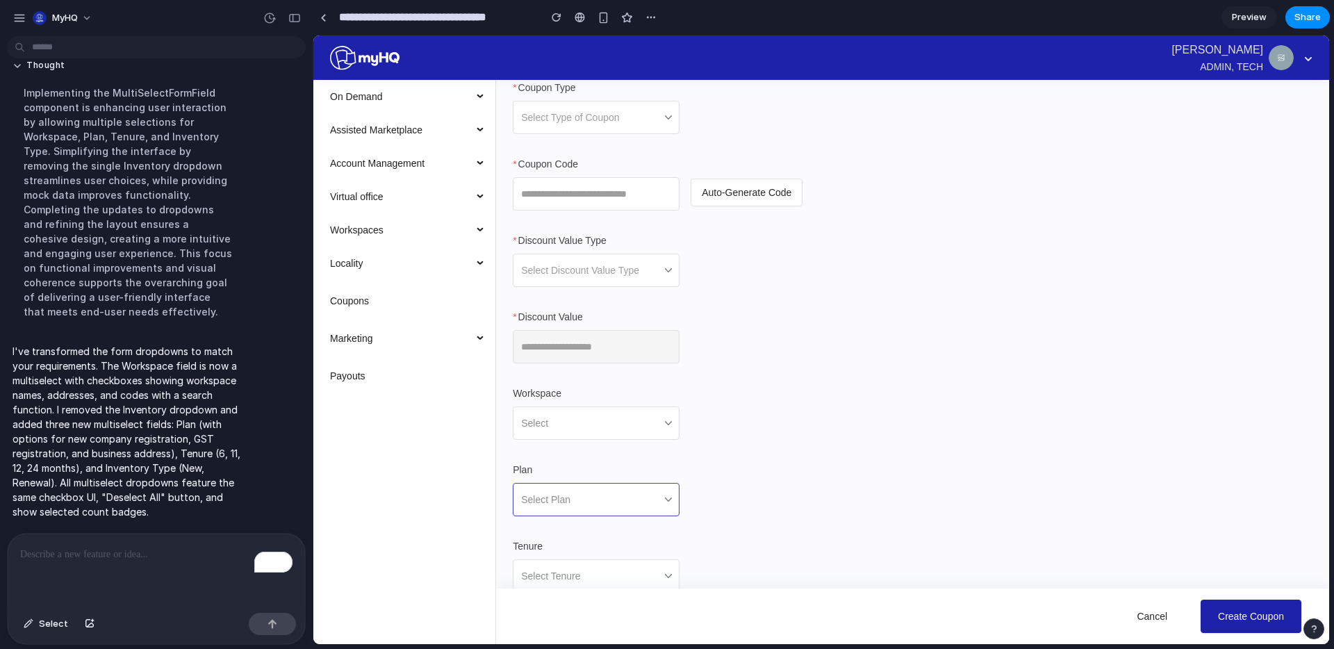
scroll to position [100, 0]
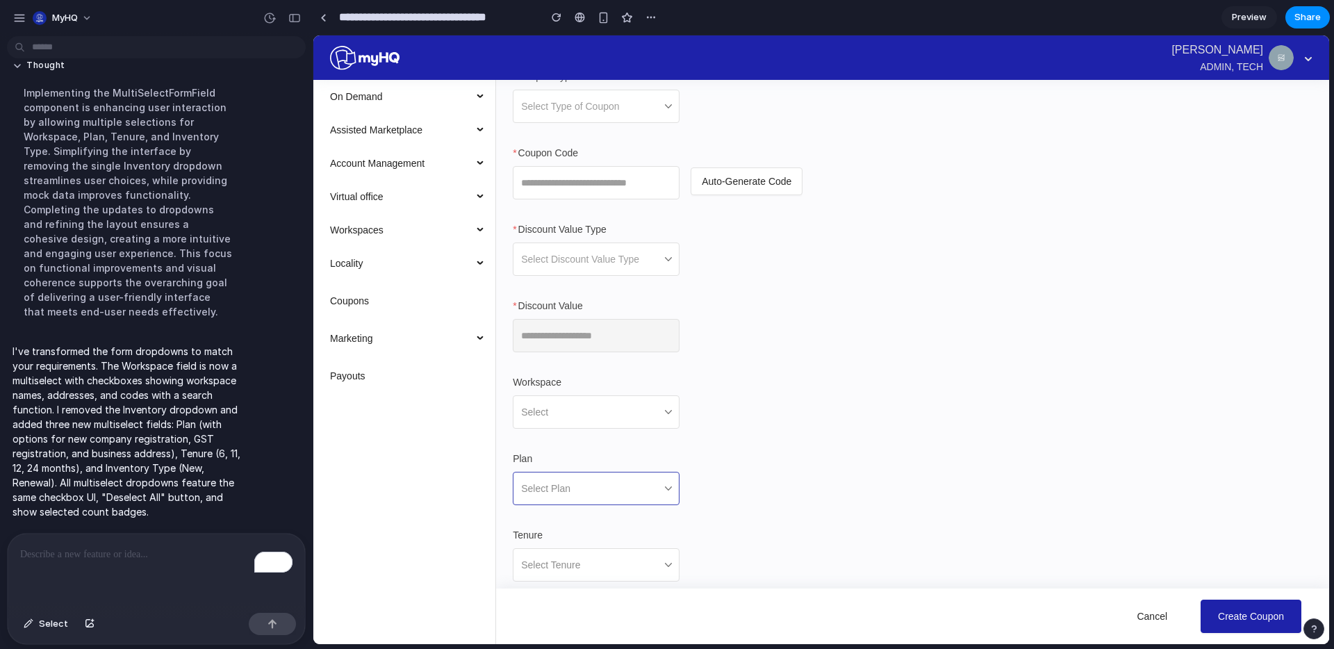
click at [659, 483] on div "Select Plan" at bounding box center [596, 488] width 167 height 33
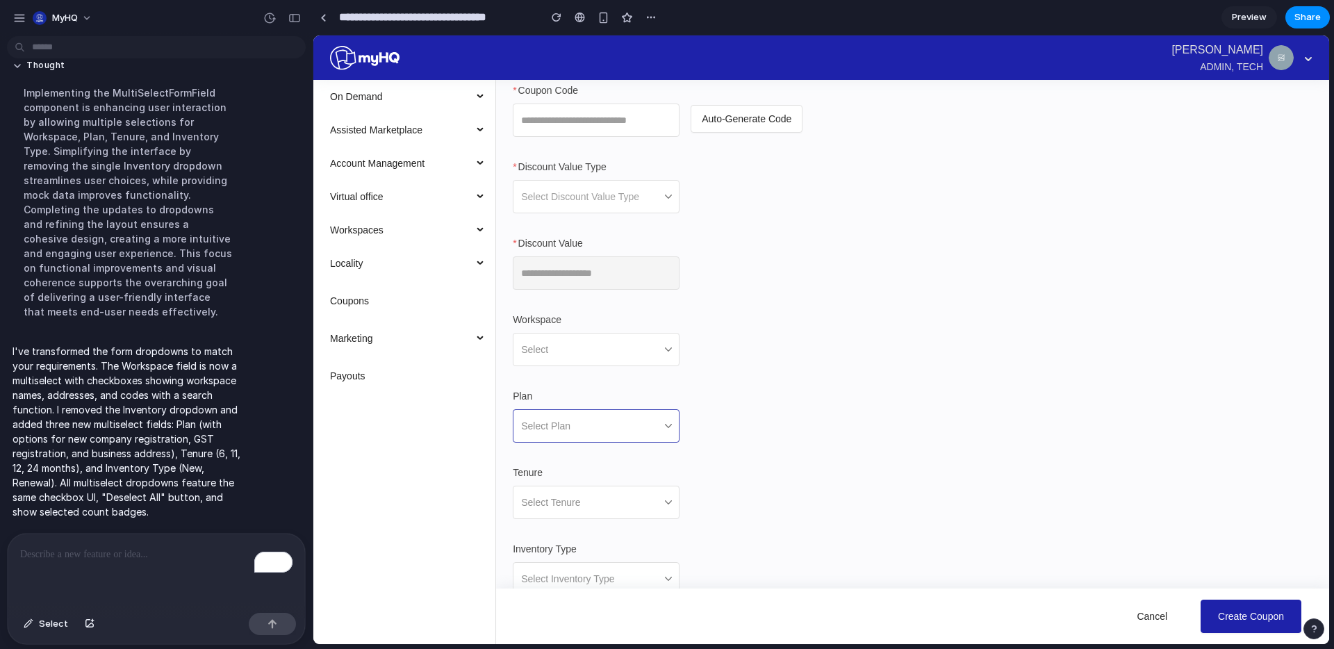
scroll to position [246, 0]
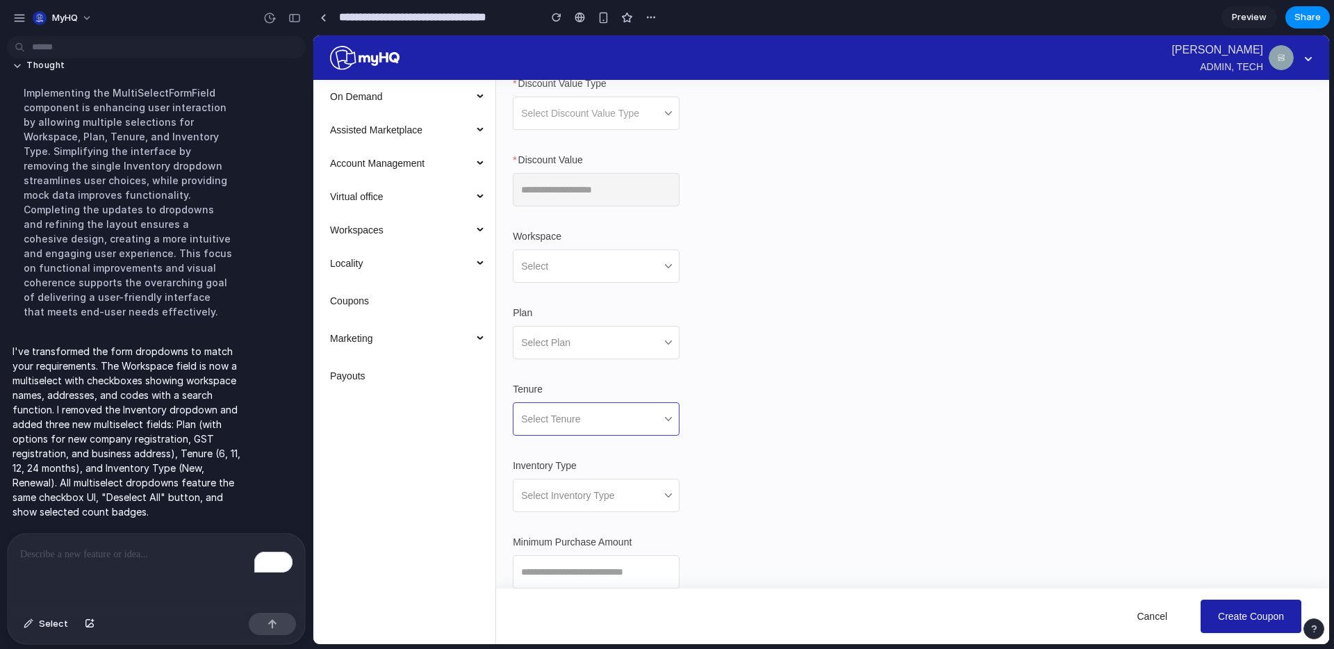
click at [654, 410] on div "Select Tenure" at bounding box center [596, 418] width 167 height 33
click at [618, 497] on input "Inventory Type" at bounding box center [569, 496] width 97 height 22
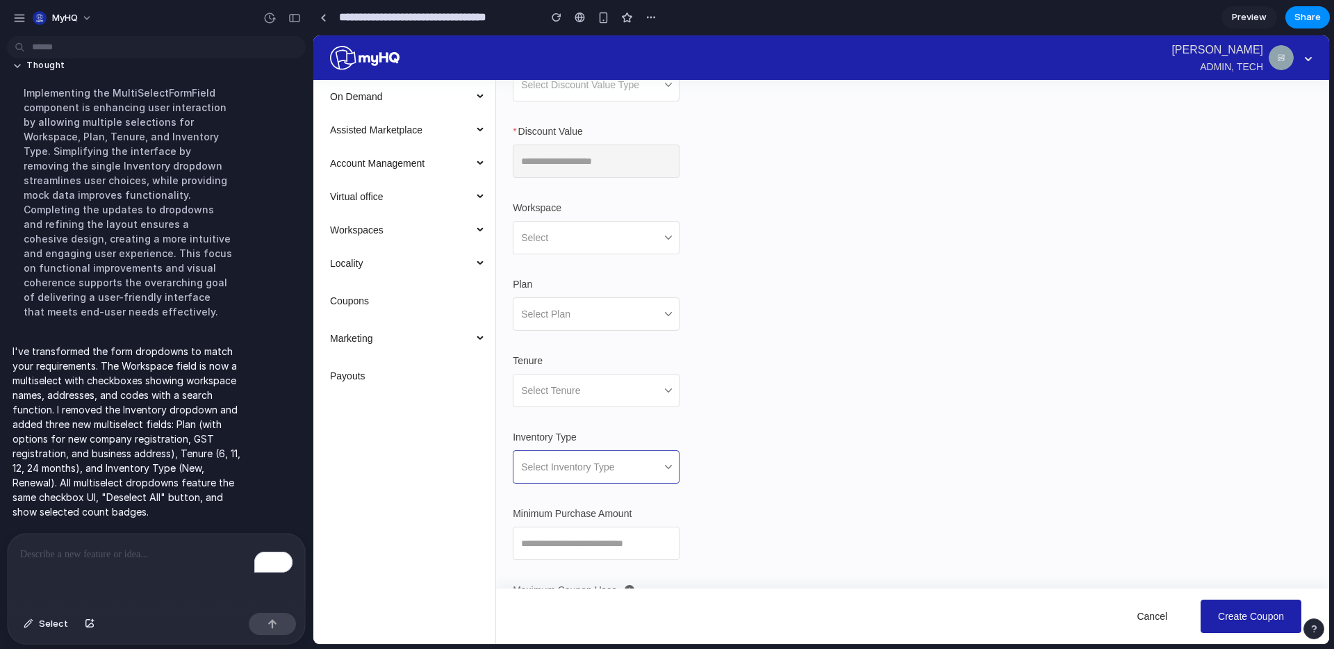
scroll to position [299, 0]
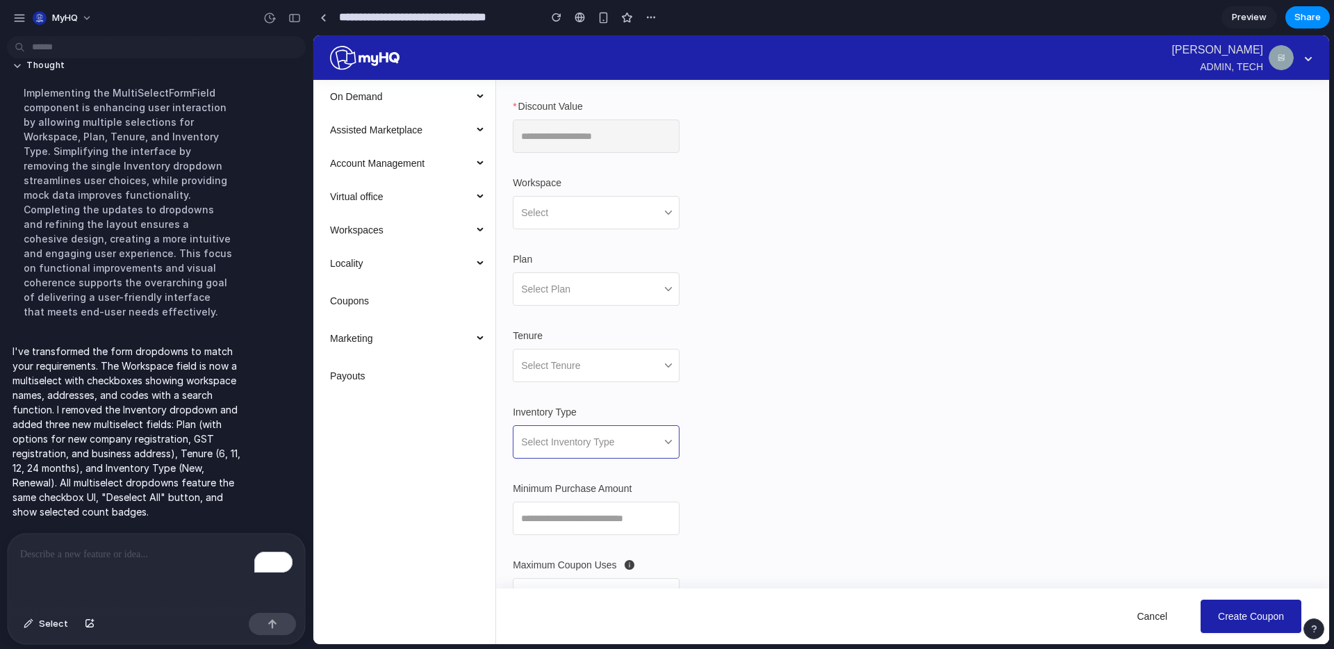
click at [636, 455] on div "Select Inventory Type" at bounding box center [596, 441] width 167 height 33
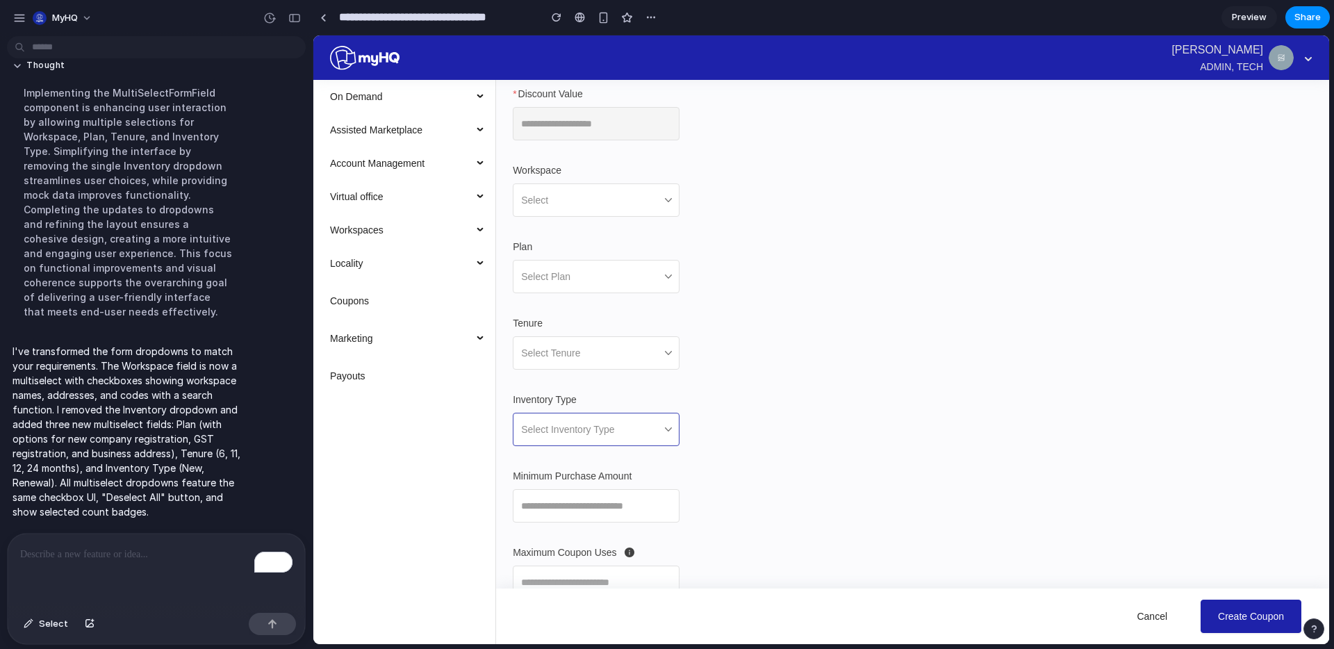
scroll to position [319, 0]
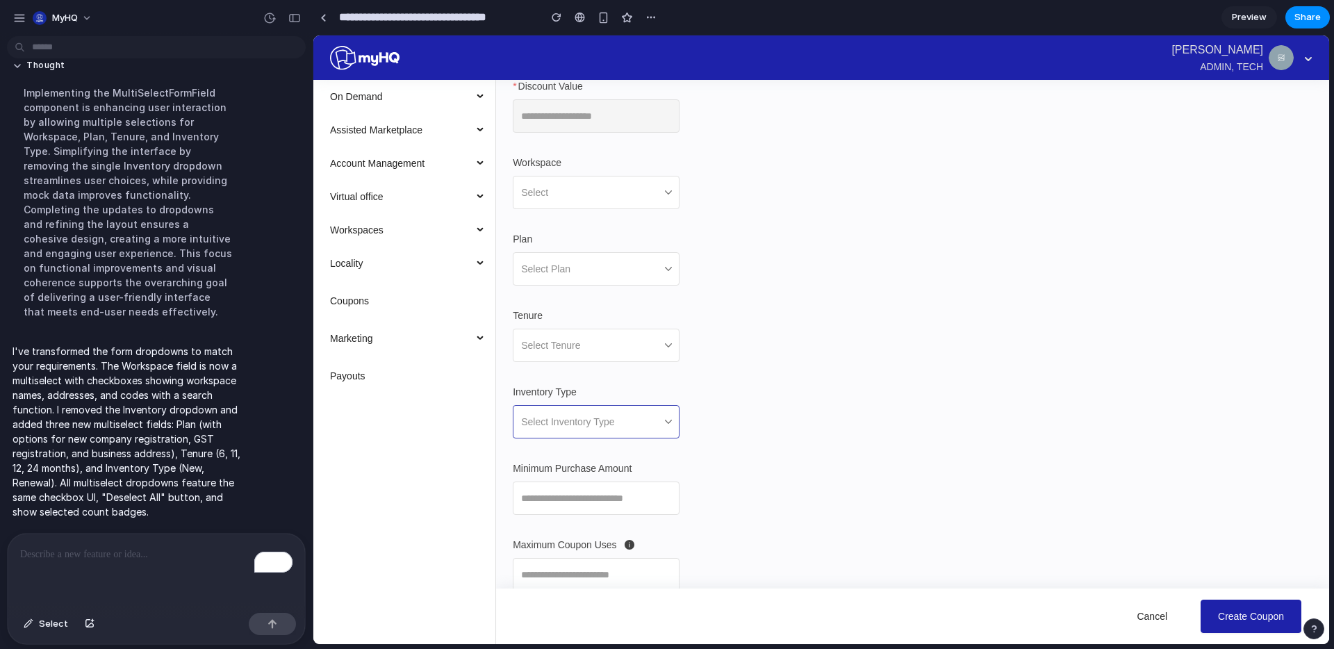
click at [645, 431] on div "Select Inventory Type" at bounding box center [596, 421] width 167 height 33
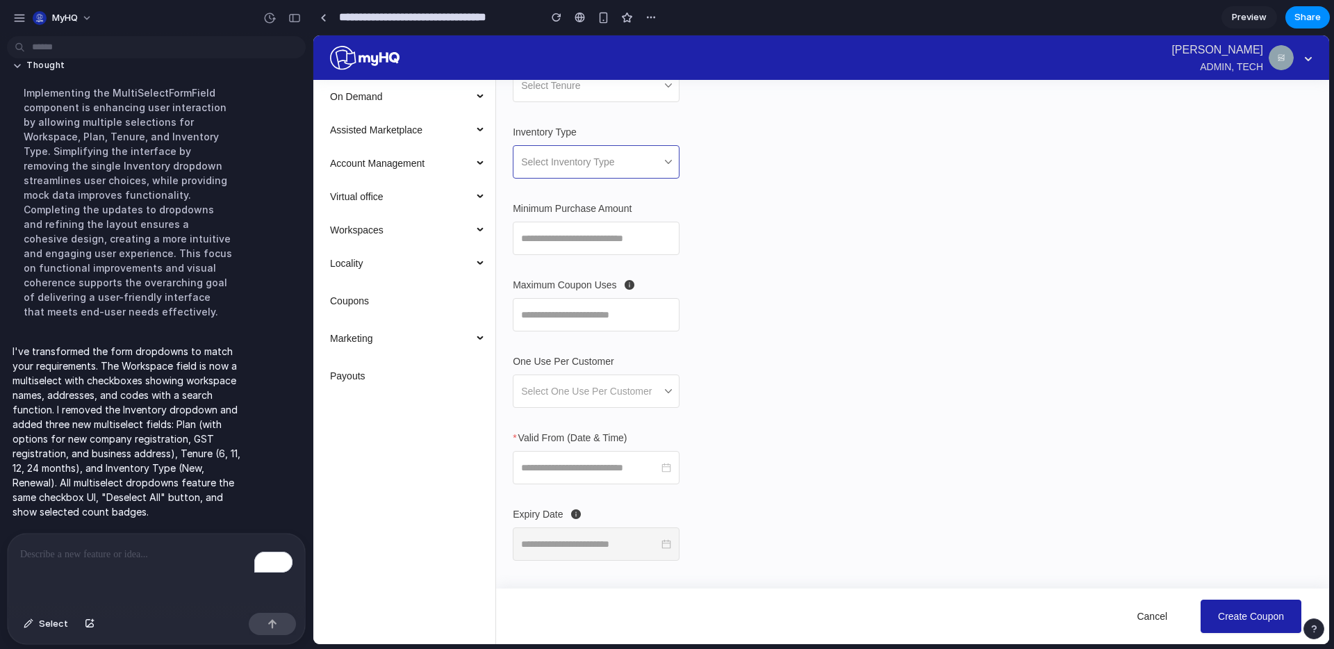
scroll to position [391, 0]
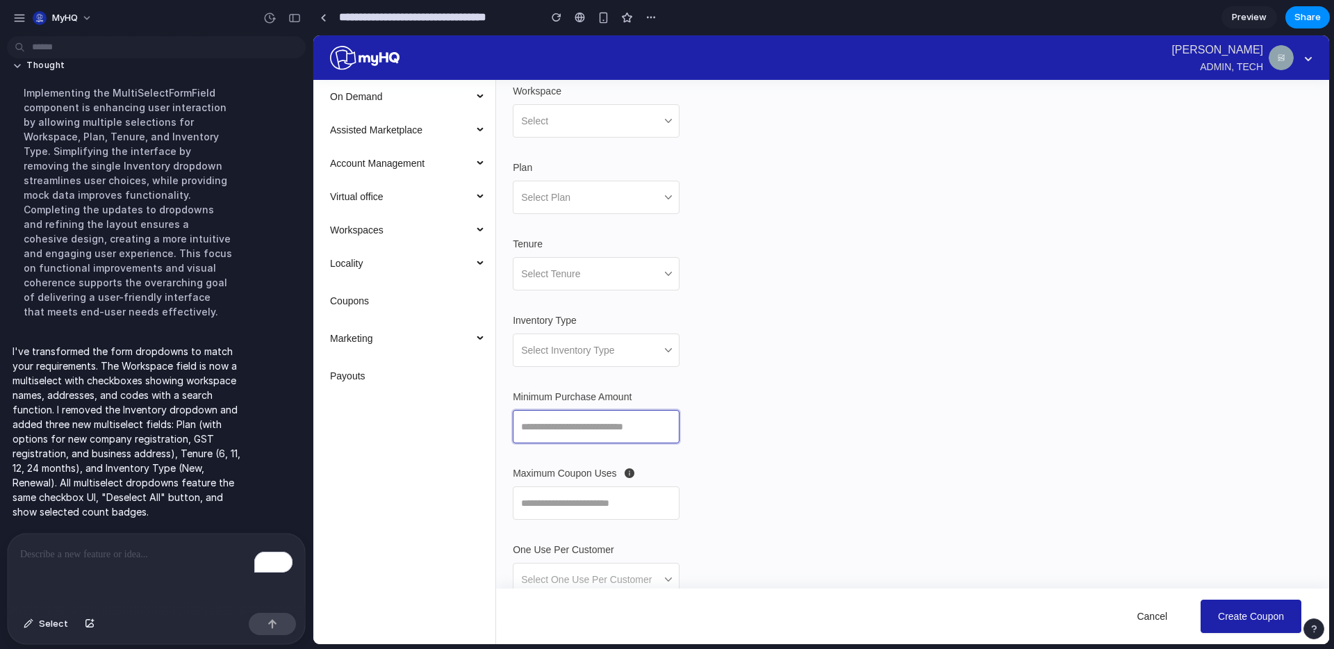
click at [636, 415] on input "Minimum Purchase Amount" at bounding box center [596, 426] width 167 height 33
click at [649, 329] on div "Inventory Type" at bounding box center [596, 323] width 167 height 21
click at [1252, 17] on span "Preview" at bounding box center [1248, 17] width 35 height 14
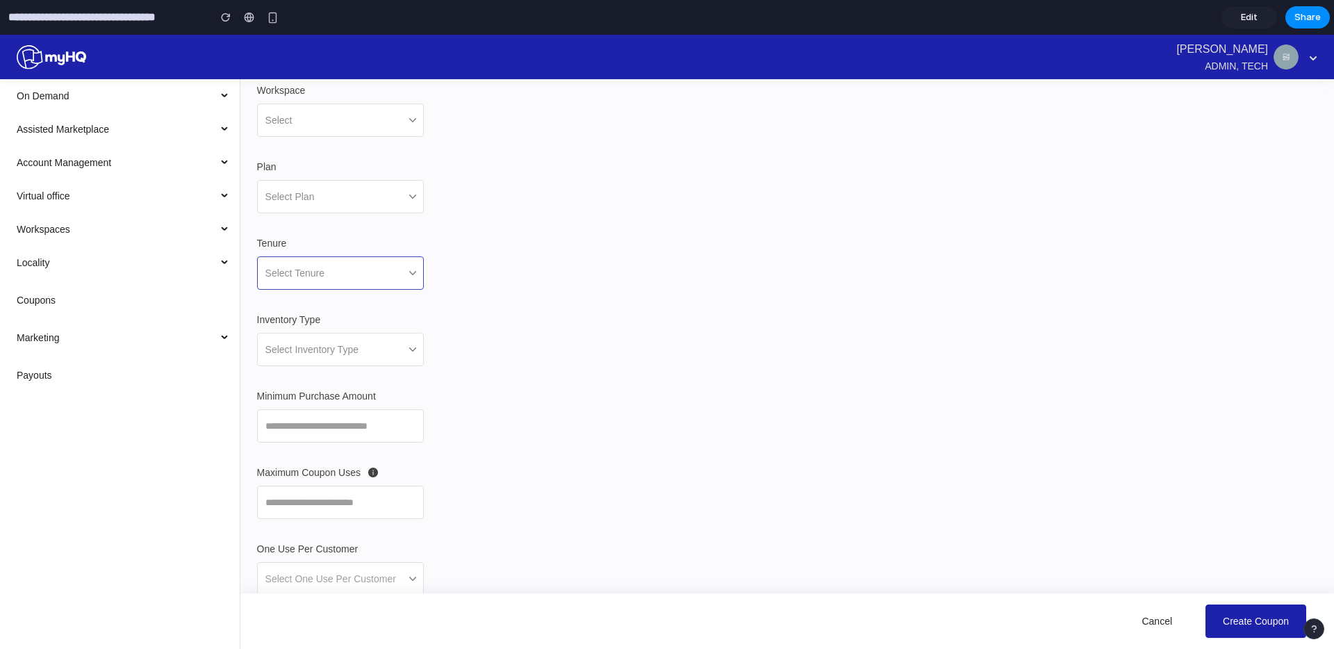
click at [401, 279] on div "Select Tenure" at bounding box center [340, 272] width 167 height 33
click at [393, 354] on div "Select Inventory Type" at bounding box center [340, 349] width 167 height 33
click at [385, 419] on input "Minimum Purchase Amount" at bounding box center [340, 425] width 167 height 33
click at [369, 510] on input "Maximum Coupon Uses" at bounding box center [340, 501] width 167 height 33
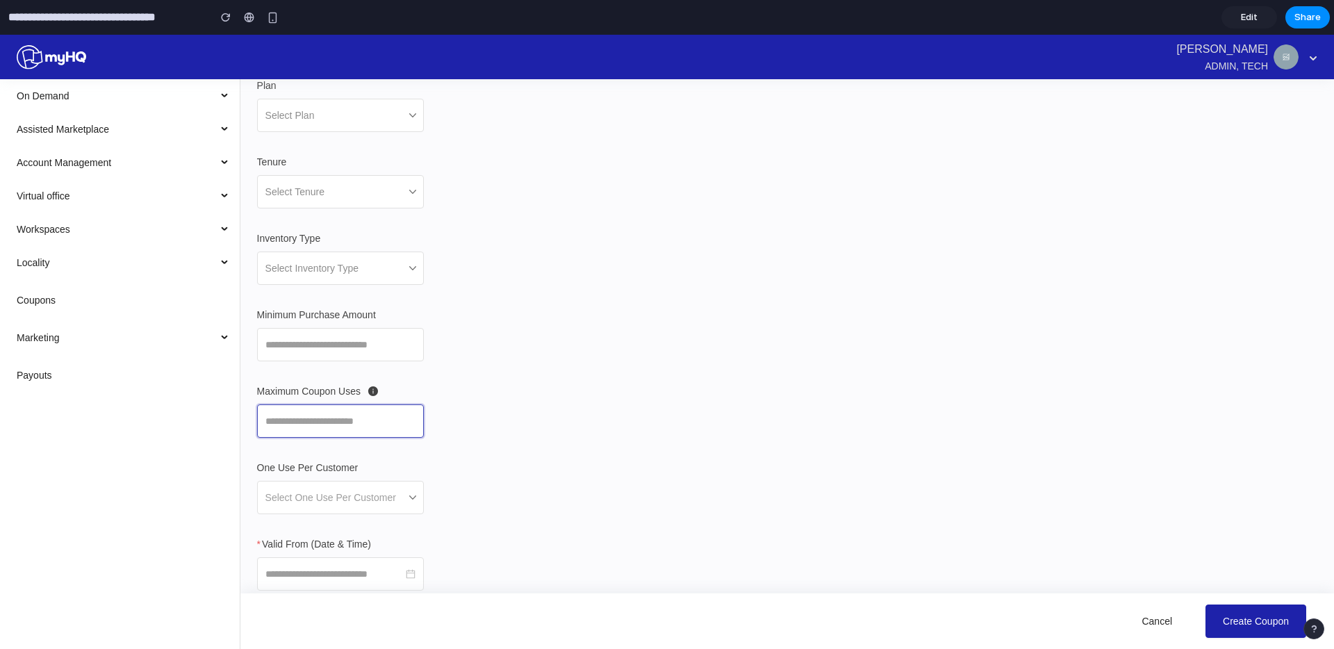
scroll to position [570, 0]
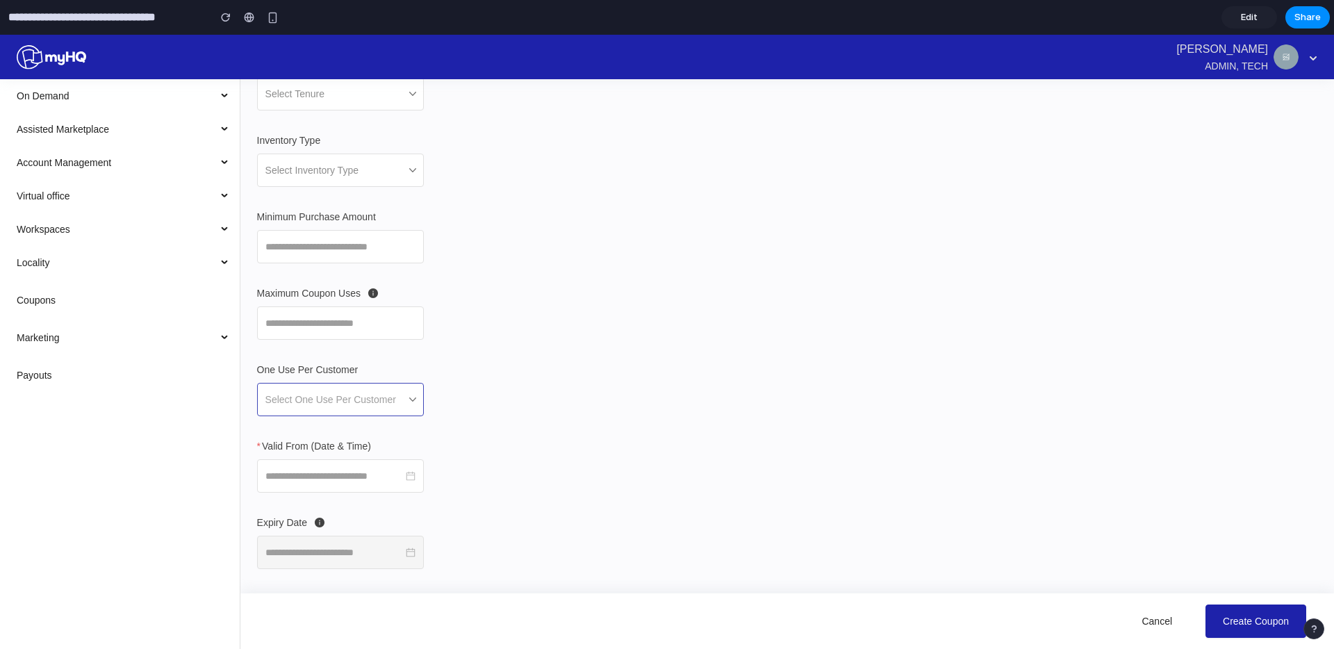
click at [332, 387] on span at bounding box center [335, 399] width 140 height 32
click at [384, 404] on span at bounding box center [335, 399] width 140 height 32
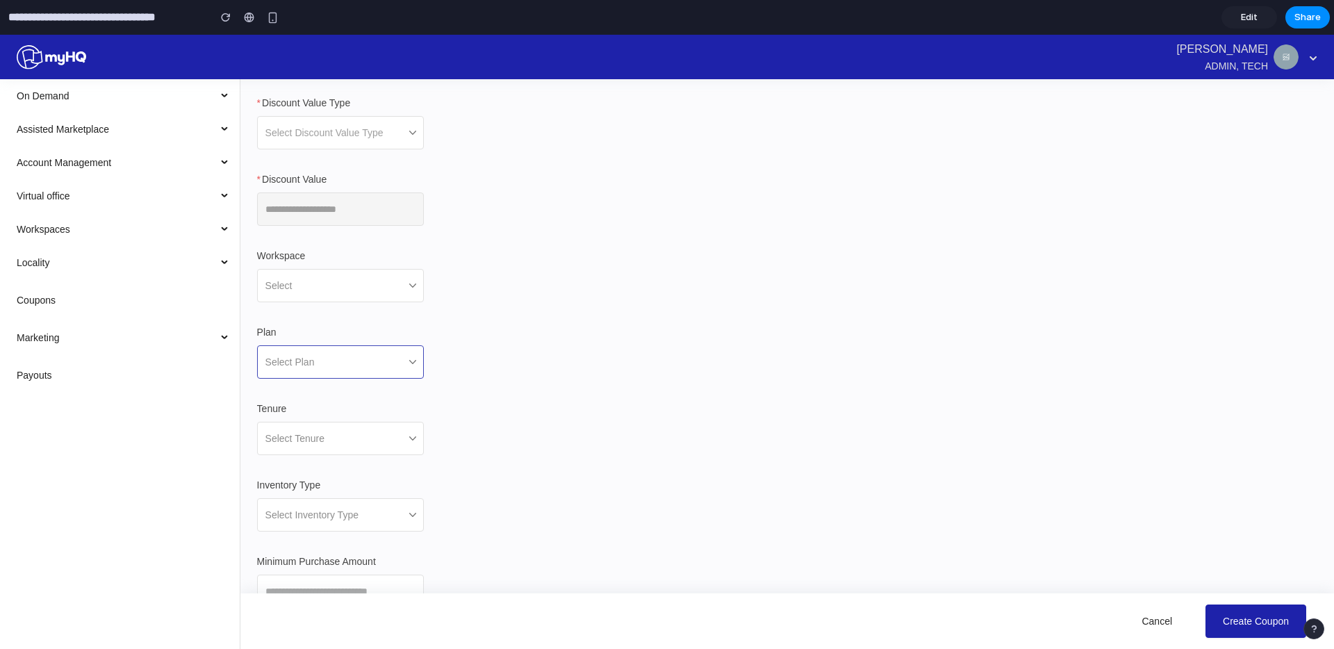
click at [393, 373] on div "Select Plan" at bounding box center [340, 361] width 167 height 33
click at [394, 283] on div "Select" at bounding box center [340, 285] width 167 height 33
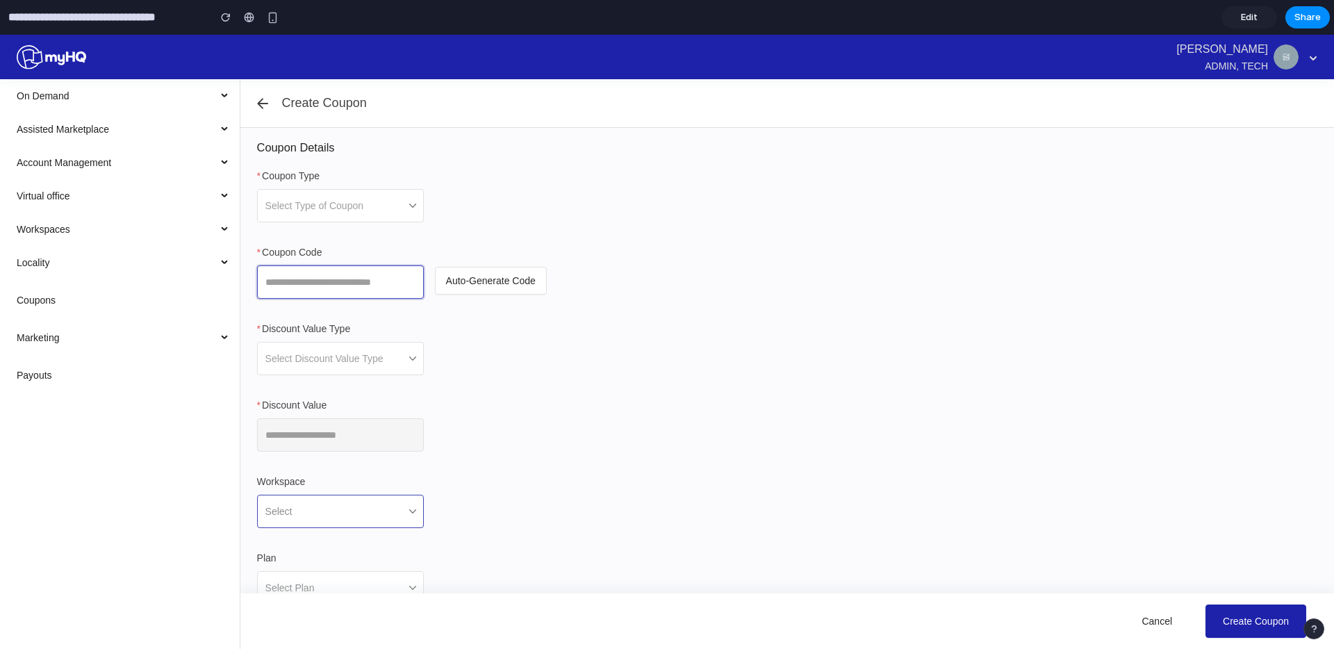
click at [394, 283] on input "Coupon Code" at bounding box center [340, 281] width 167 height 33
click at [420, 276] on input "Coupon Code" at bounding box center [340, 281] width 167 height 33
click at [466, 360] on form "Coupon Type Select Type of Coupon Coupon Code Auto-Generate Code Discount Value…" at bounding box center [787, 653] width 1060 height 971
click at [410, 353] on div "Select Discount Value Type" at bounding box center [340, 358] width 167 height 33
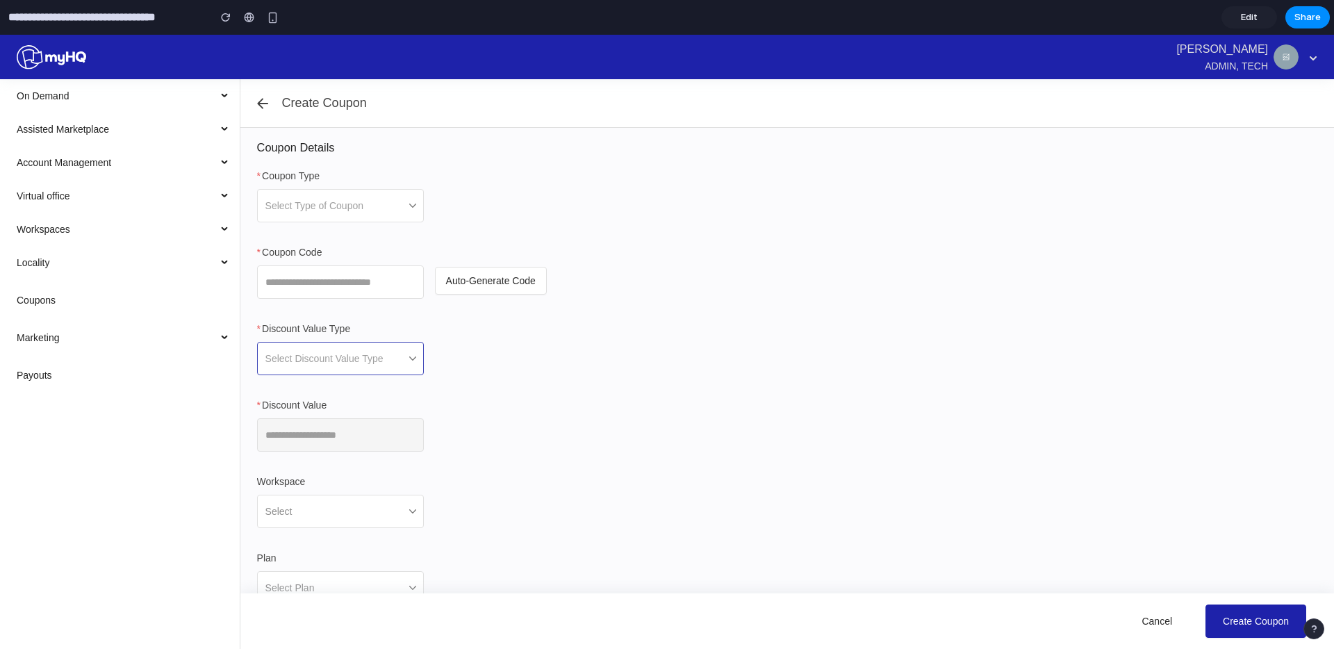
click at [410, 353] on div "Select Discount Value Type" at bounding box center [340, 358] width 167 height 33
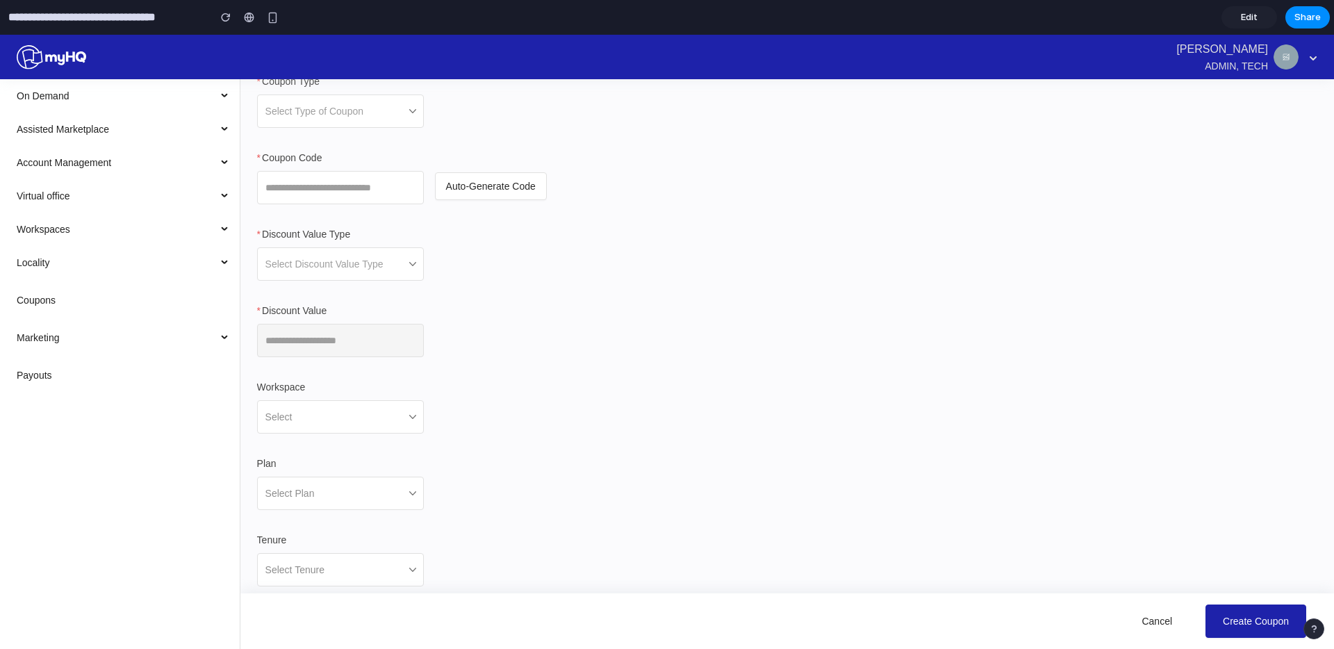
scroll to position [108, 0]
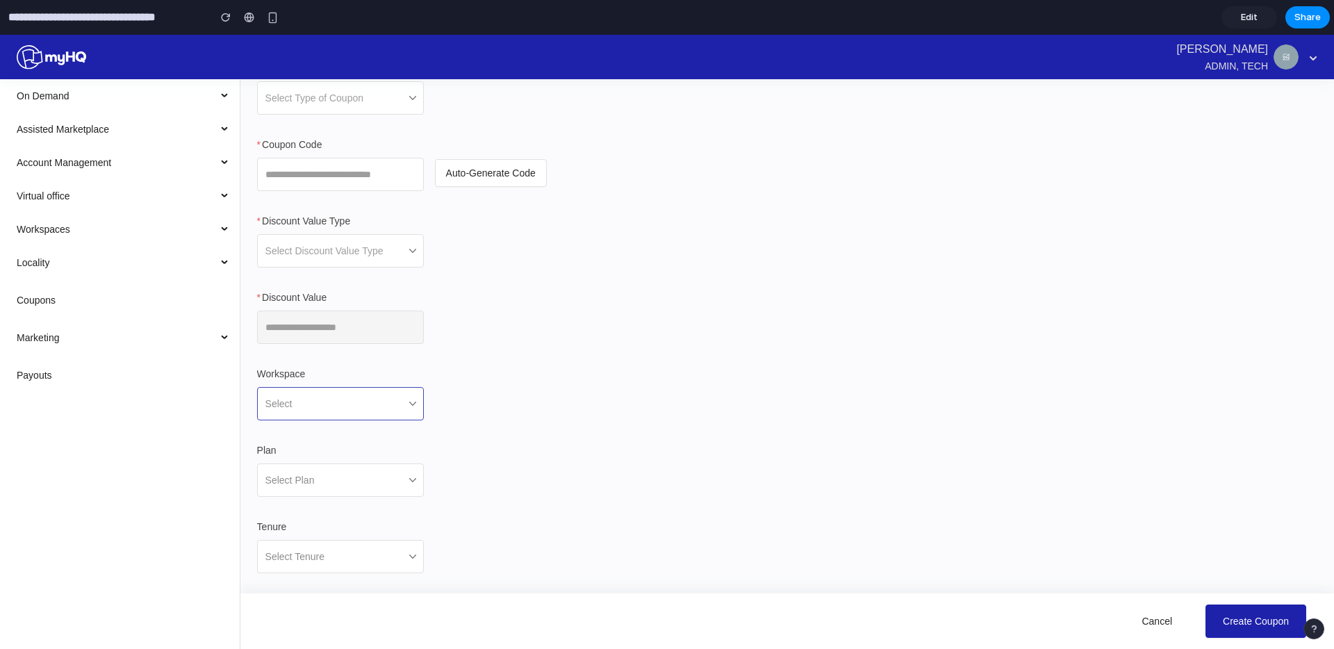
click at [415, 402] on div "Select" at bounding box center [340, 403] width 167 height 33
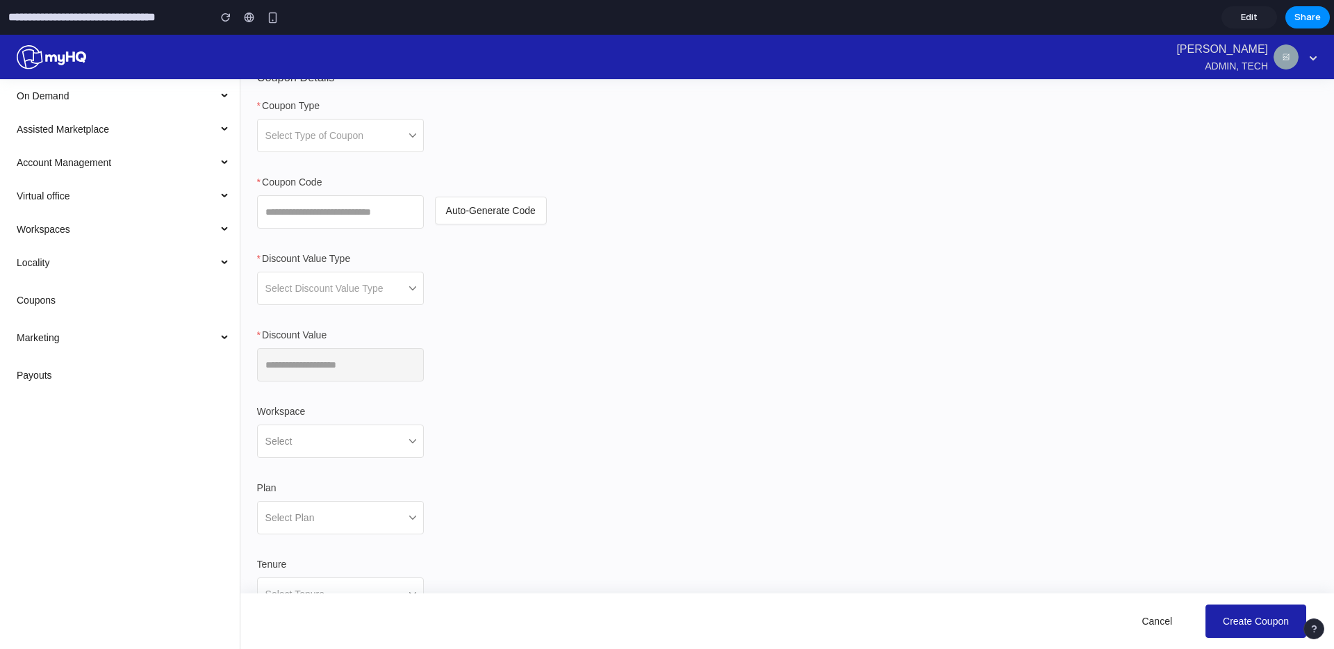
scroll to position [88, 0]
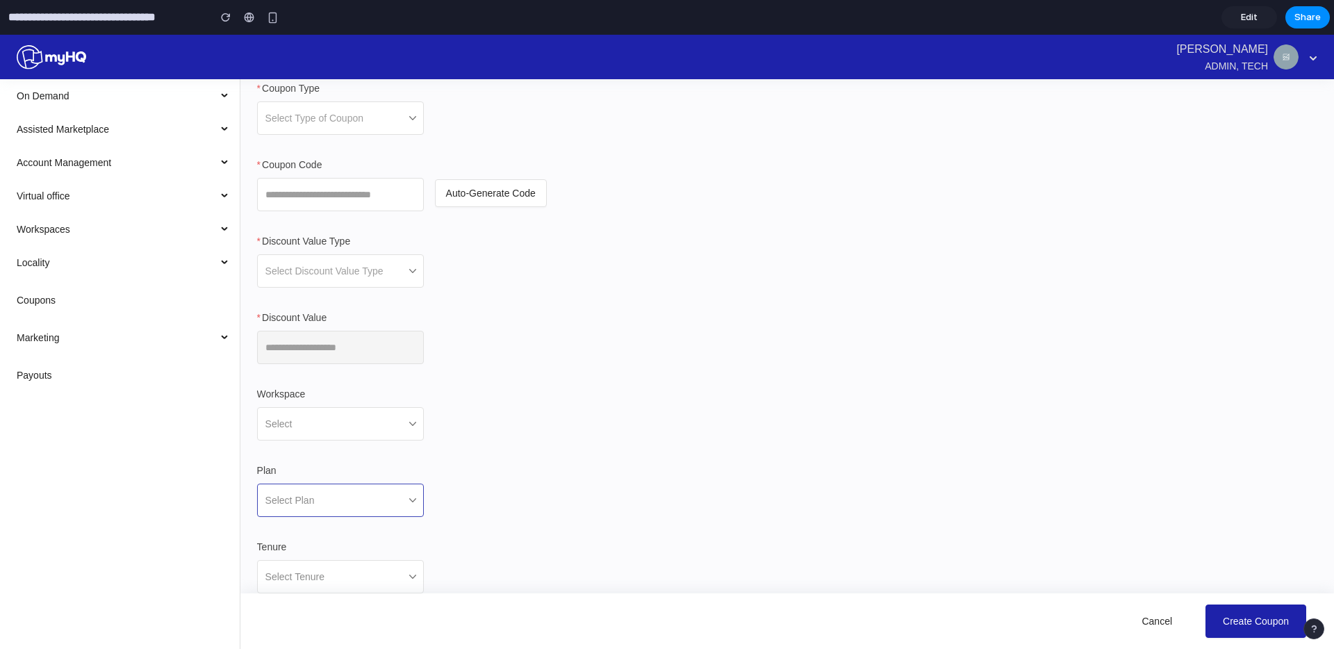
click at [388, 494] on div "Select Plan" at bounding box center [340, 499] width 167 height 33
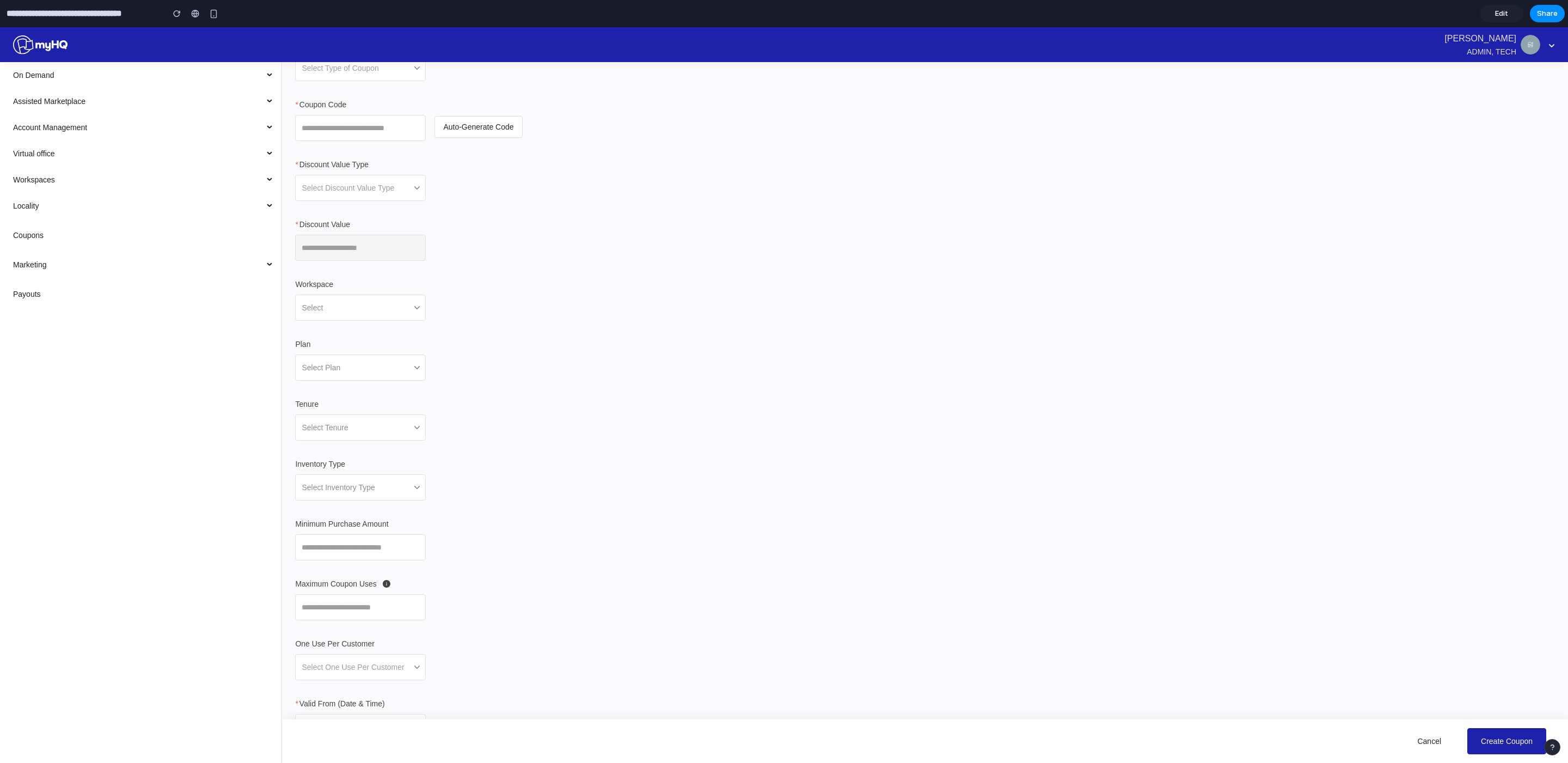
scroll to position [64, 0]
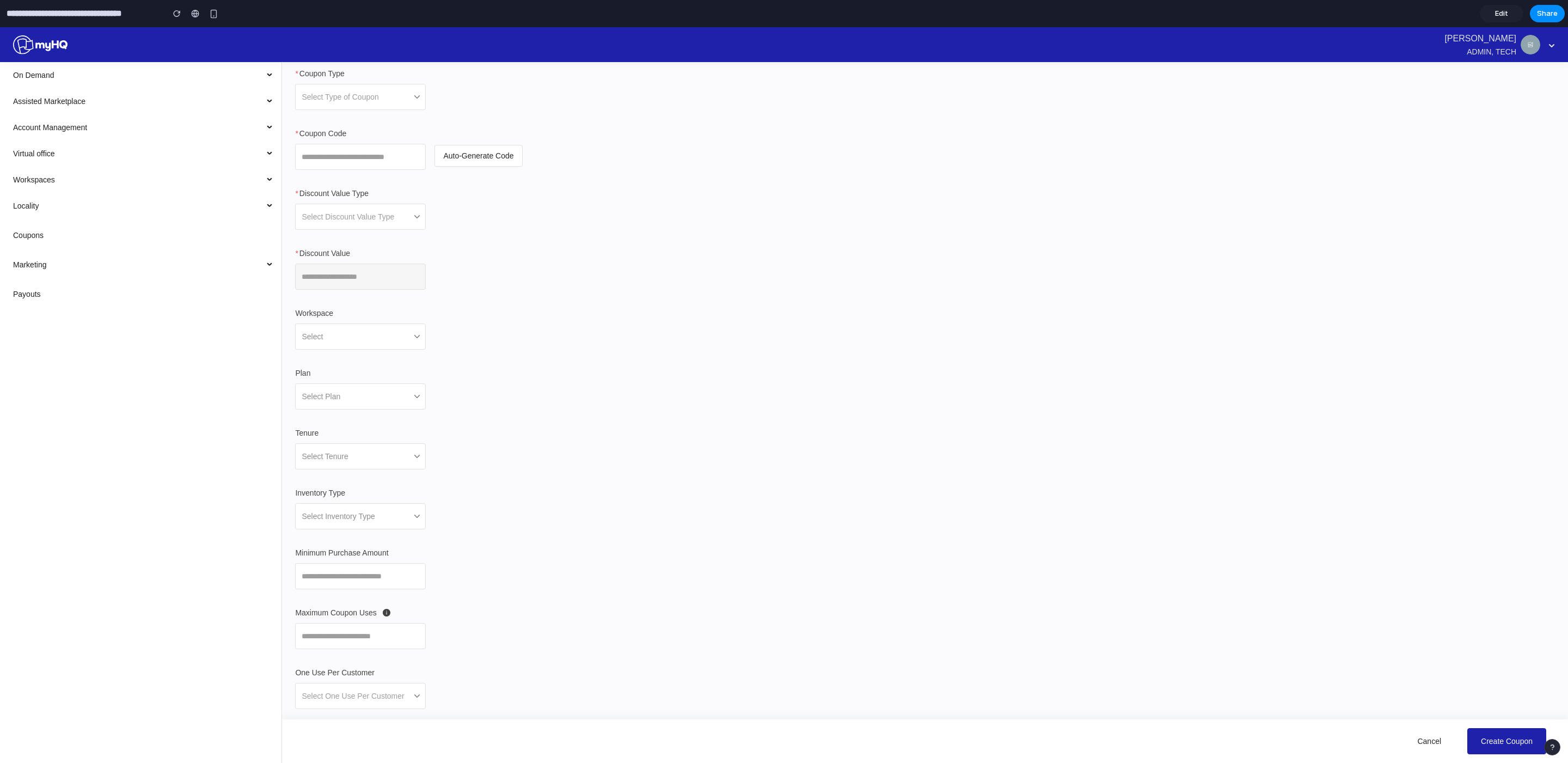
click at [1045, 10] on span "Edit" at bounding box center [1501, 13] width 13 height 11
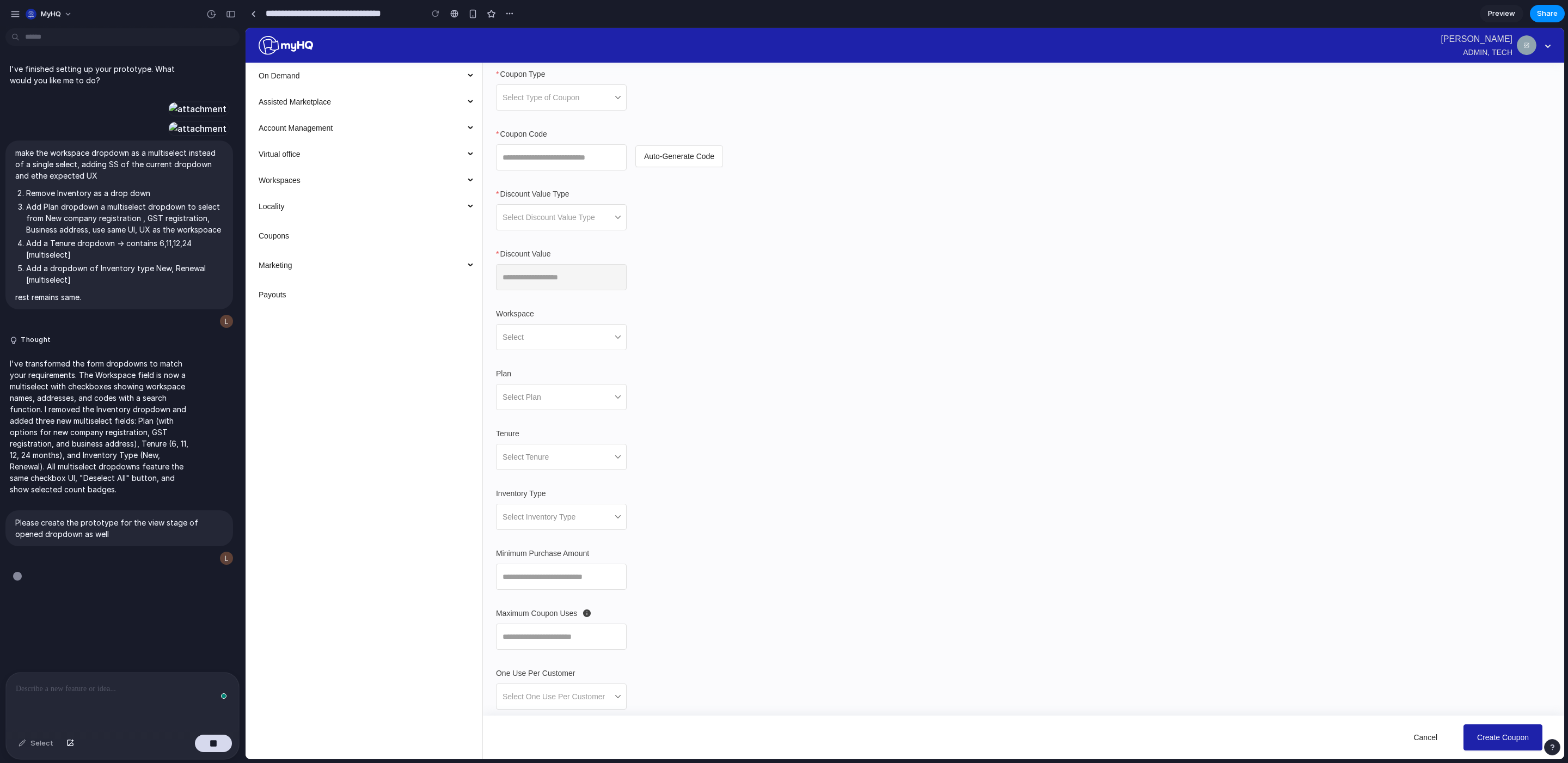
scroll to position [337, 0]
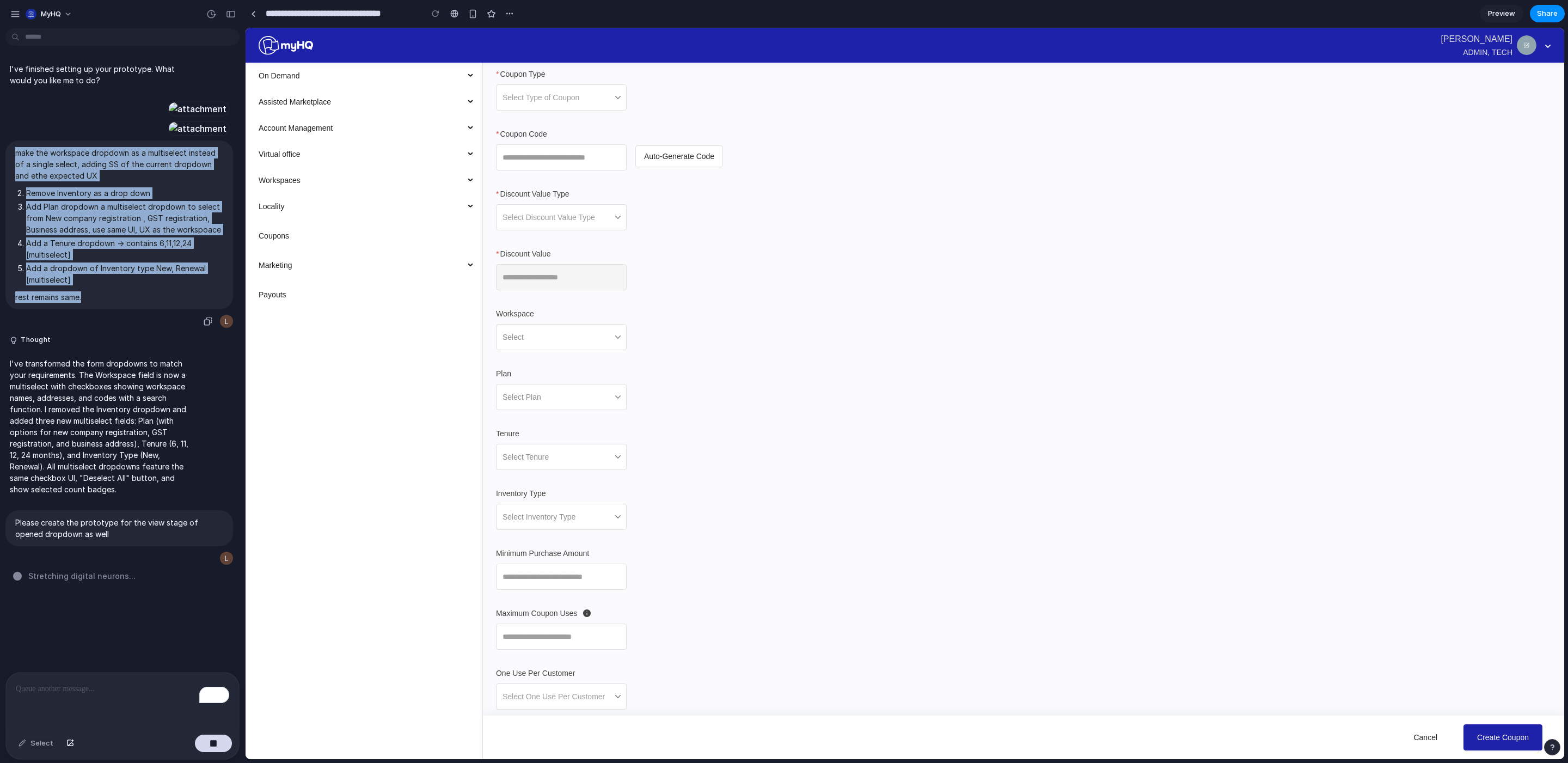
drag, startPoint x: 100, startPoint y: 372, endPoint x: 12, endPoint y: 220, distance: 175.6
click at [12, 220] on div "make the workspace dropdown as a multiselect instead of a single select, adding…" at bounding box center [119, 224] width 227 height 169
copy span "make the workspace dropdown as a multiselect instead of a single select, adding…"
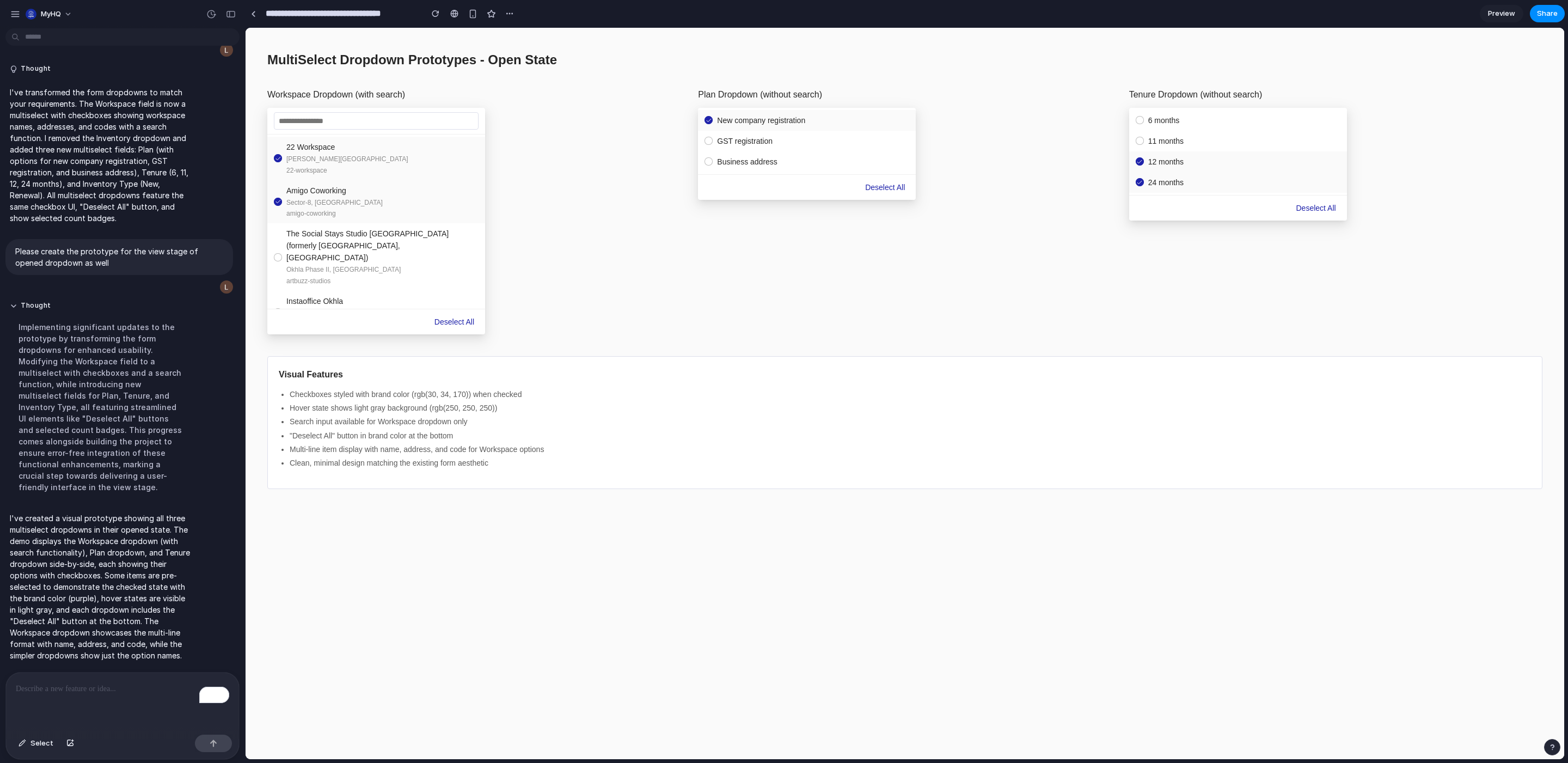
scroll to position [0, 0]
click at [396, 122] on input "text" at bounding box center [376, 121] width 205 height 17
click at [417, 118] on input "text" at bounding box center [376, 121] width 205 height 17
click at [370, 248] on div "The Social Stays Studio [GEOGRAPHIC_DATA] (formerly [GEOGRAPHIC_DATA], [GEOGRAP…" at bounding box center [382, 245] width 192 height 36
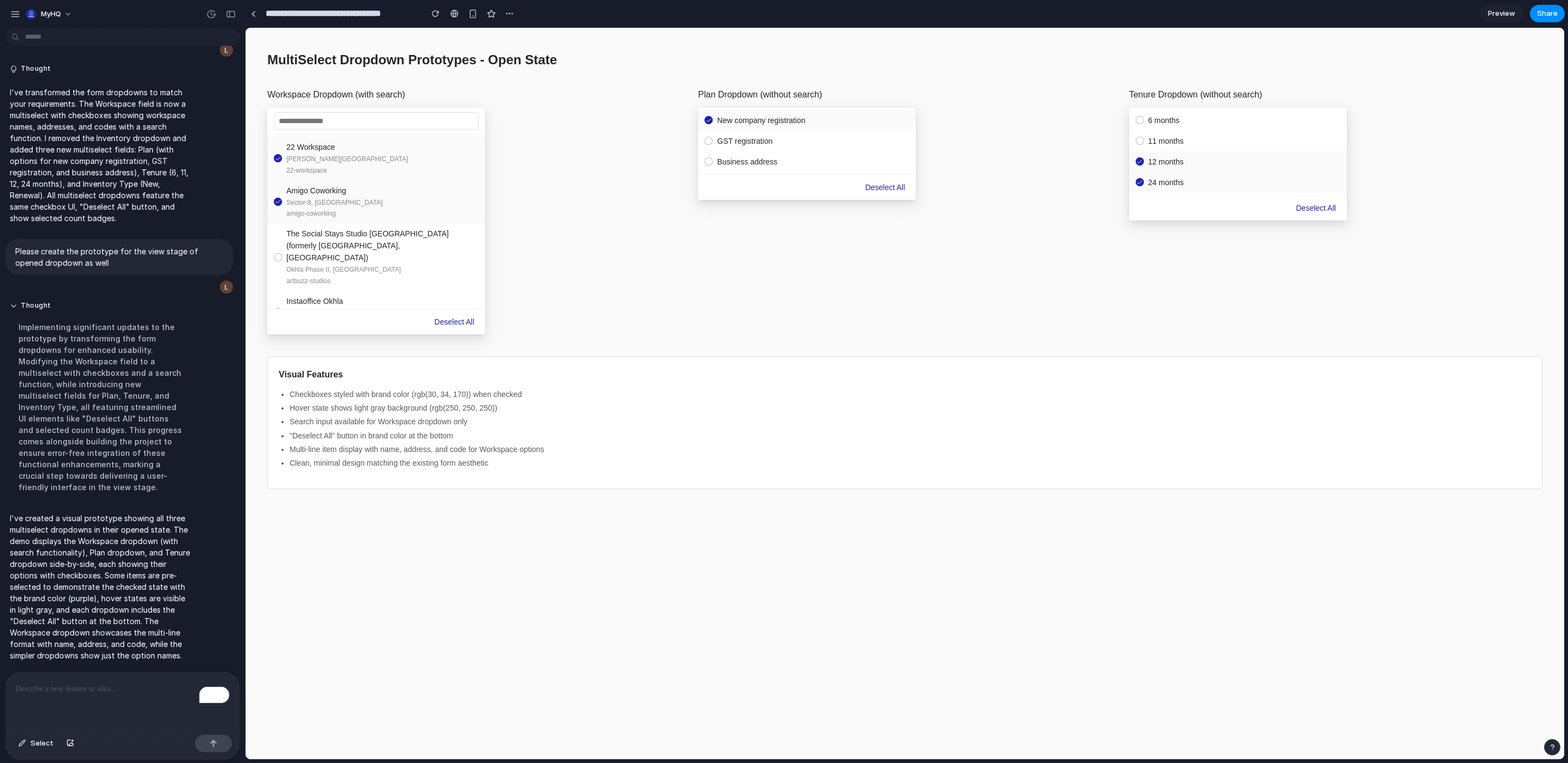
click at [301, 244] on div "The Social Stays Studio [GEOGRAPHIC_DATA] (formerly [GEOGRAPHIC_DATA], [GEOGRAP…" at bounding box center [382, 245] width 192 height 36
click at [452, 320] on button "Deselect All" at bounding box center [455, 322] width 49 height 16
click at [703, 234] on div "Plan Dropdown (without search) New company registration GST registration Busine…" at bounding box center [904, 211] width 413 height 247
click at [737, 136] on div "GST registration" at bounding box center [813, 140] width 192 height 12
click at [735, 169] on div "Business address" at bounding box center [807, 162] width 218 height 20
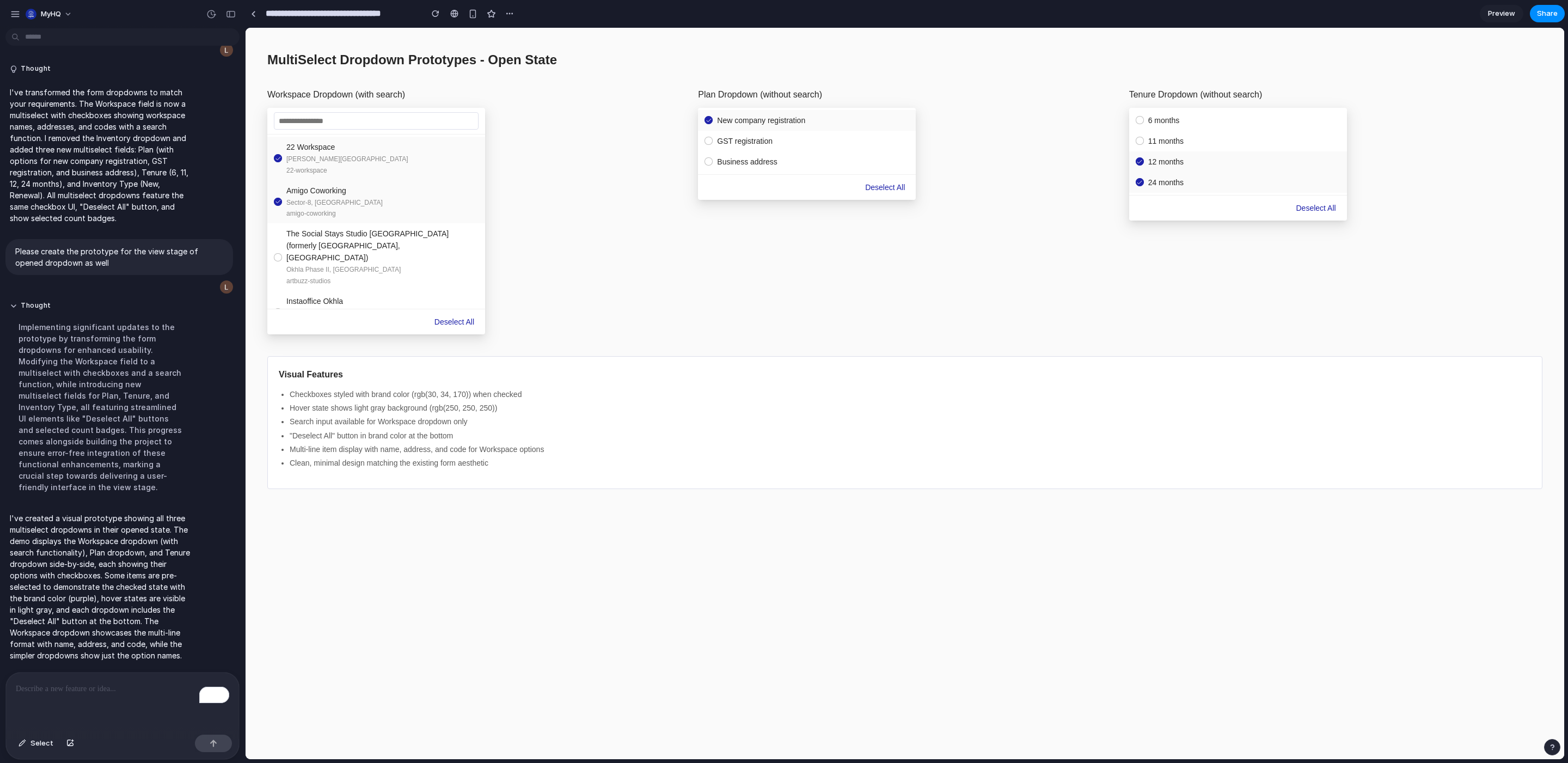
scroll to position [685, 0]
click at [97, 508] on p "To enrich screen reader interactions, please activate Accessibility in Grammarl…" at bounding box center [122, 689] width 213 height 13
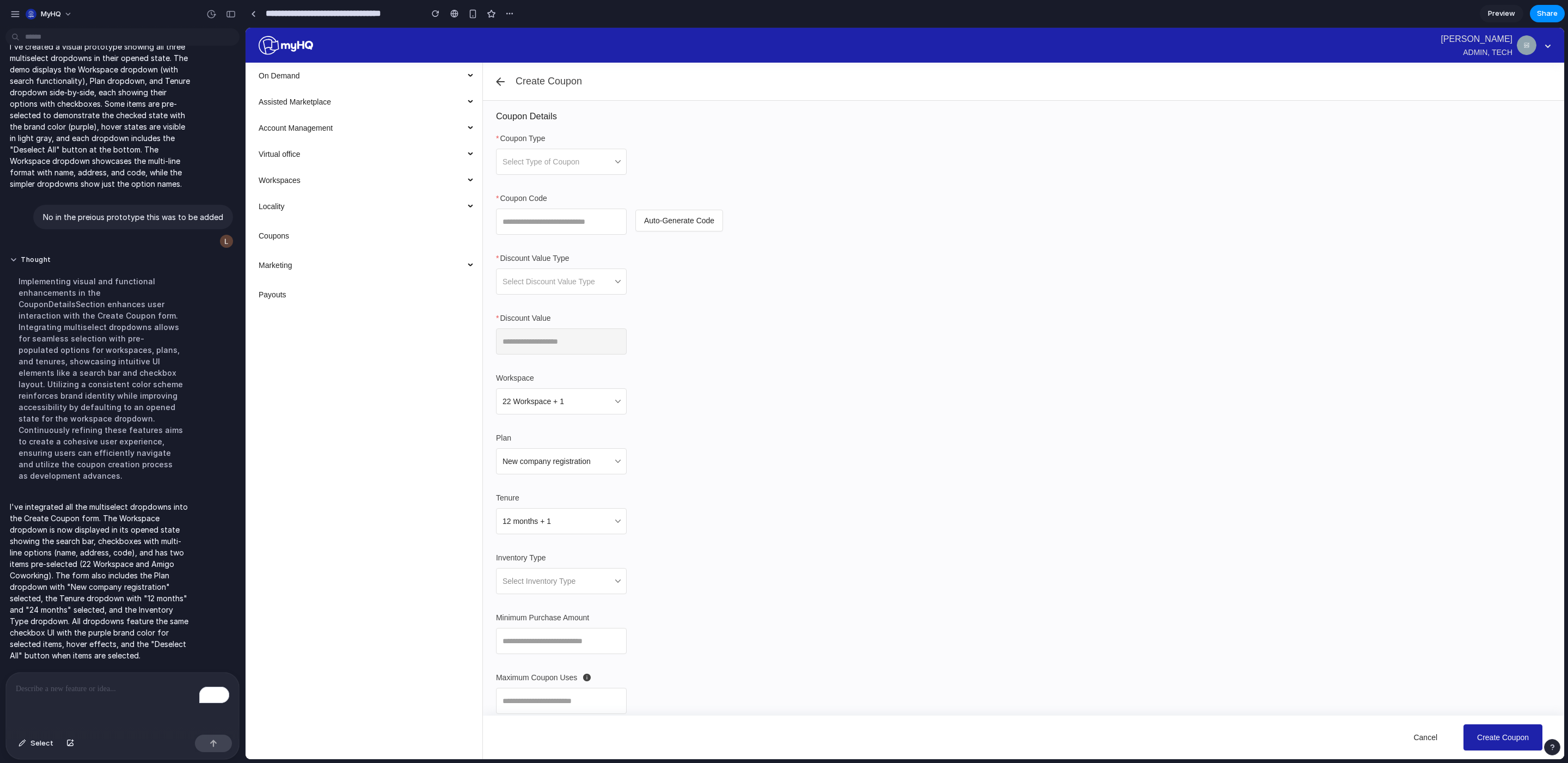
scroll to position [956, 0]
click at [581, 281] on span at bounding box center [557, 282] width 110 height 25
click at [563, 408] on input "Workspace" at bounding box center [540, 401] width 76 height 17
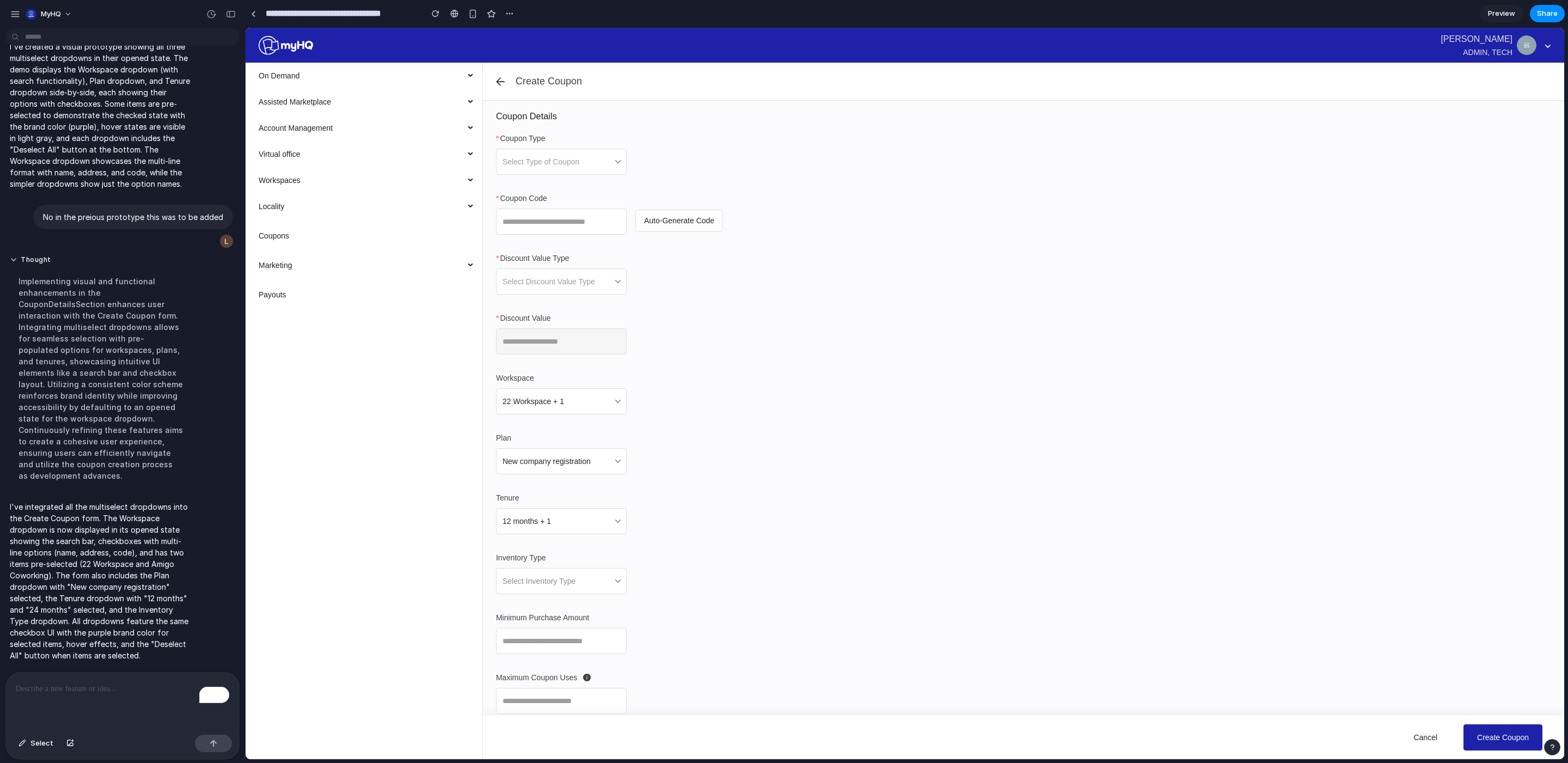
click at [630, 405] on form "Coupon Type Select Type of Coupon Coupon Code Auto-Generate Code Discount Value…" at bounding box center [1024, 513] width 1055 height 761
click at [612, 470] on div "New company registration" at bounding box center [561, 461] width 131 height 26
click at [603, 508] on div "12 months + 1" at bounding box center [561, 521] width 131 height 26
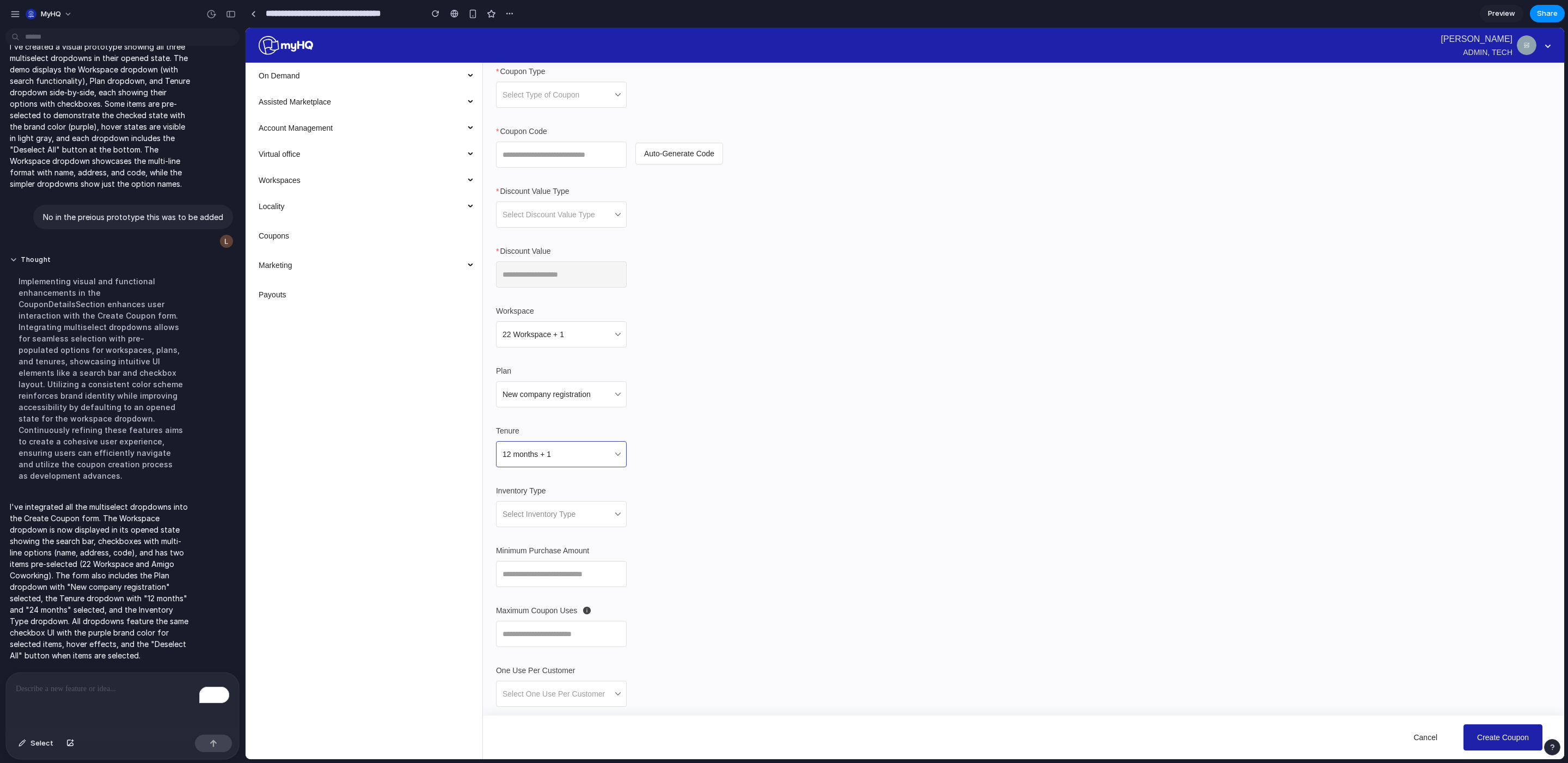
scroll to position [0, 0]
click at [1045, 508] on span "Create Coupon" at bounding box center [1503, 737] width 52 height 12
click at [1045, 508] on span "Cancel" at bounding box center [1425, 737] width 24 height 12
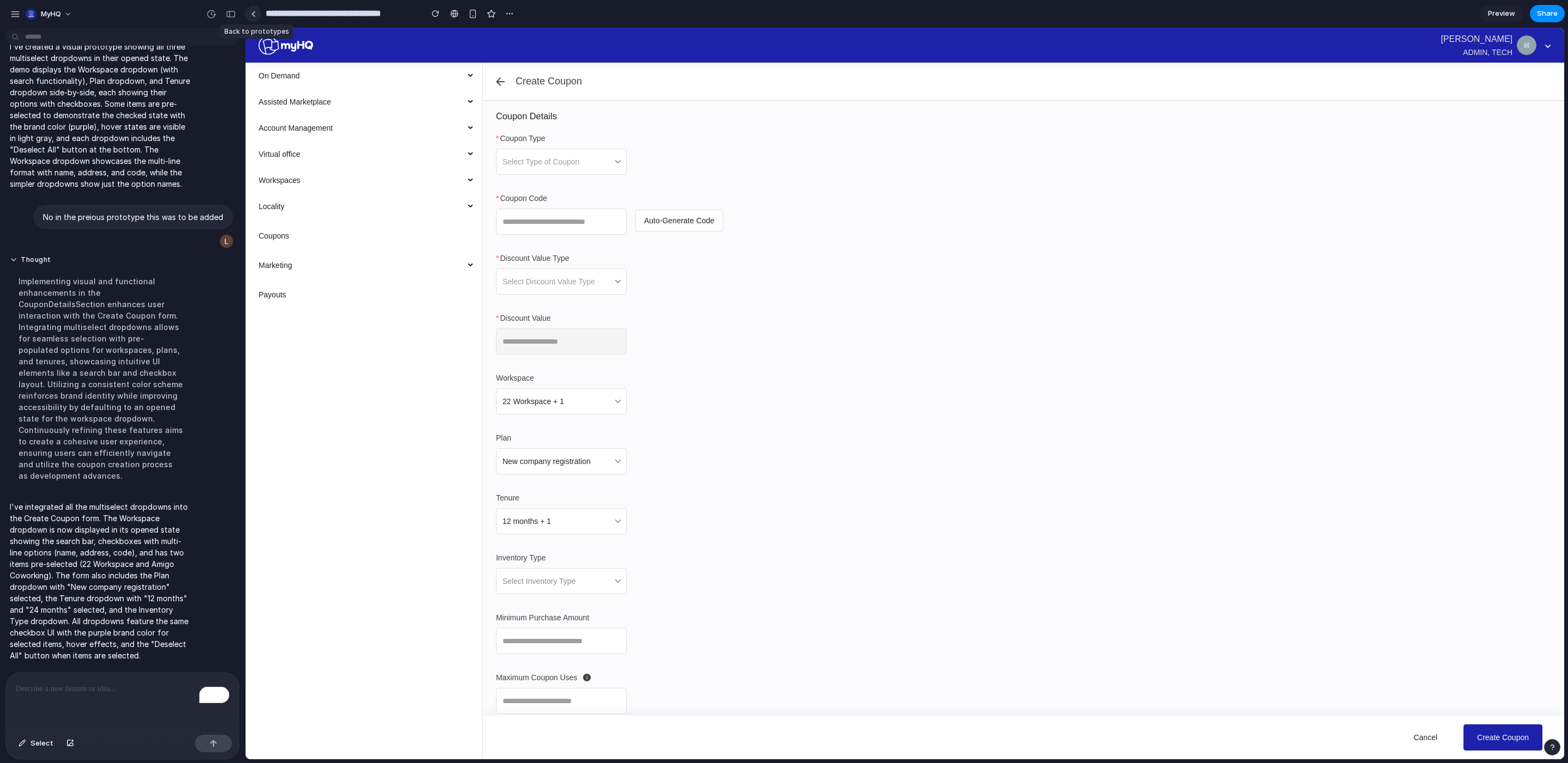
click at [254, 15] on div at bounding box center [253, 14] width 5 height 6
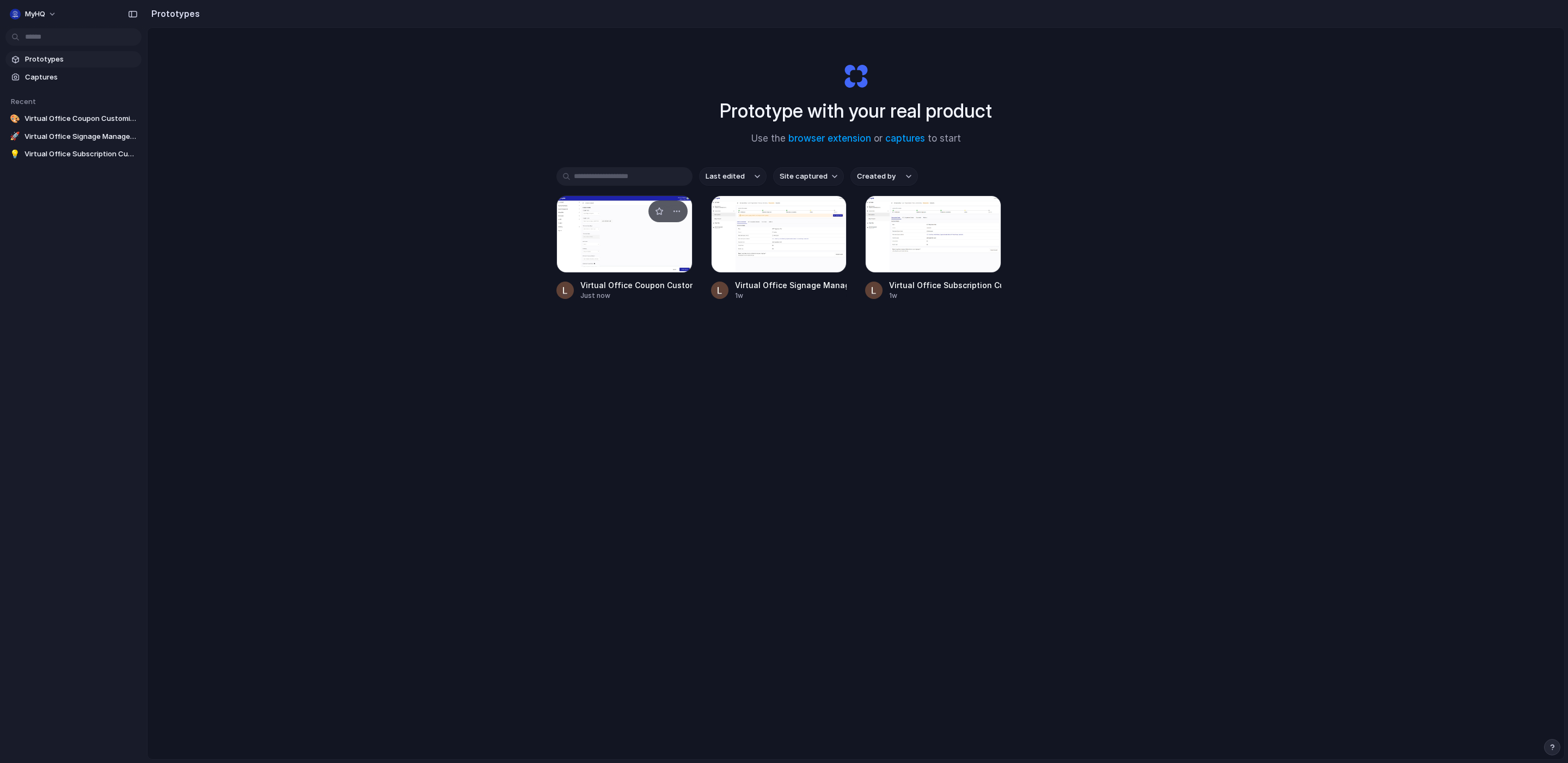
click at [632, 234] on div at bounding box center [625, 234] width 136 height 78
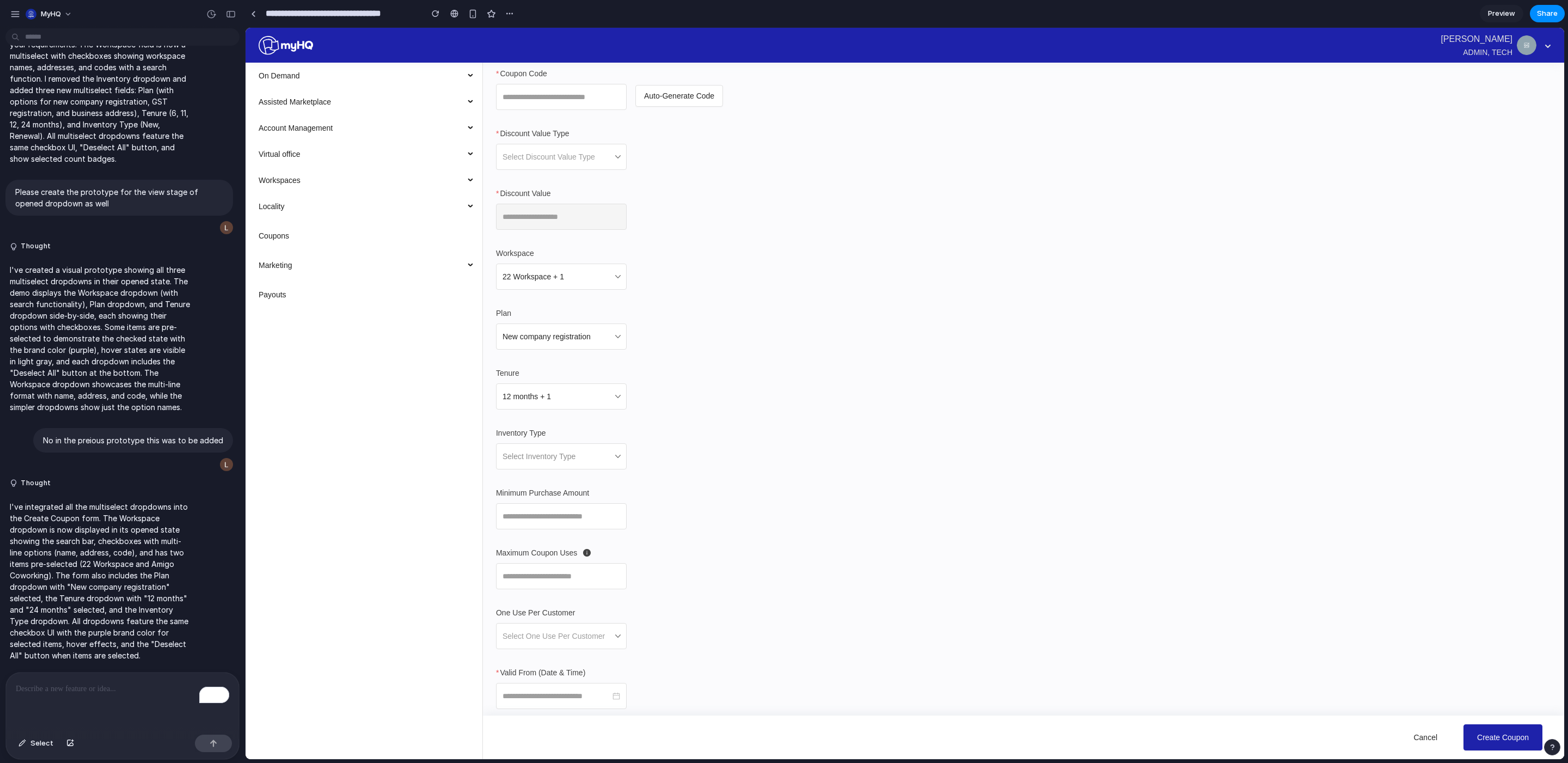
scroll to position [184, 0]
